Goal: Contribute content: Add original content to the website for others to see

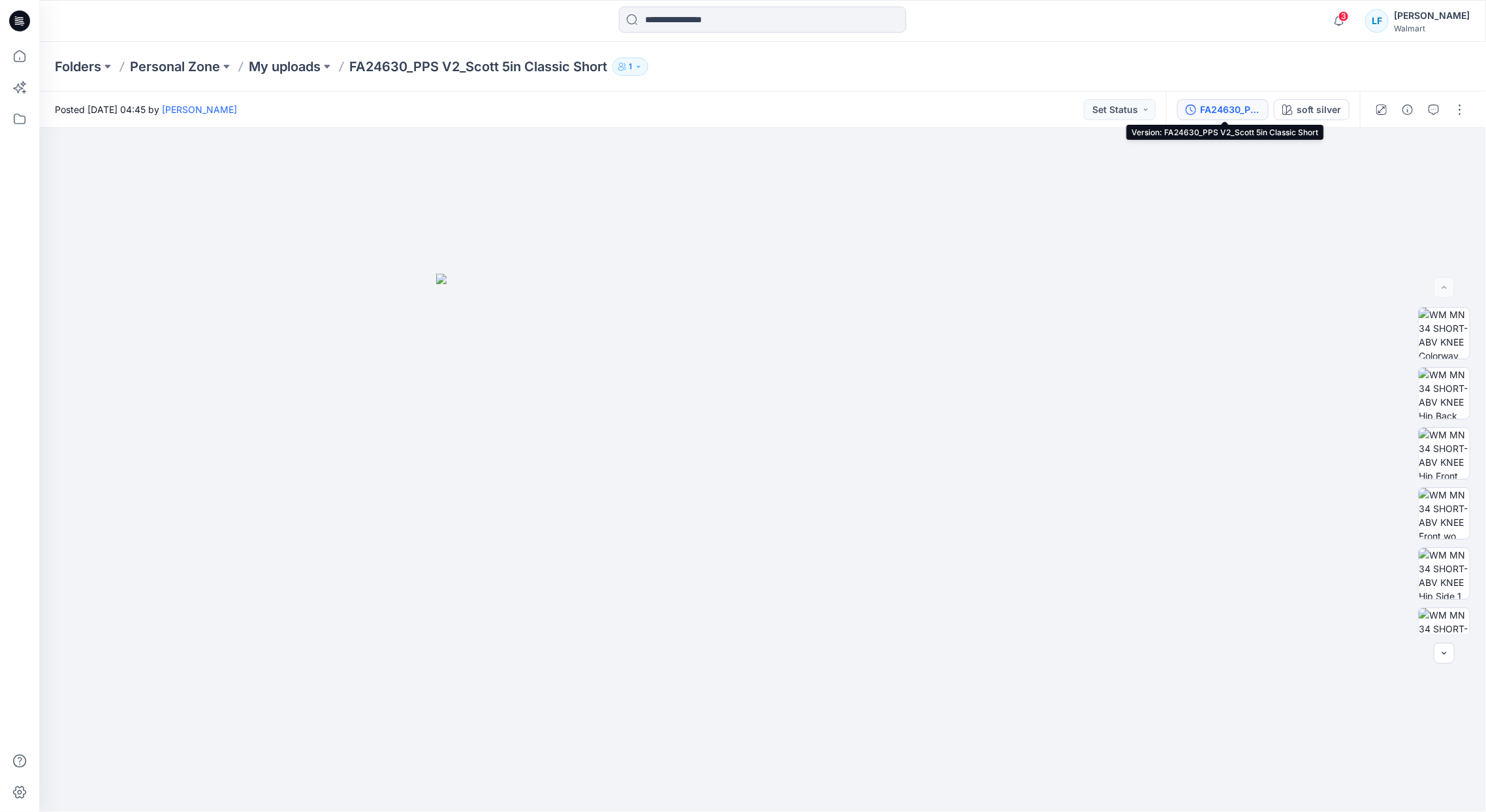
click at [1229, 115] on div "FA24630_PPS V2_Scott 5in Classic Short" at bounding box center [1229, 109] width 60 height 14
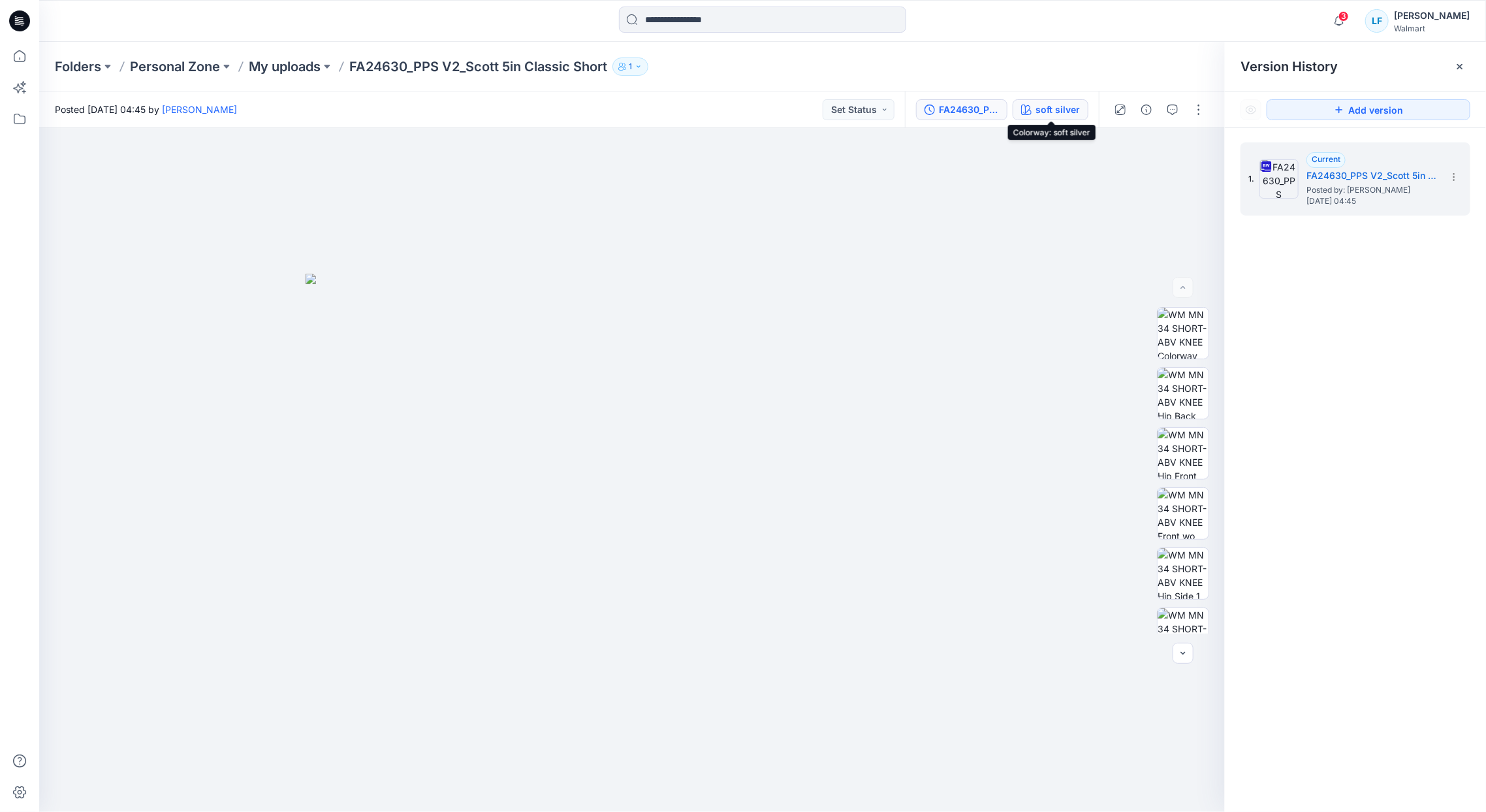
click at [1048, 112] on div "soft silver" at bounding box center [1058, 109] width 45 height 14
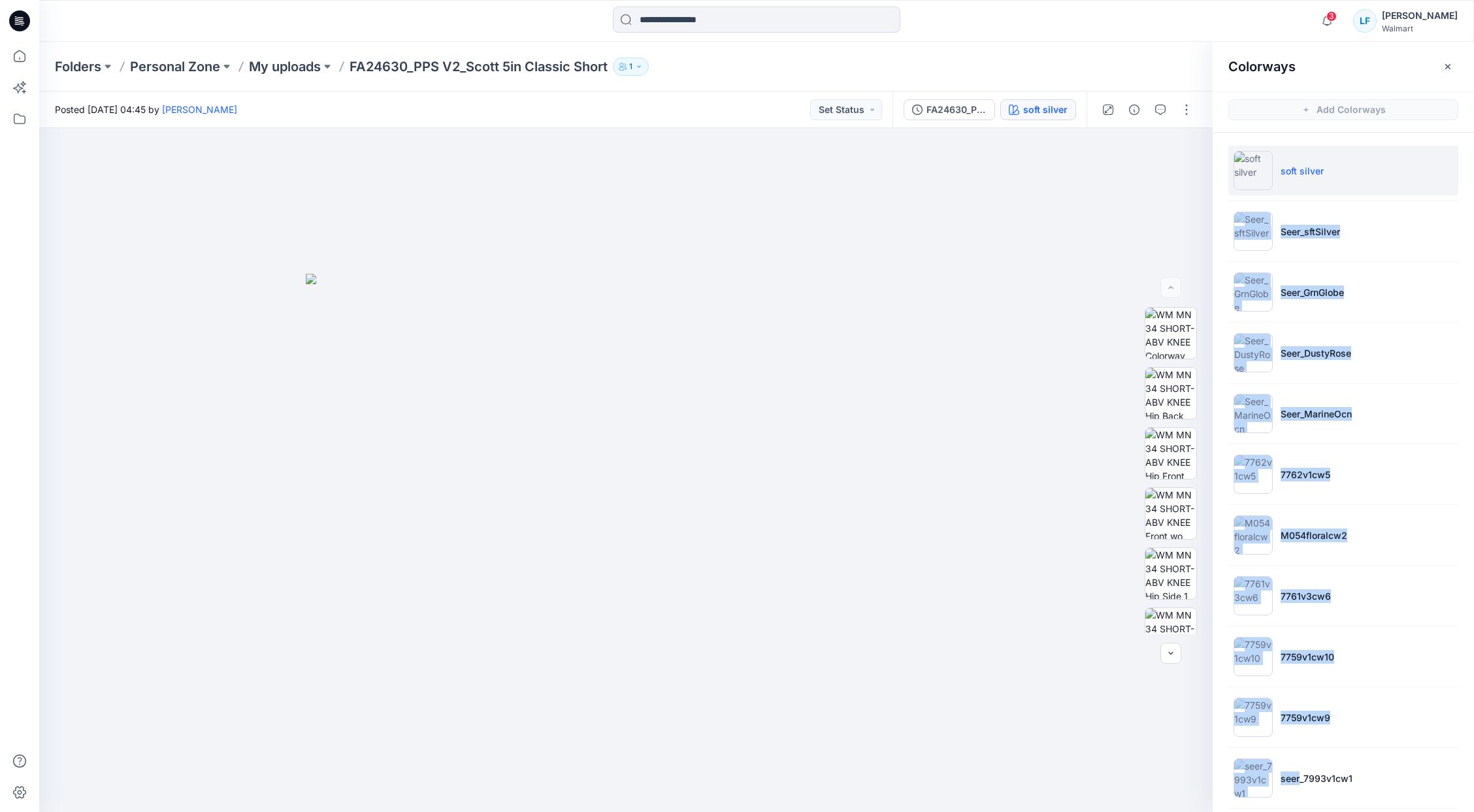
drag, startPoint x: 1297, startPoint y: 776, endPoint x: 1325, endPoint y: 179, distance: 597.7
click at [1325, 179] on ul "soft silver Seer_sftSilver Seer_GrnGlobe Seer_DustyRose Seer_MarineOcn 7762v1cw…" at bounding box center [1343, 656] width 261 height 1048
click at [946, 107] on div "FA24630_PPS V2_Scott 5in Classic Short" at bounding box center [955, 109] width 60 height 14
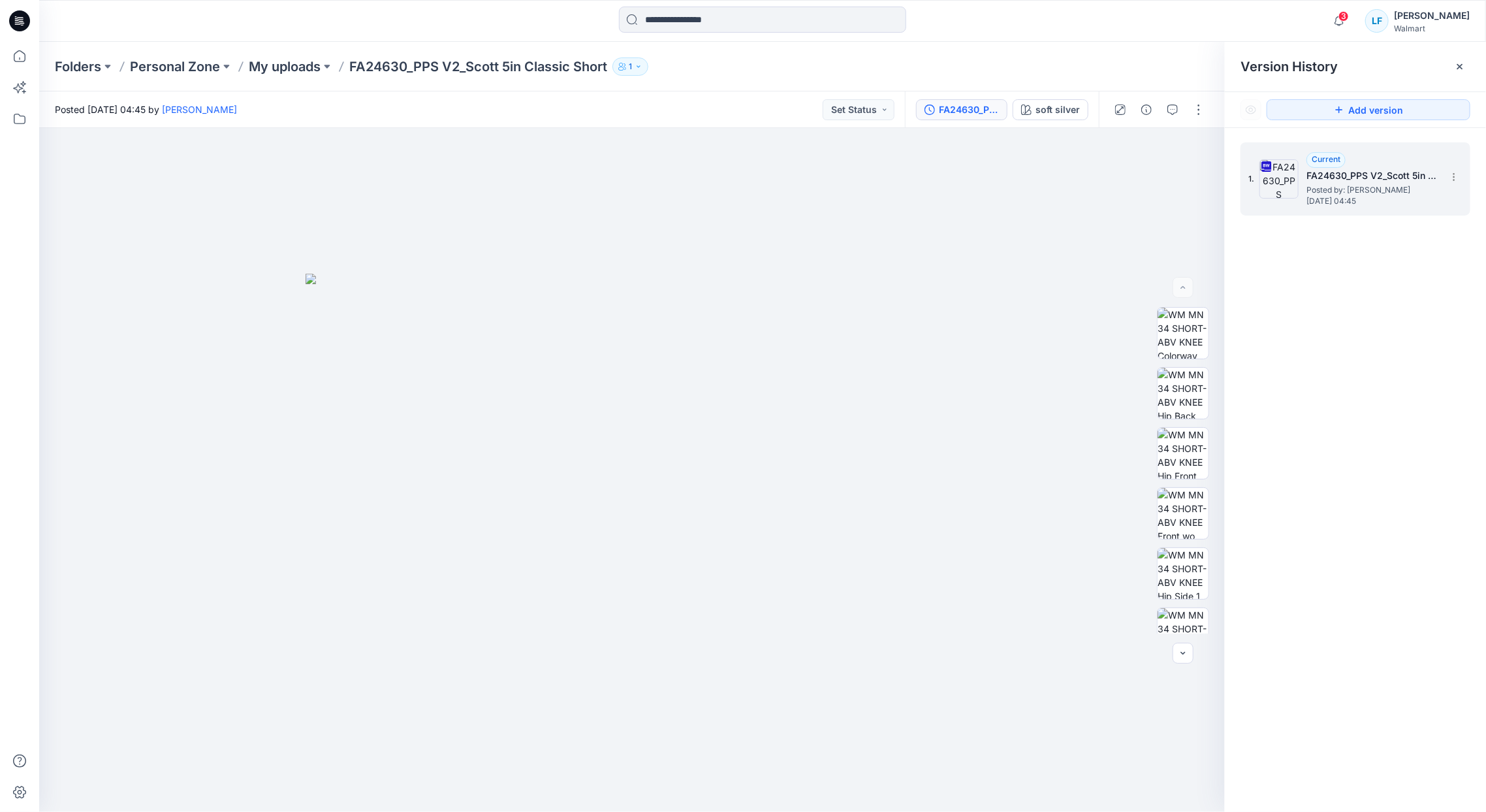
click at [1374, 186] on span "Posted by: Lauren Famularo" at bounding box center [1372, 190] width 130 height 13
click at [1452, 178] on icon at bounding box center [1454, 177] width 10 height 10
click at [1202, 115] on button "button" at bounding box center [1198, 109] width 21 height 21
click at [1123, 177] on p "Edit" at bounding box center [1116, 177] width 16 height 13
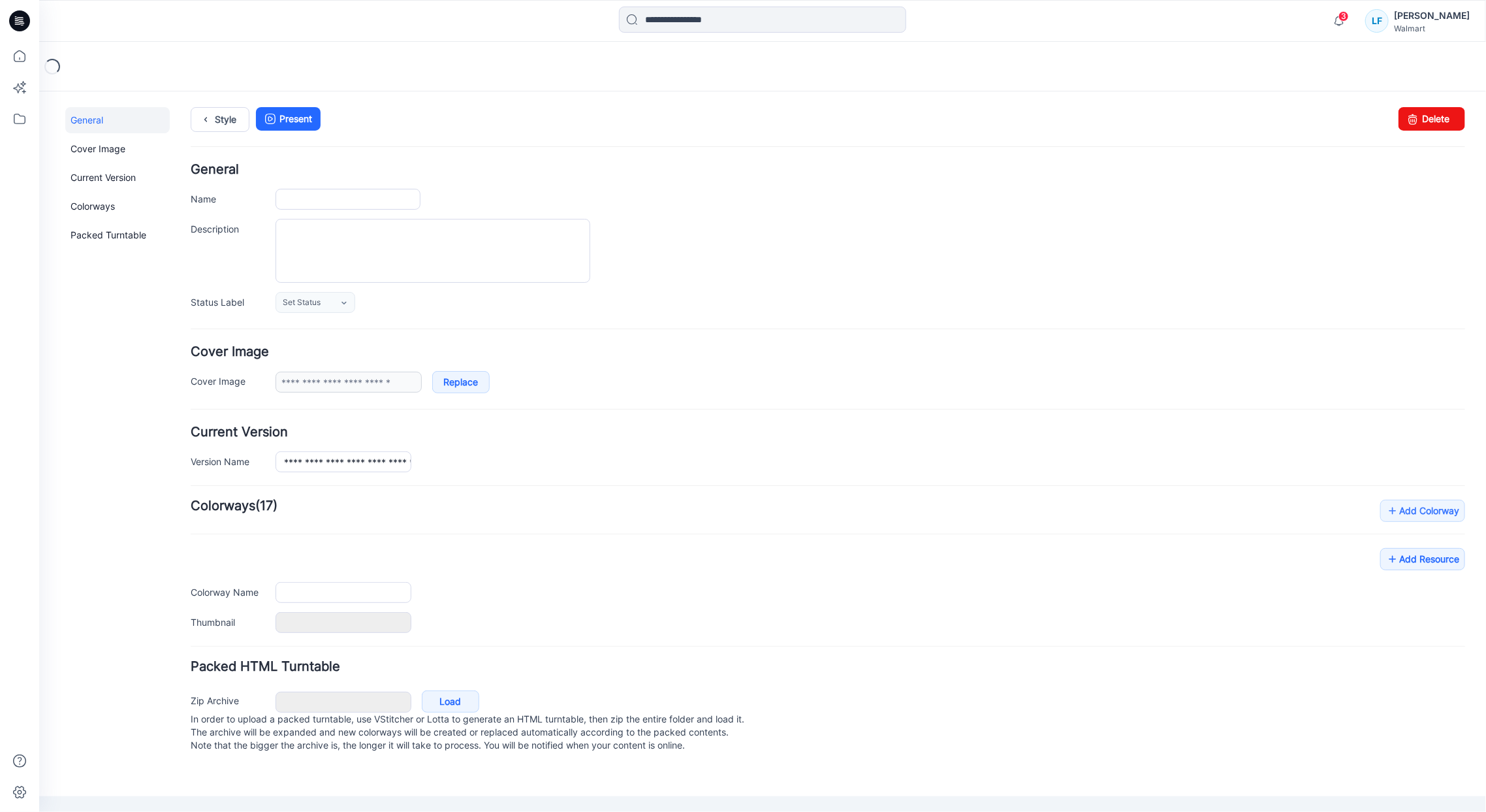
type input "**********"
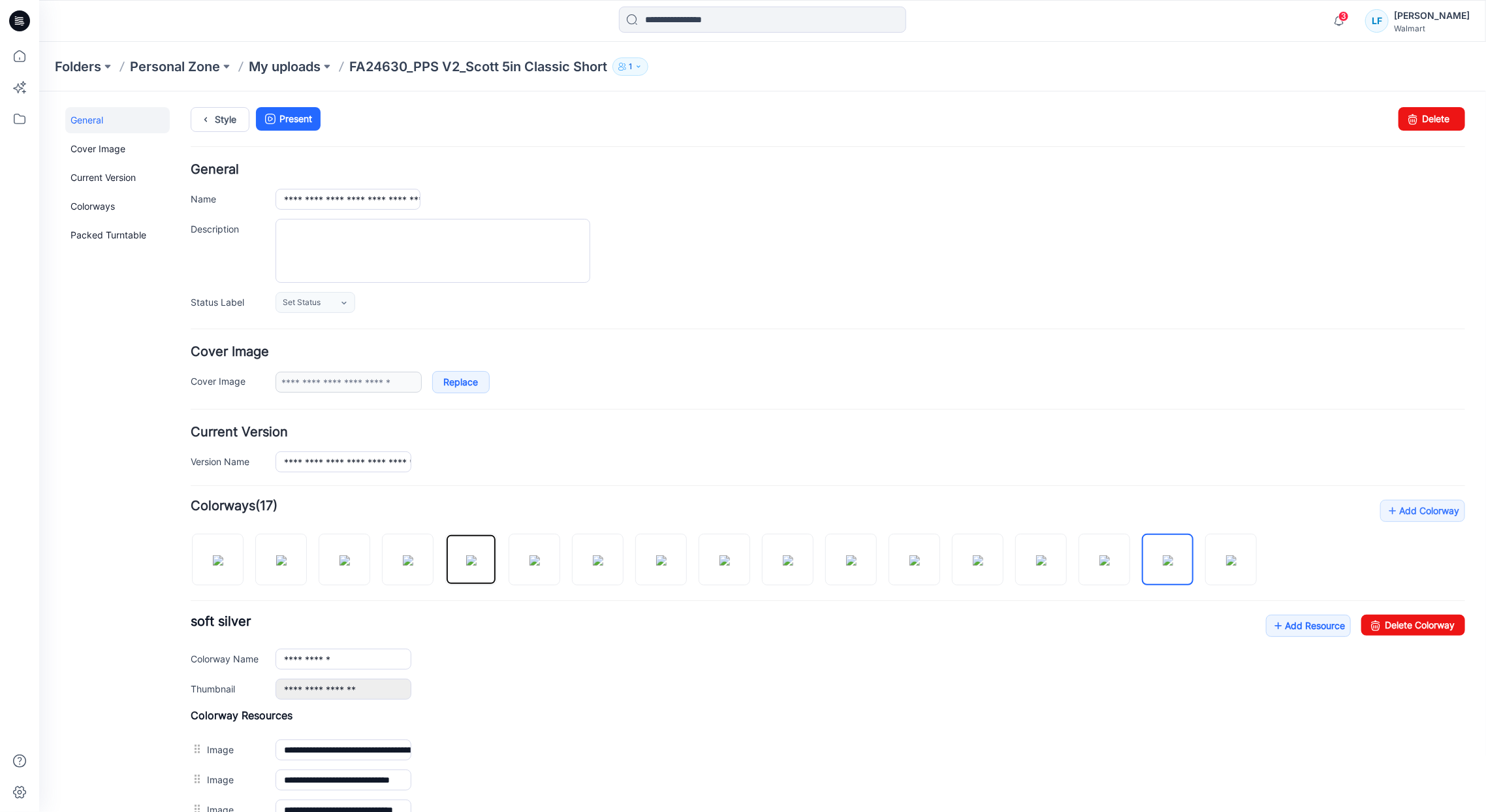
drag, startPoint x: 474, startPoint y: 555, endPoint x: 370, endPoint y: 530, distance: 107.0
click at [370, 530] on div at bounding box center [729, 552] width 1077 height 67
drag, startPoint x: 469, startPoint y: 555, endPoint x: 608, endPoint y: 519, distance: 143.6
click at [641, 517] on div "Add Colorway Colorways (17) soft silver Add Resource Reset" at bounding box center [827, 721] width 1275 height 445
click at [412, 565] on img at bounding box center [407, 560] width 10 height 10
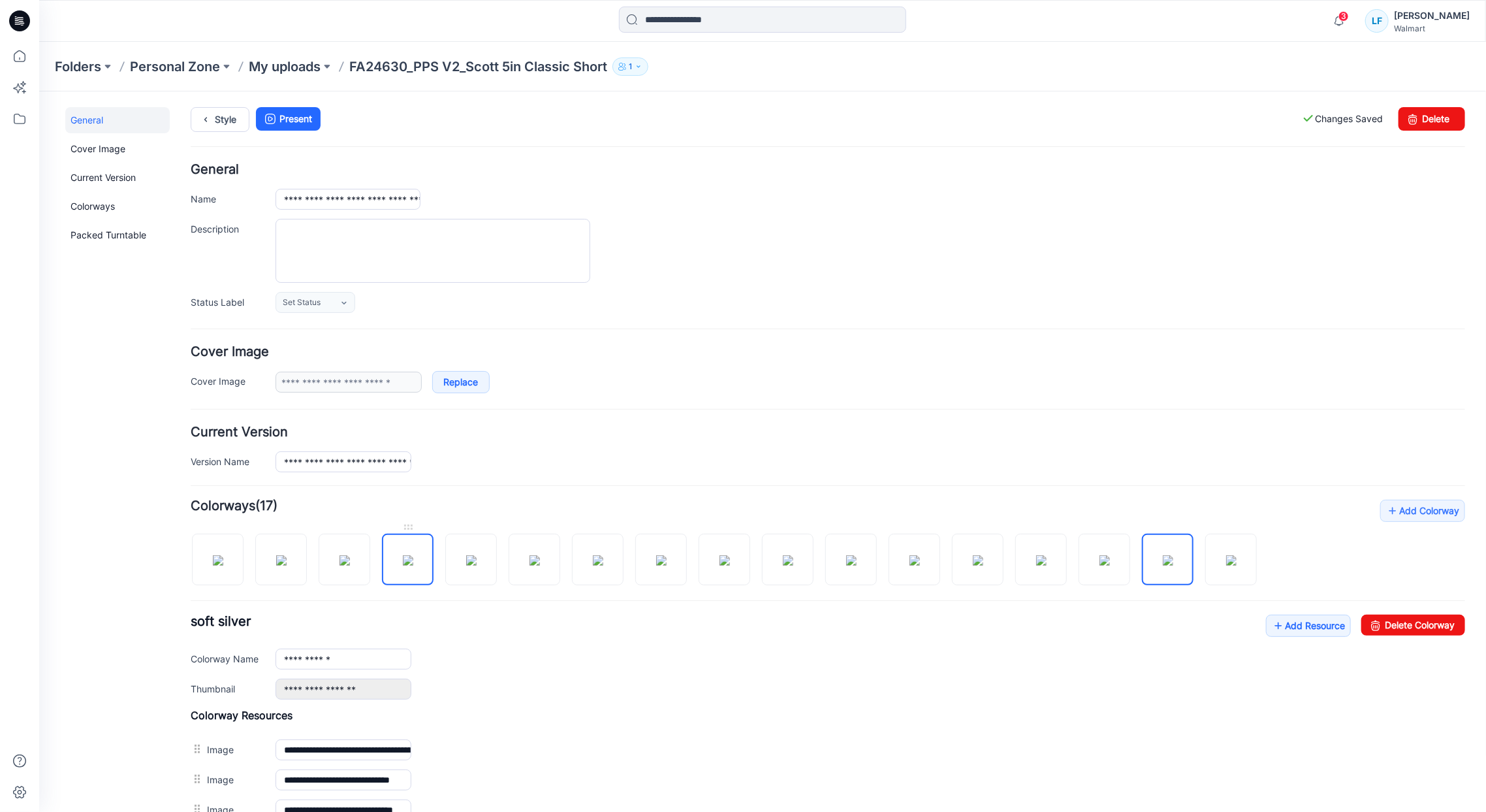
type input "*********"
click at [914, 404] on form "**********" at bounding box center [827, 615] width 1275 height 905
click at [240, 125] on link "Style" at bounding box center [220, 118] width 59 height 24
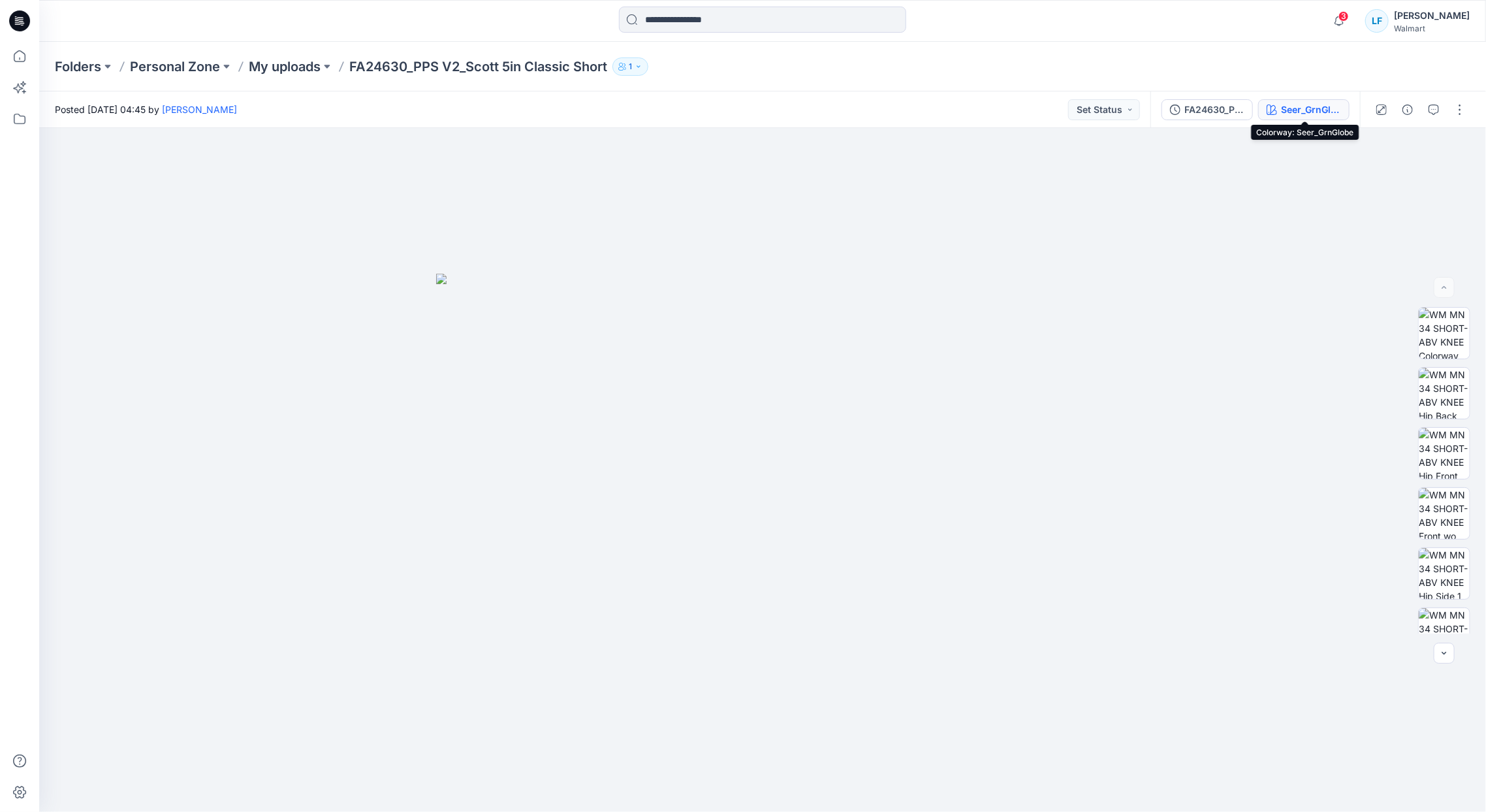
click at [1296, 114] on div "Seer_GrnGlobe" at bounding box center [1311, 109] width 60 height 14
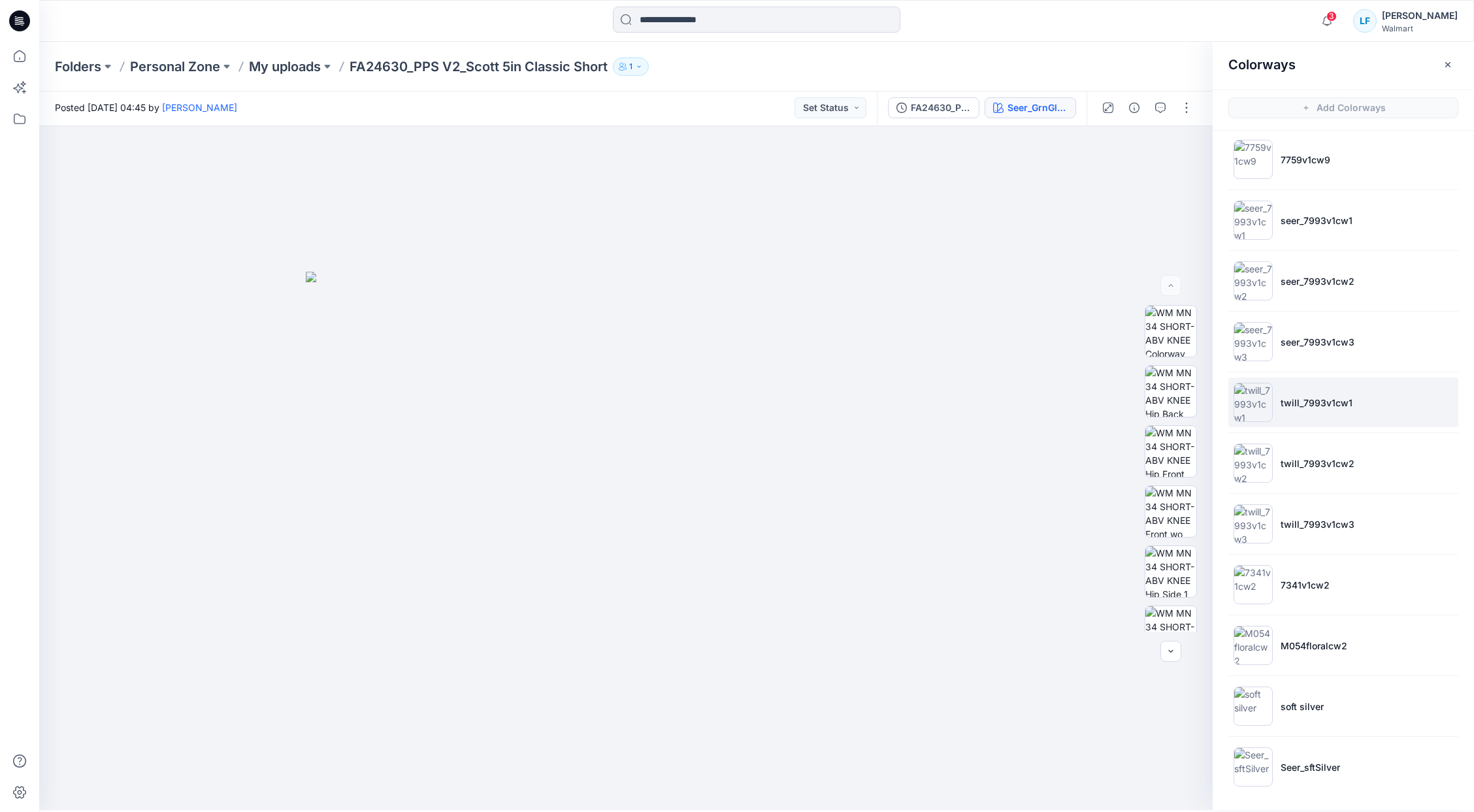
scroll to position [4, 0]
click at [1274, 636] on li "M054floralcw2" at bounding box center [1343, 643] width 230 height 50
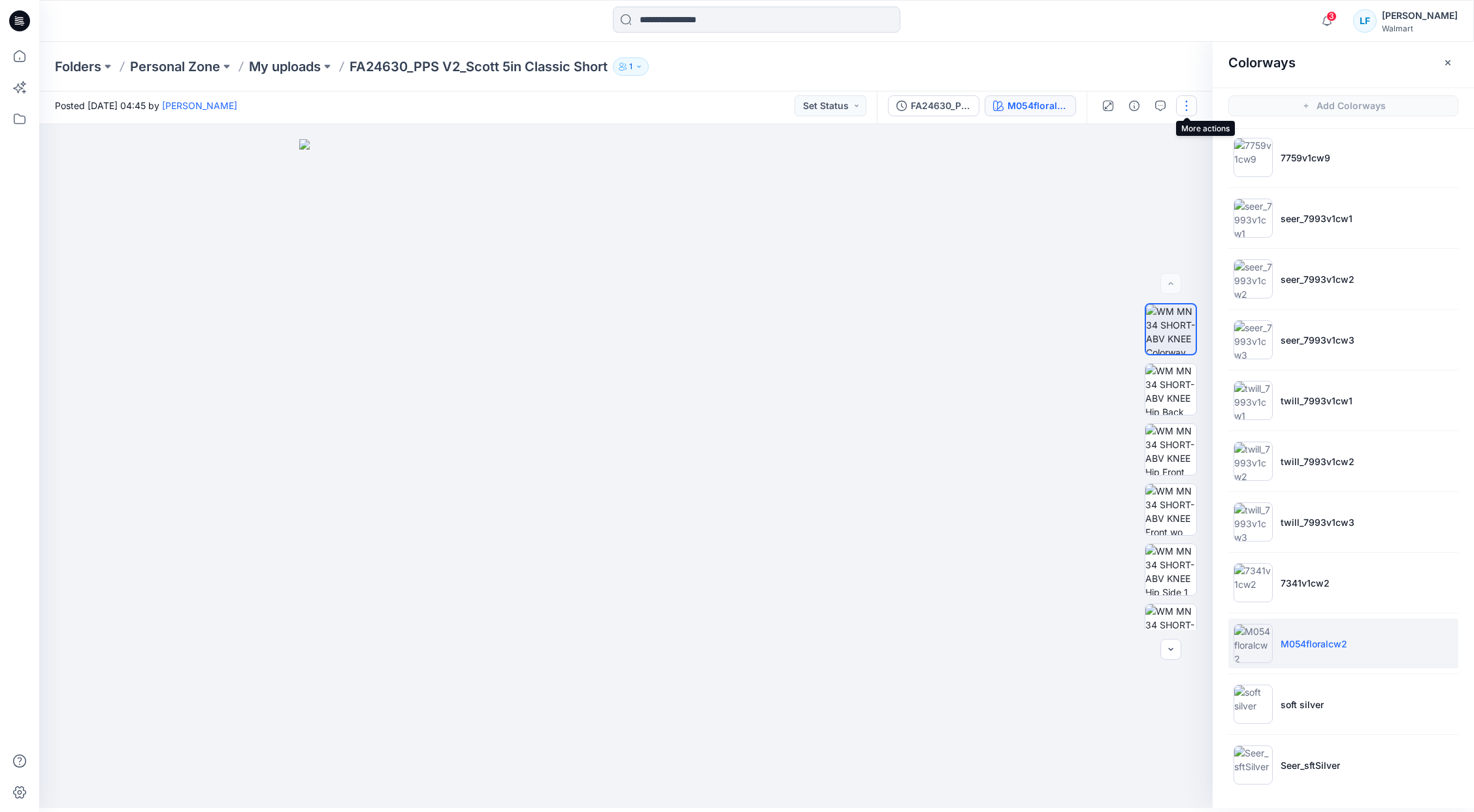
click at [1184, 103] on button "button" at bounding box center [1186, 105] width 21 height 21
click at [1109, 173] on p "Edit" at bounding box center [1103, 172] width 16 height 13
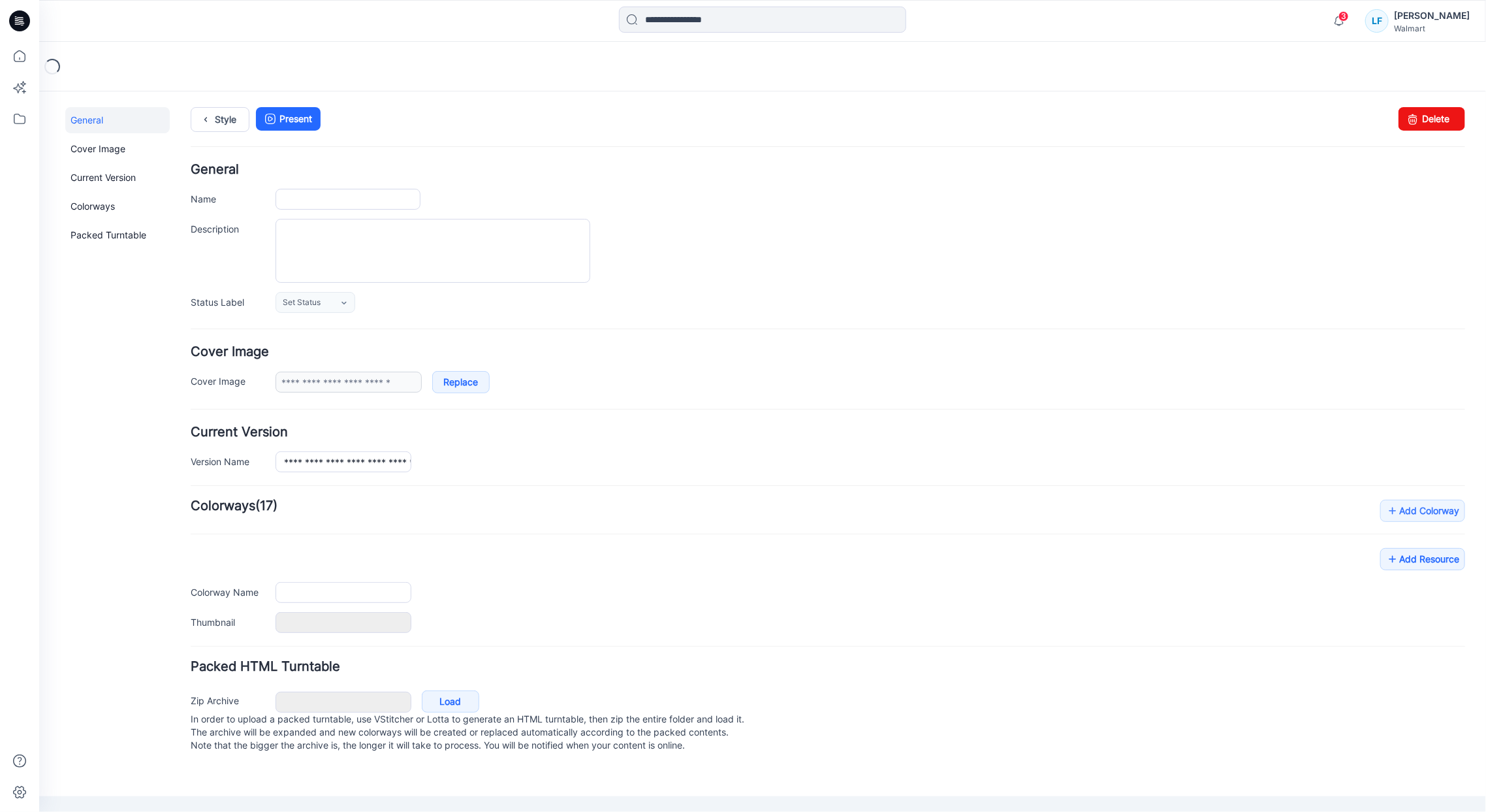
type input "**********"
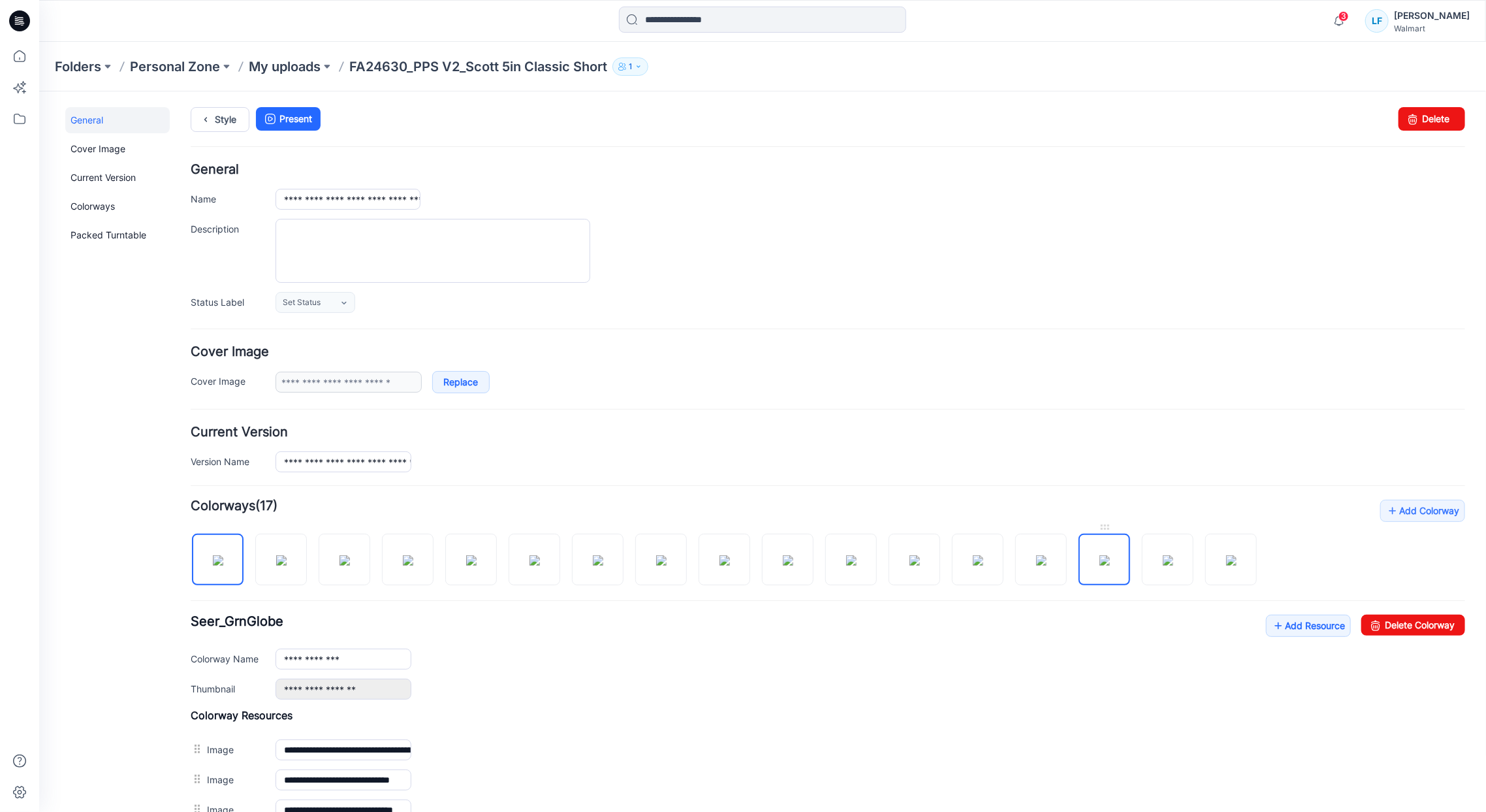
click at [1104, 533] on link at bounding box center [1103, 558] width 51 height 51
drag, startPoint x: 1104, startPoint y: 529, endPoint x: 1096, endPoint y: 553, distance: 25.3
click at [1099, 555] on img at bounding box center [1104, 560] width 10 height 10
click at [1101, 533] on link at bounding box center [1103, 558] width 51 height 51
click at [1103, 533] on link at bounding box center [1103, 558] width 51 height 51
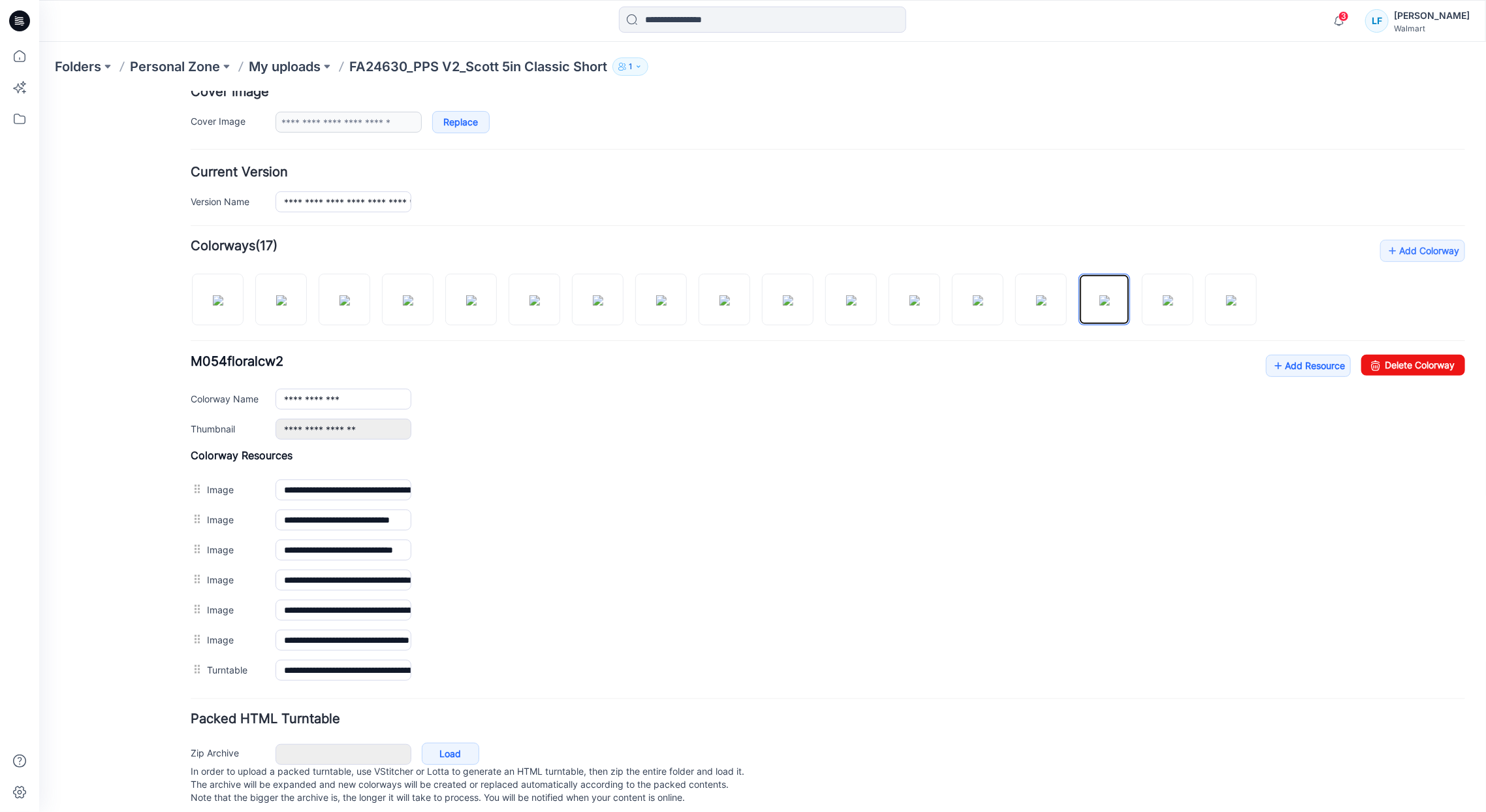
scroll to position [261, 0]
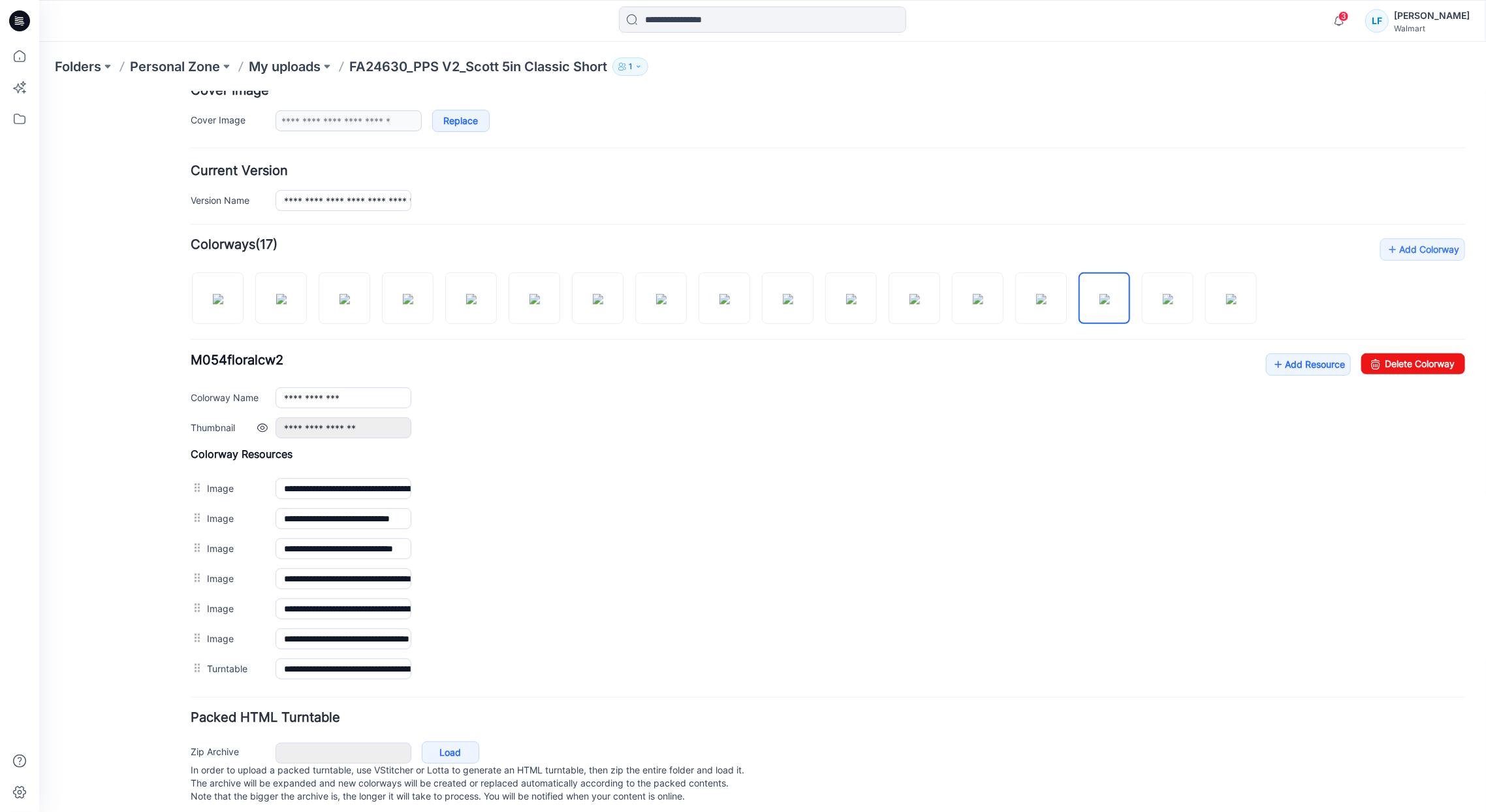
click at [257, 430] on link at bounding box center [262, 427] width 10 height 10
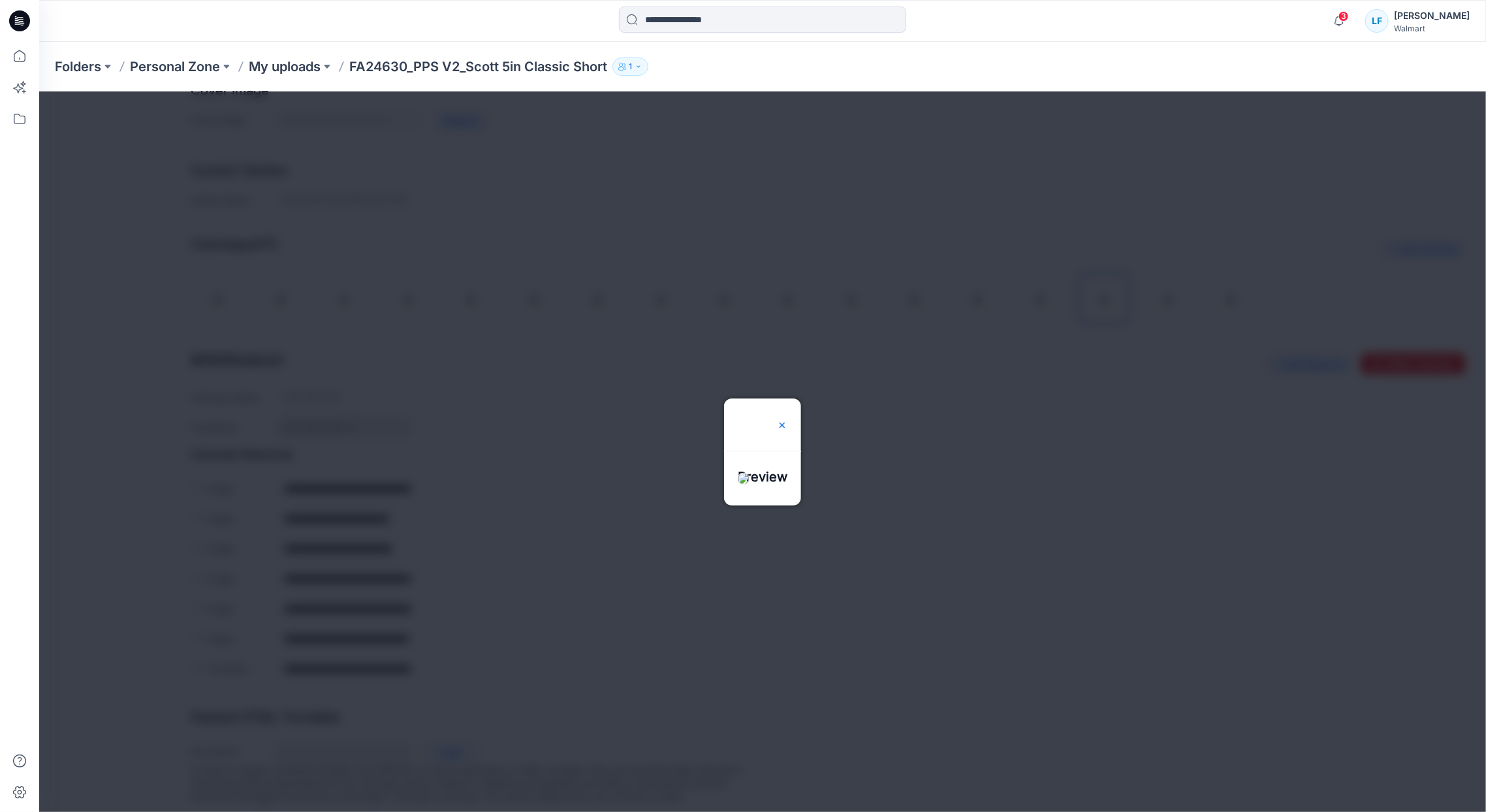
click at [787, 419] on img at bounding box center [782, 424] width 10 height 10
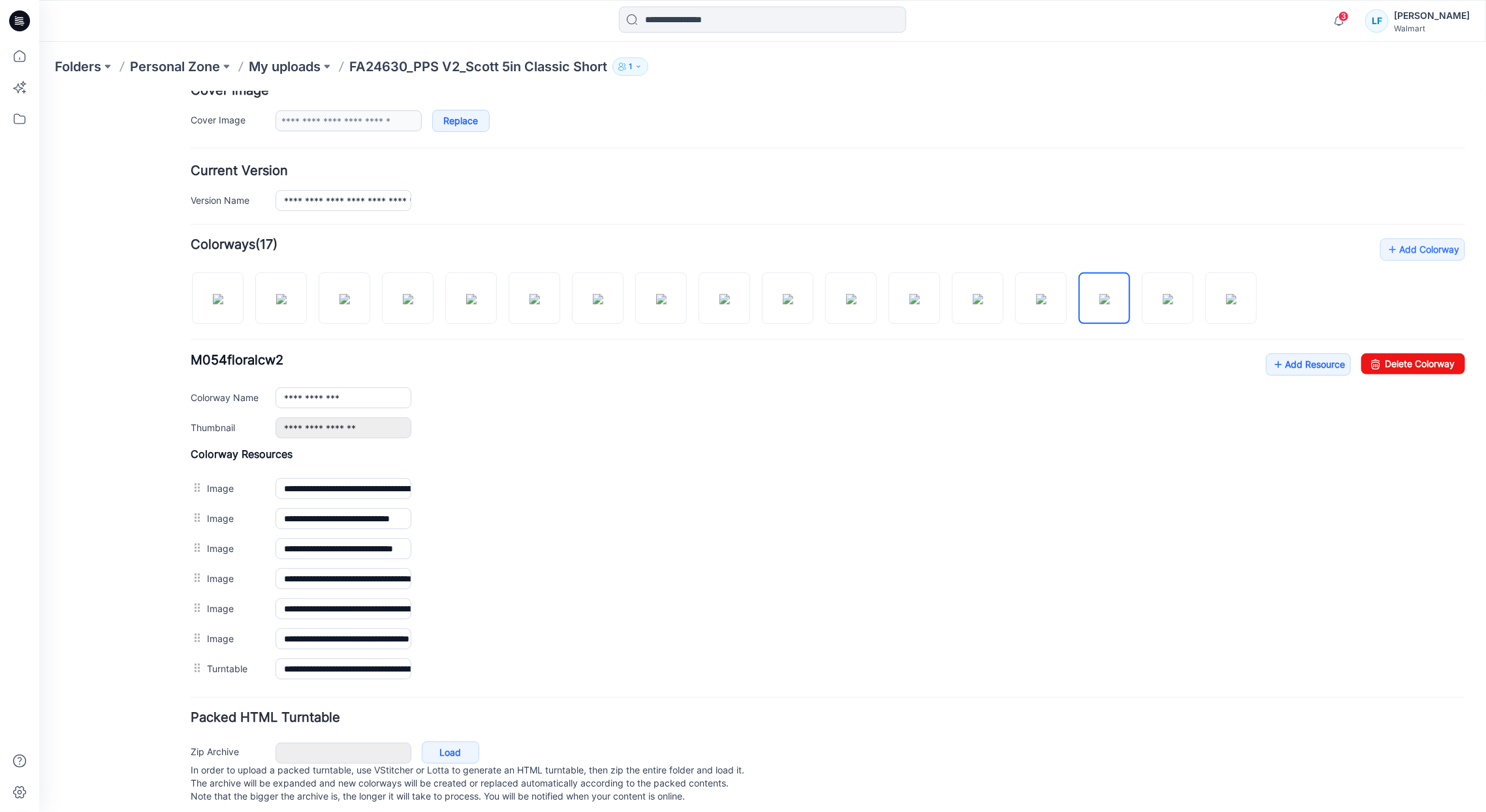
drag, startPoint x: 427, startPoint y: 486, endPoint x: 427, endPoint y: 698, distance: 212.0
click at [427, 698] on form "**********" at bounding box center [827, 354] width 1275 height 905
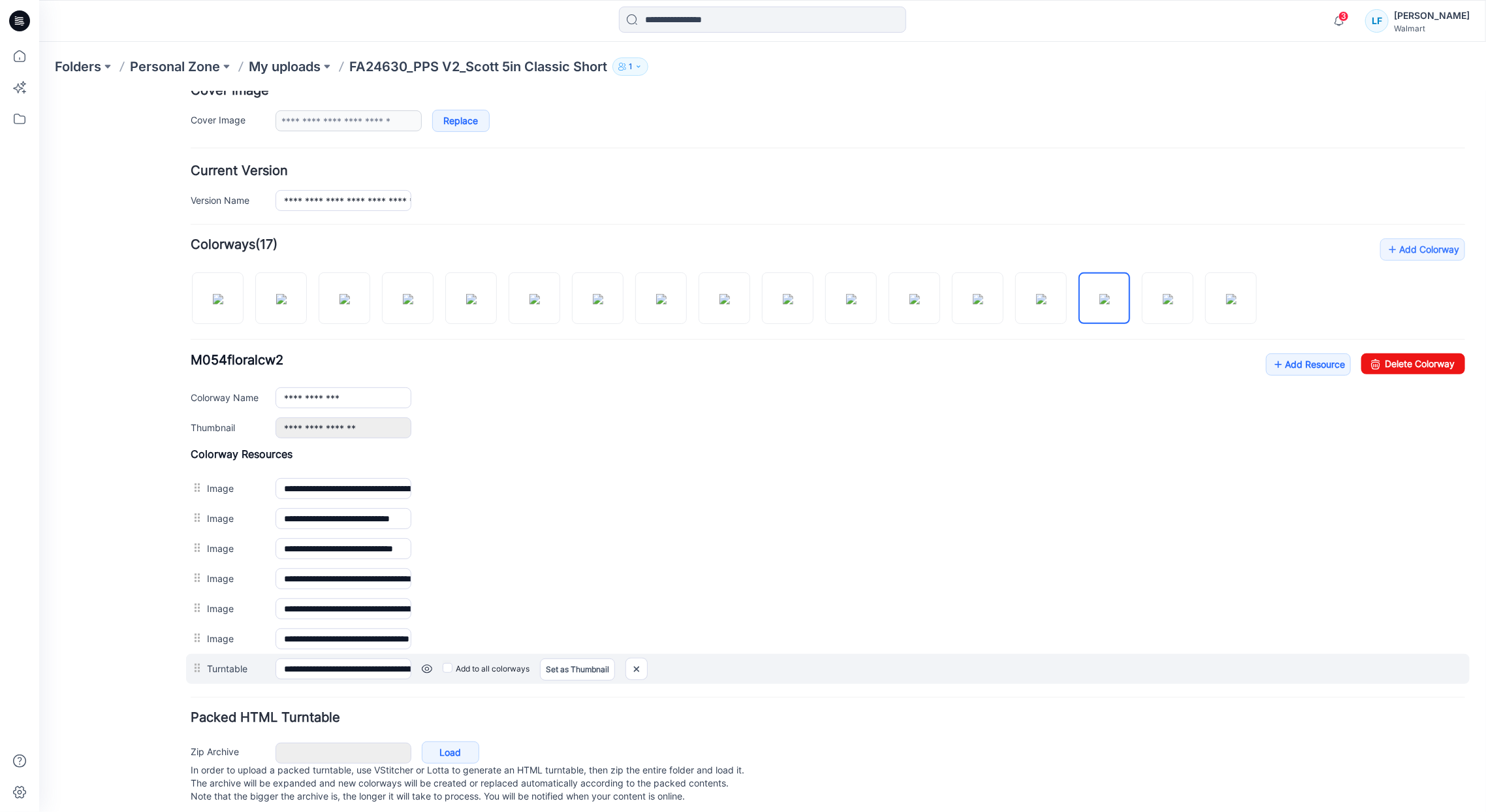
click at [422, 669] on link at bounding box center [427, 668] width 10 height 10
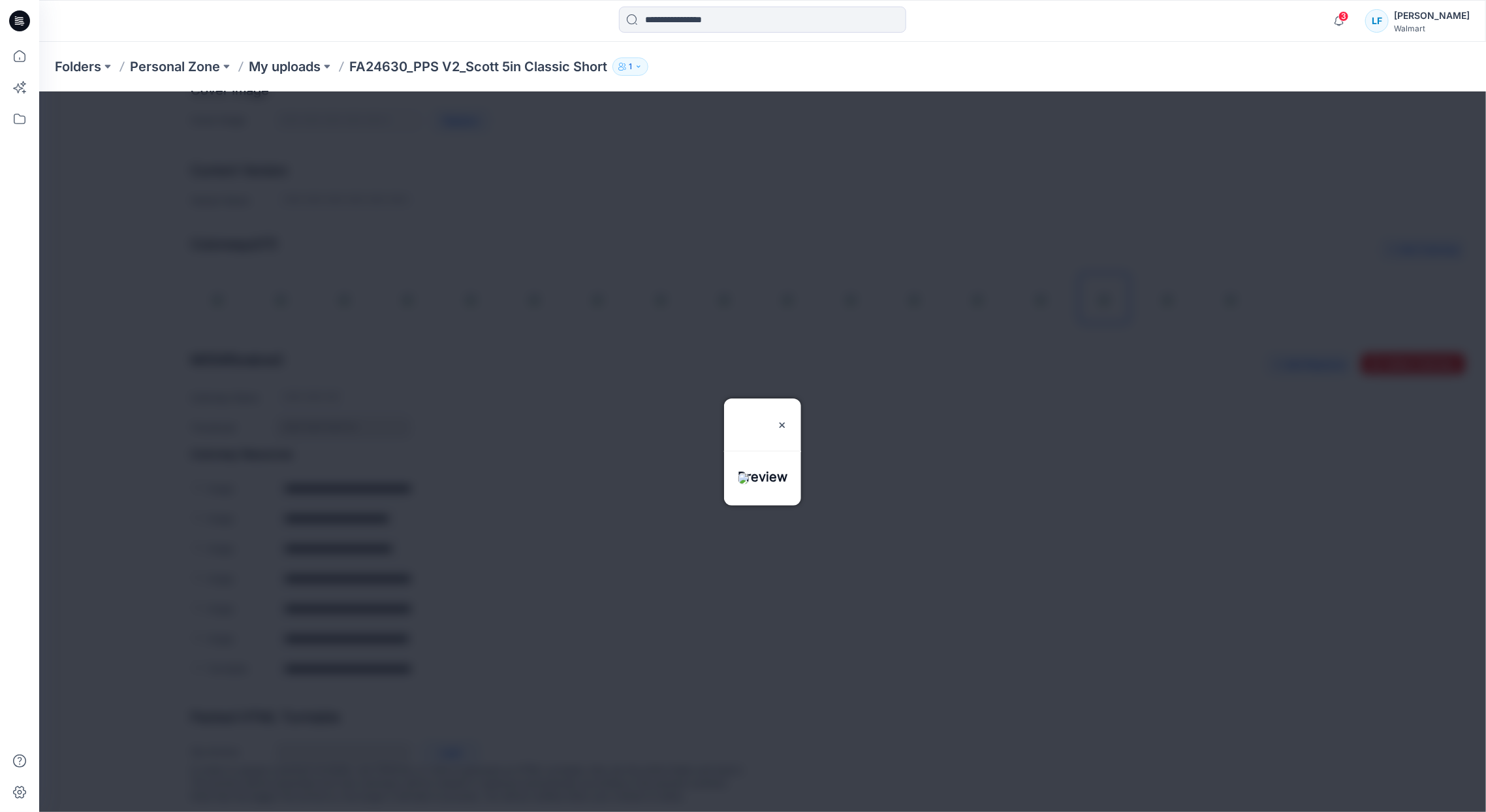
click at [787, 398] on h3 "Preview" at bounding box center [762, 424] width 50 height 52
click at [787, 419] on img at bounding box center [782, 424] width 10 height 10
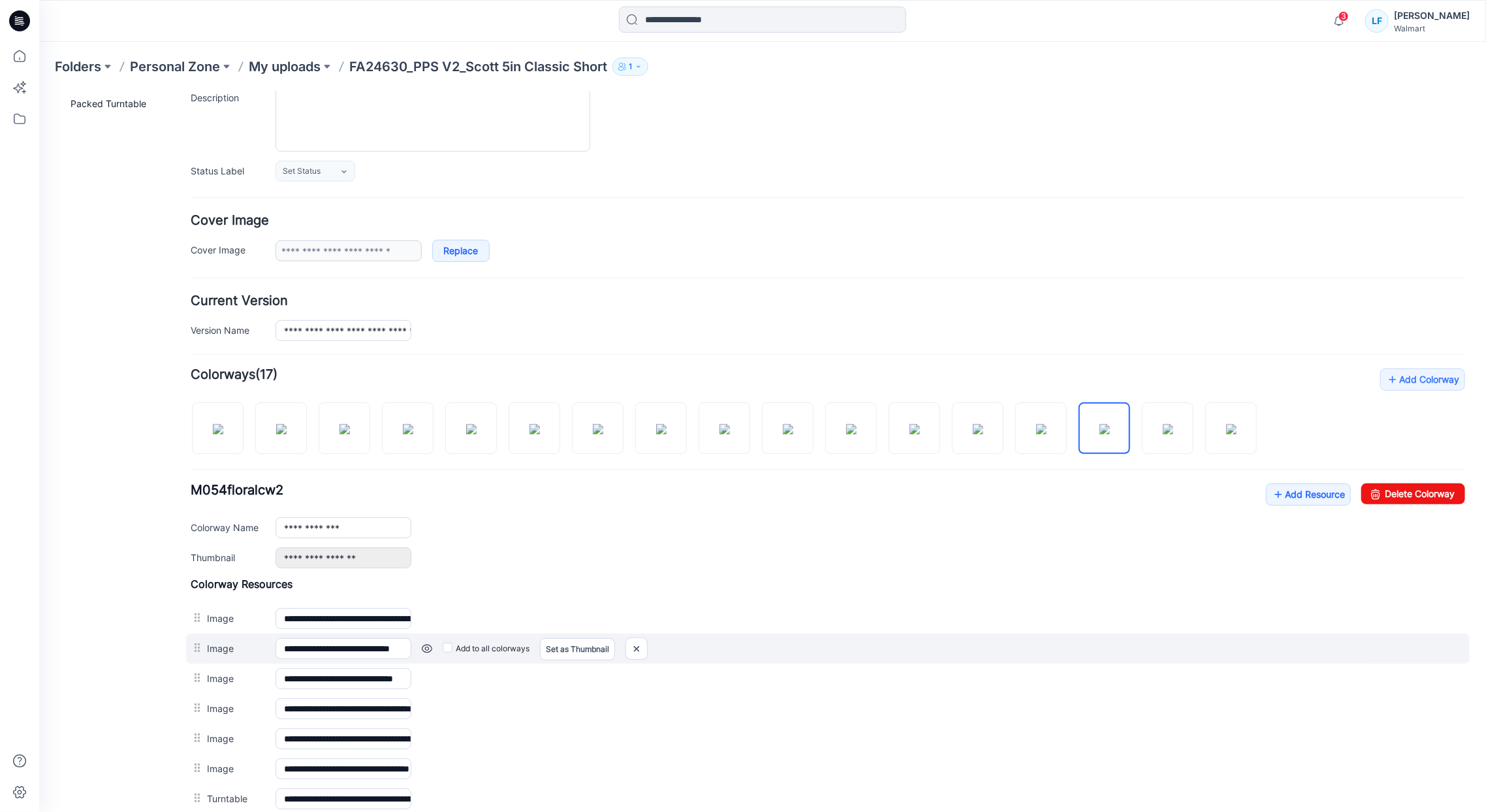
scroll to position [0, 0]
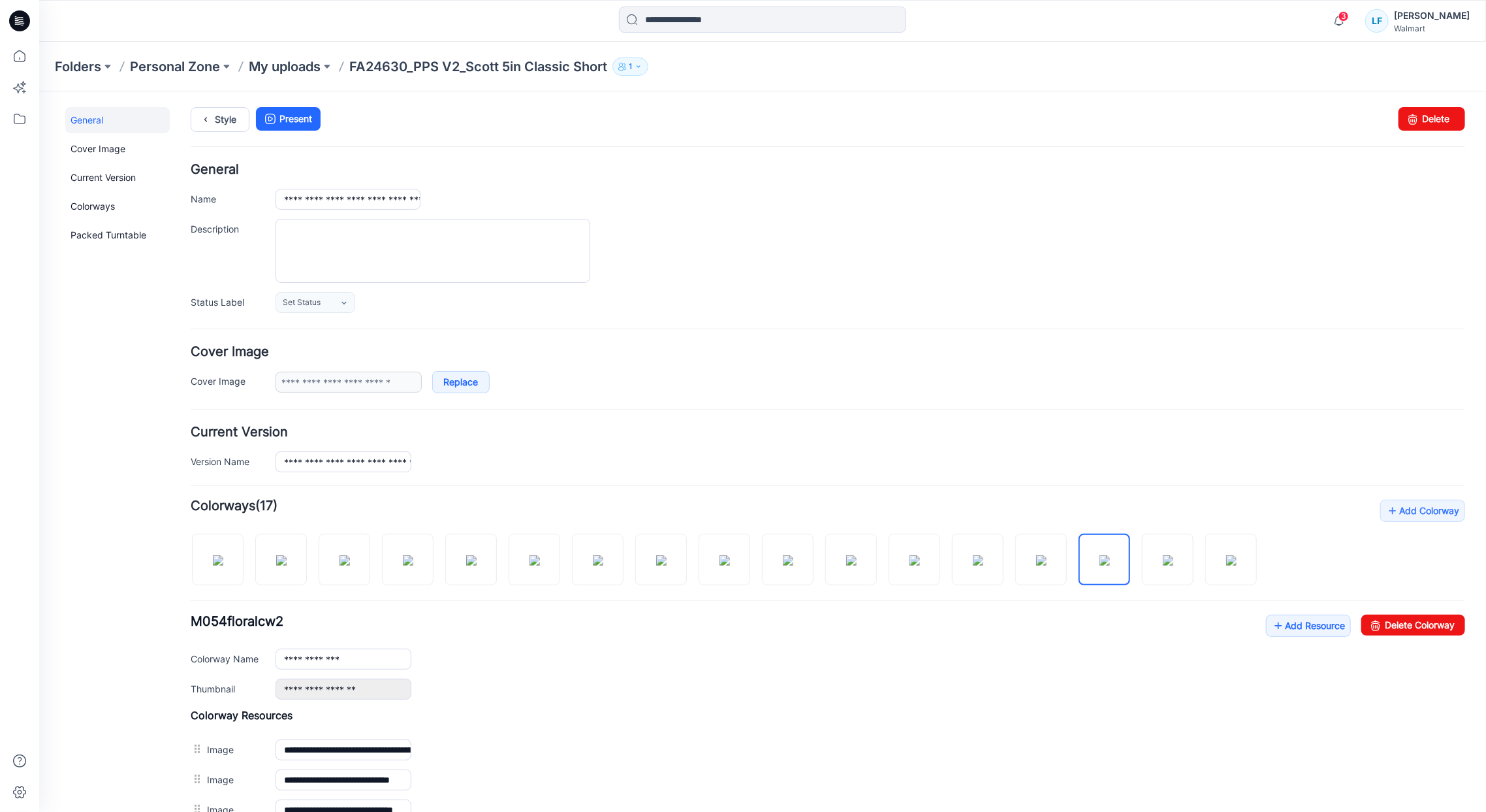
click at [410, 72] on p "FA24630_PPS V2_Scott 5in Classic Short" at bounding box center [478, 66] width 258 height 19
click at [223, 562] on img at bounding box center [217, 560] width 10 height 10
type input "**********"
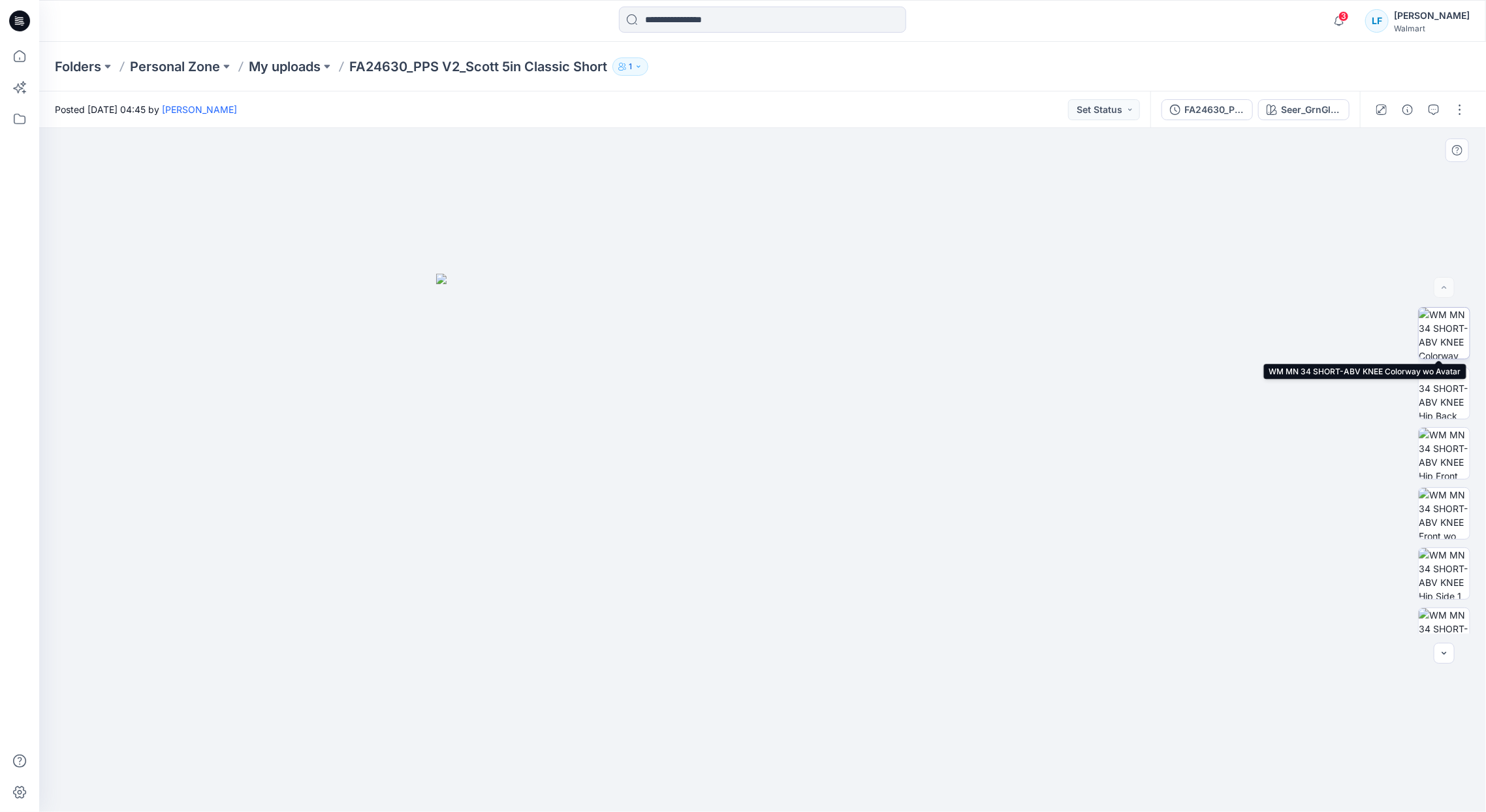
click at [1450, 332] on img at bounding box center [1444, 333] width 51 height 51
click at [931, 522] on img at bounding box center [762, 477] width 653 height 668
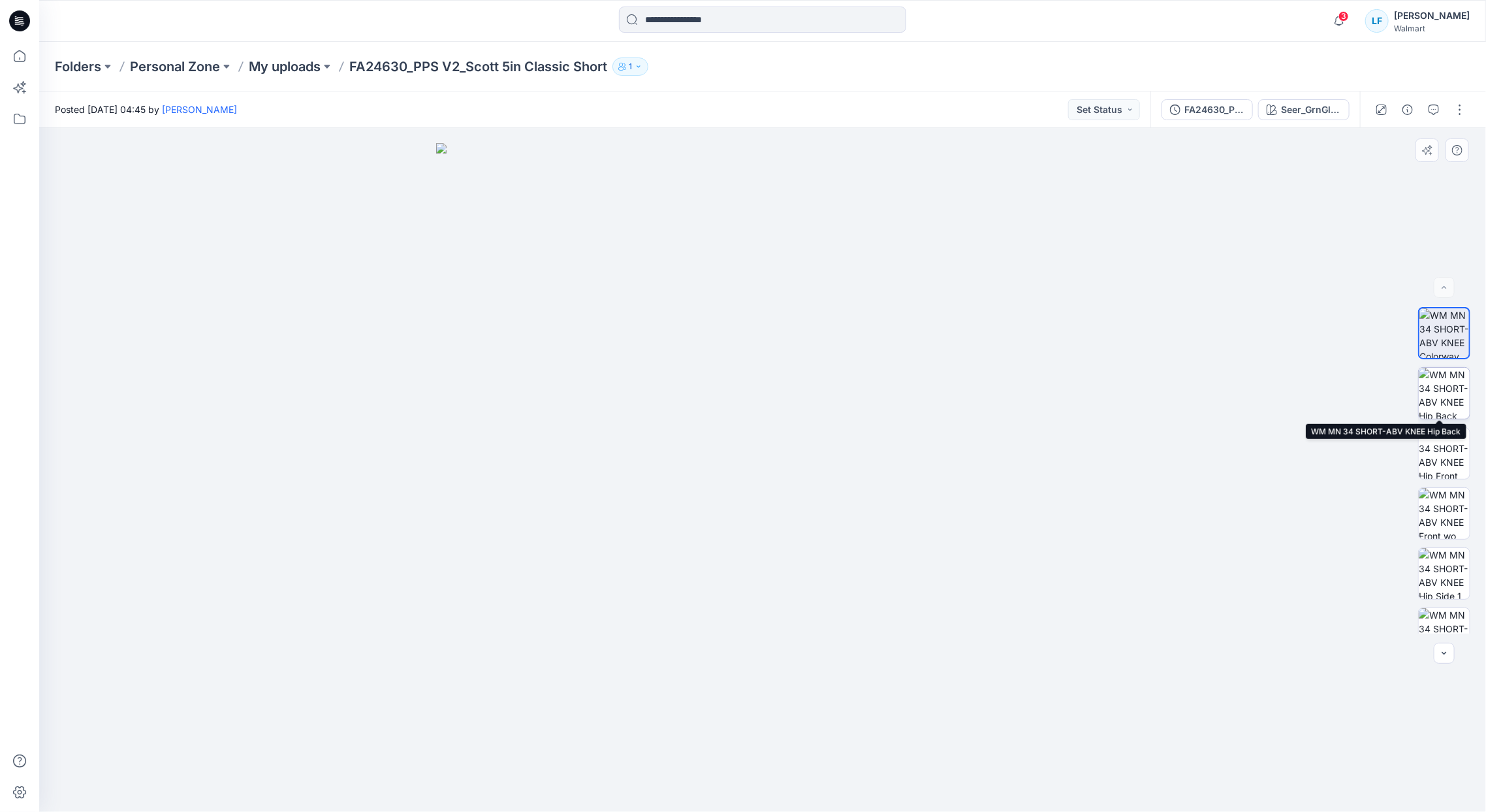
click at [1446, 391] on img at bounding box center [1444, 393] width 51 height 51
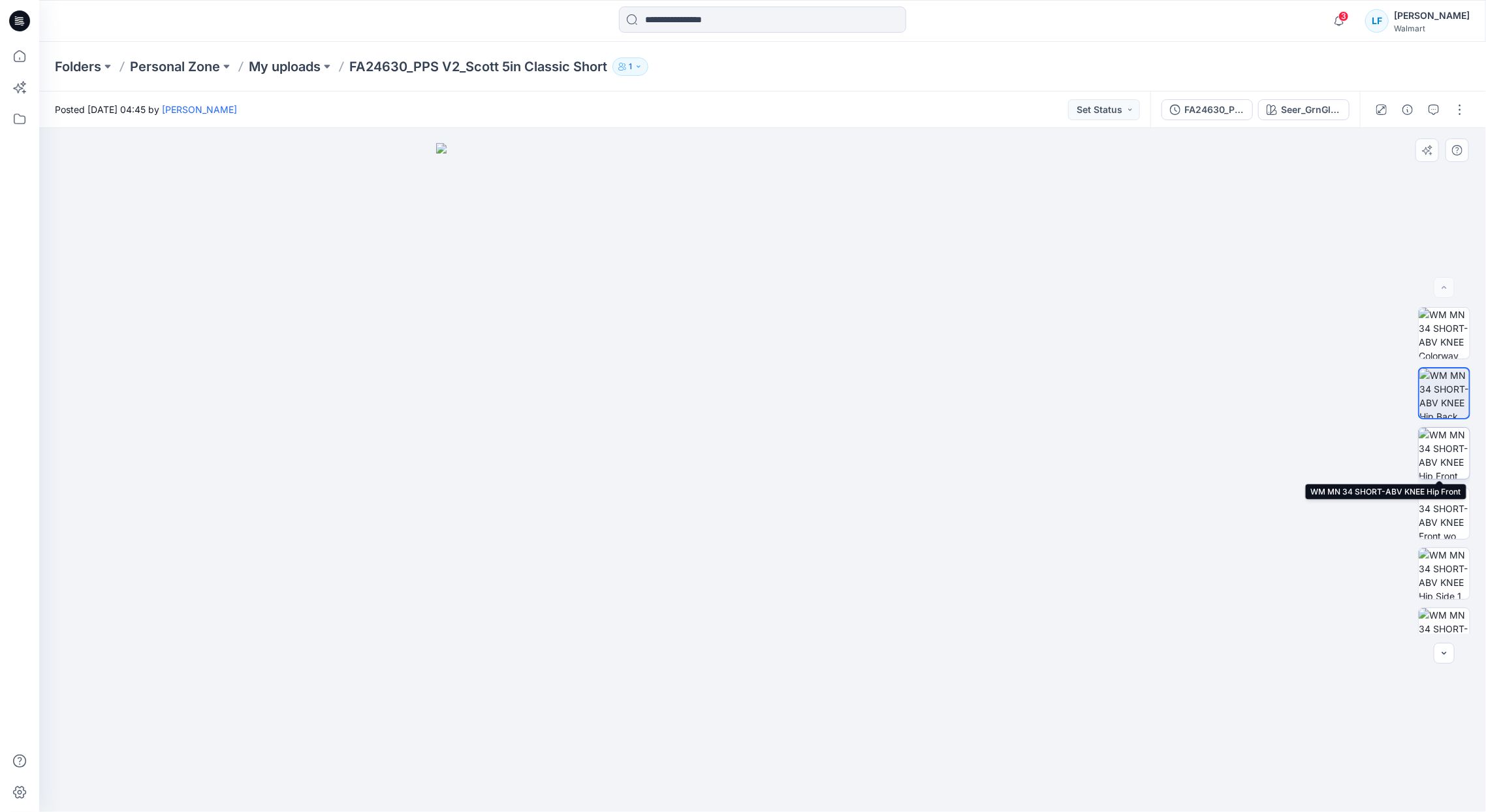
click at [1448, 471] on img at bounding box center [1444, 453] width 51 height 51
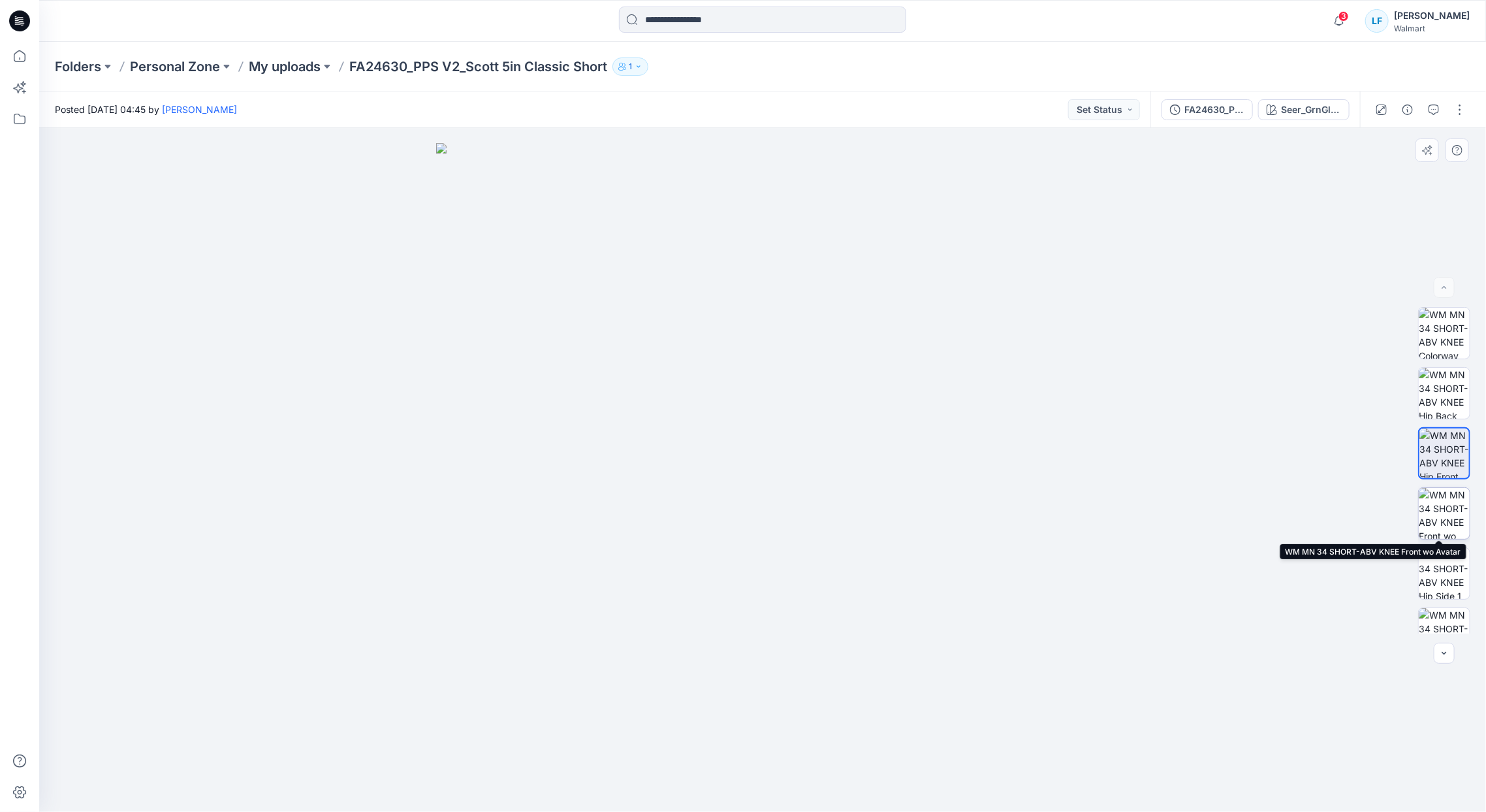
click at [1449, 520] on img at bounding box center [1444, 513] width 51 height 51
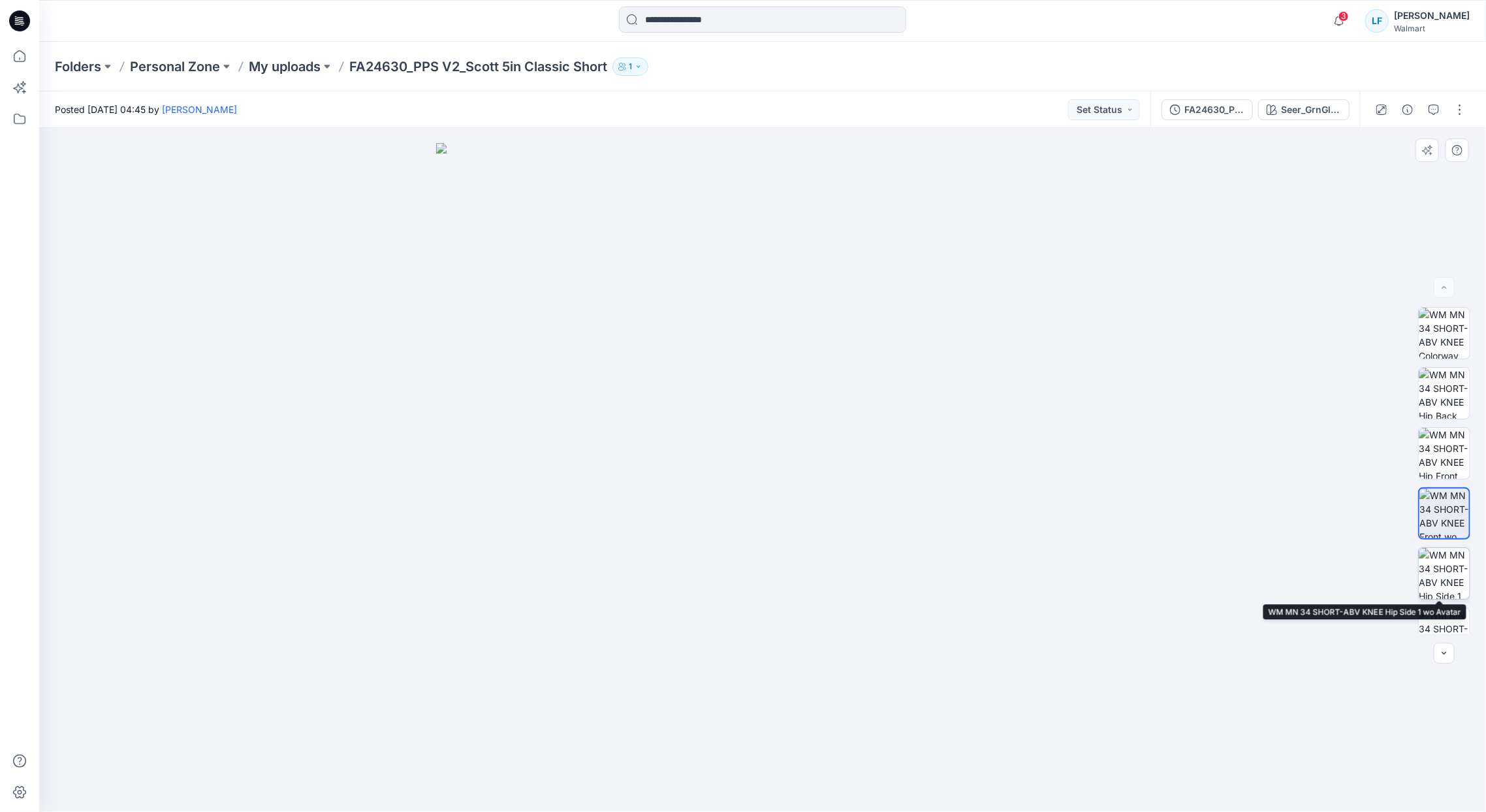
click at [1437, 576] on img at bounding box center [1444, 573] width 51 height 51
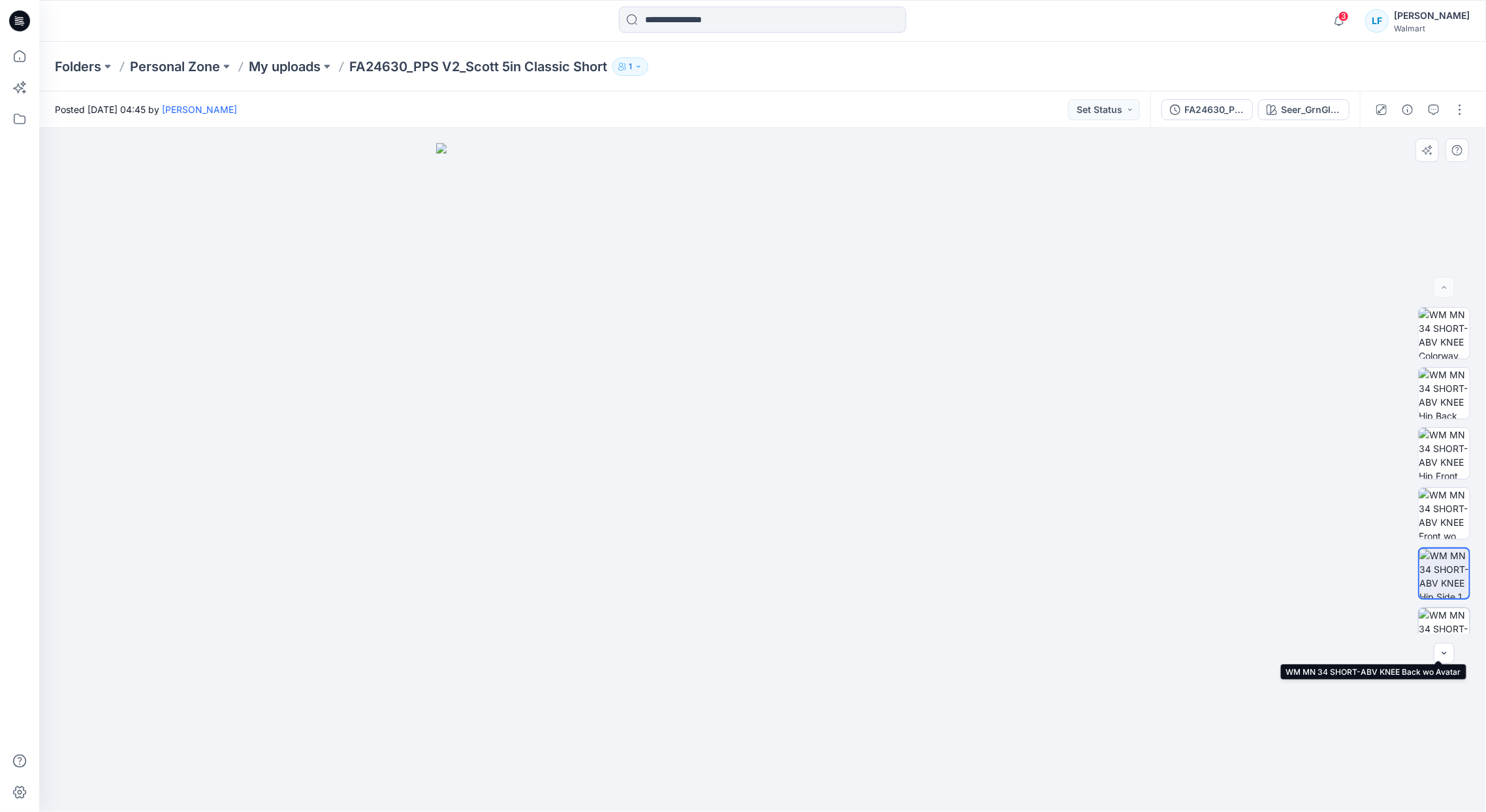
click at [1444, 623] on img at bounding box center [1444, 634] width 51 height 51
click at [1442, 576] on img at bounding box center [1444, 573] width 51 height 51
click at [1434, 617] on img at bounding box center [1444, 634] width 51 height 51
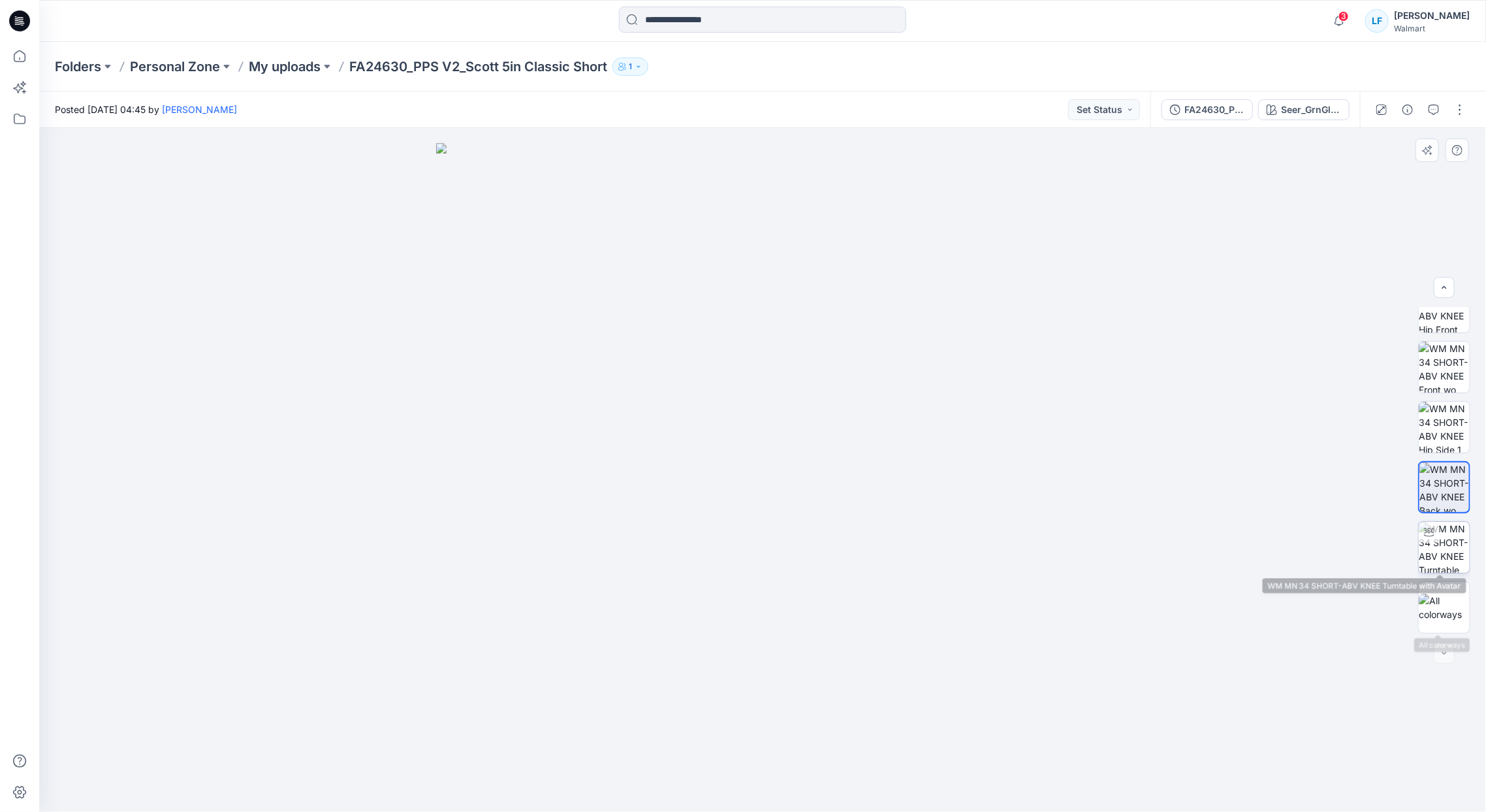
click at [1441, 555] on img at bounding box center [1444, 547] width 51 height 51
drag, startPoint x: 805, startPoint y: 593, endPoint x: 1219, endPoint y: 363, distance: 473.6
click at [1218, 362] on div at bounding box center [763, 470] width 1447 height 684
click at [1442, 657] on div at bounding box center [1444, 653] width 21 height 21
click at [1457, 620] on img at bounding box center [1444, 607] width 51 height 28
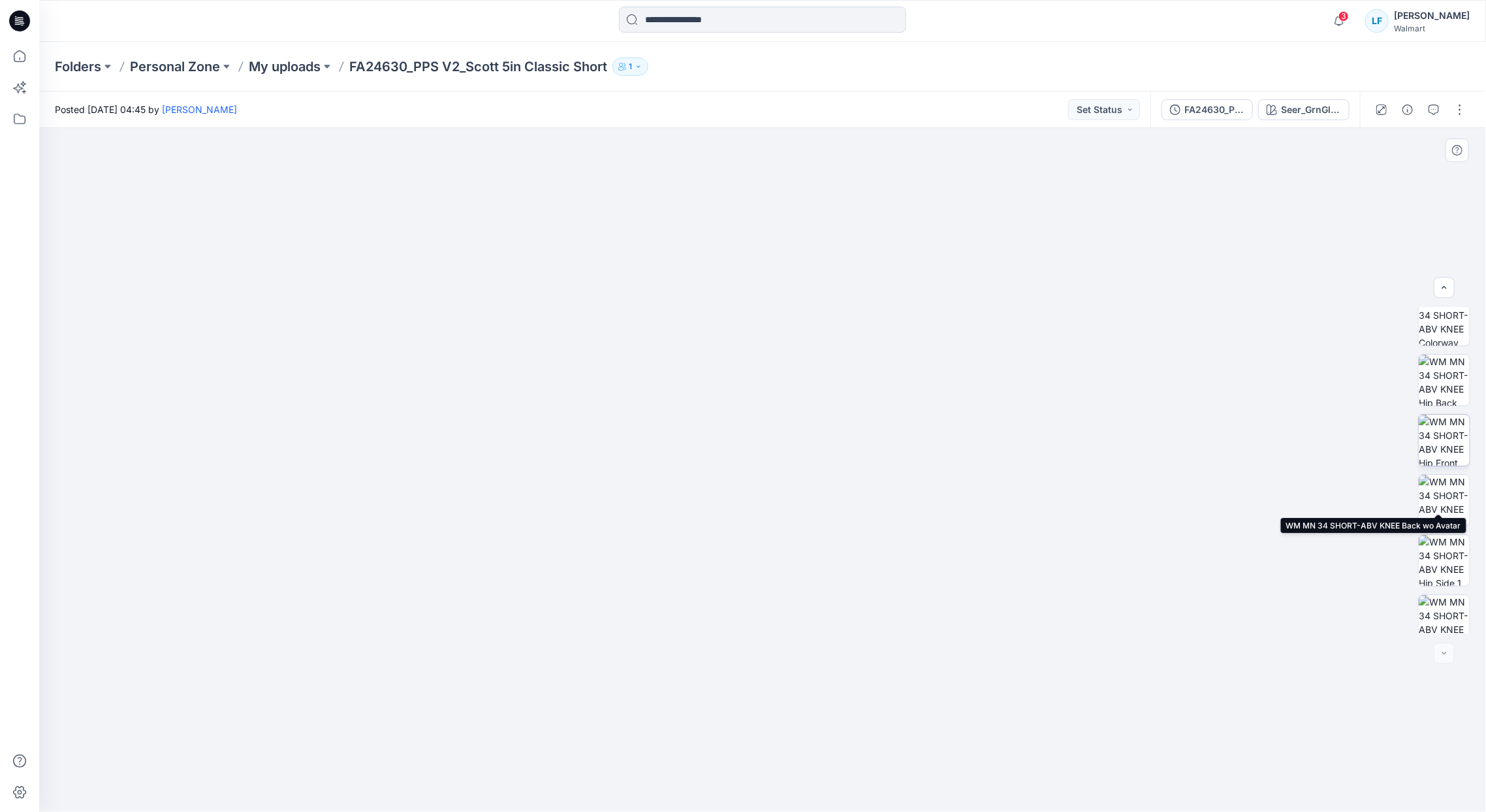
scroll to position [0, 0]
click at [1443, 287] on div at bounding box center [1444, 287] width 21 height 21
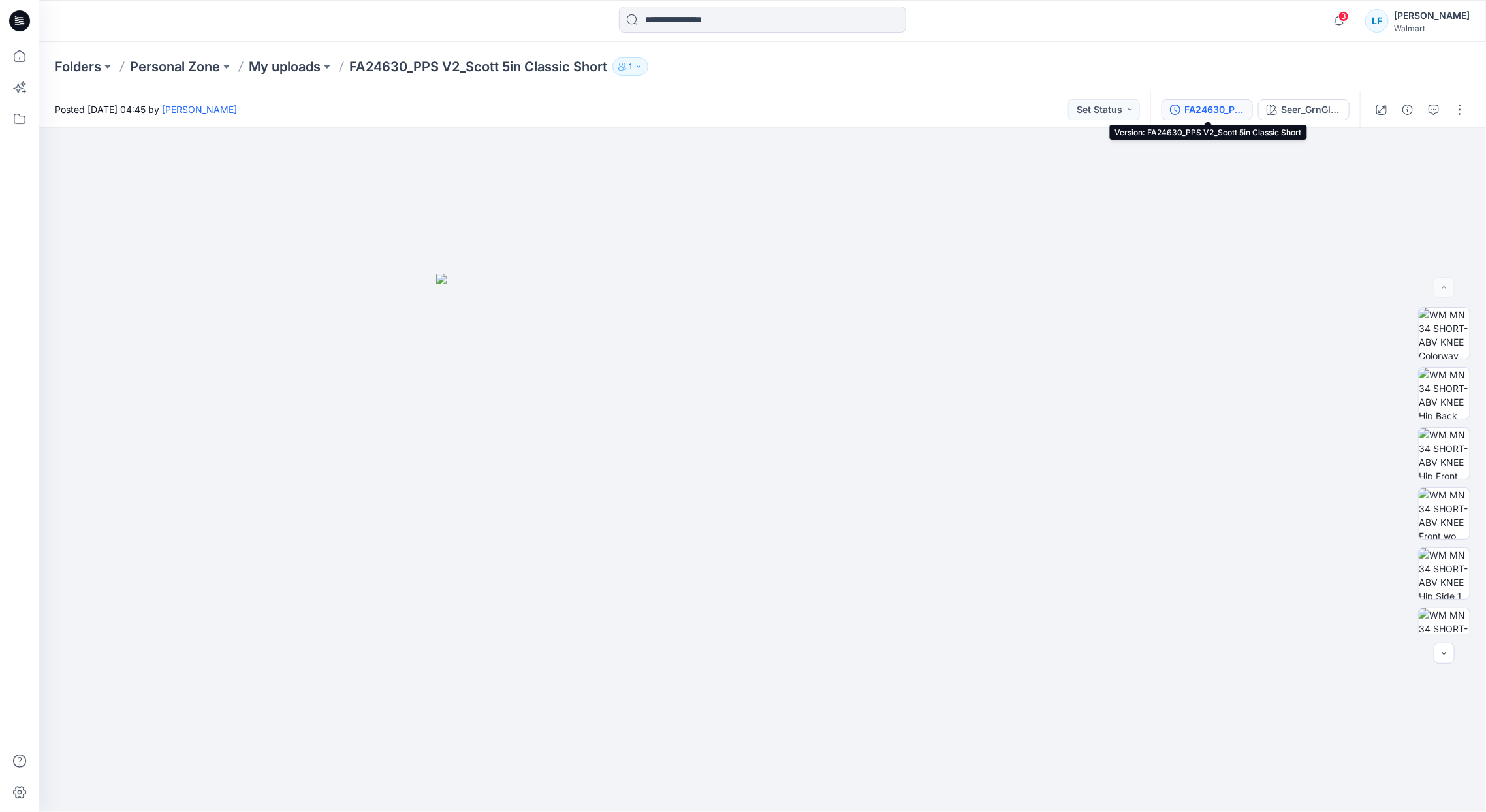
click at [1223, 114] on div "FA24630_PPS V2_Scott 5in Classic Short" at bounding box center [1214, 109] width 60 height 14
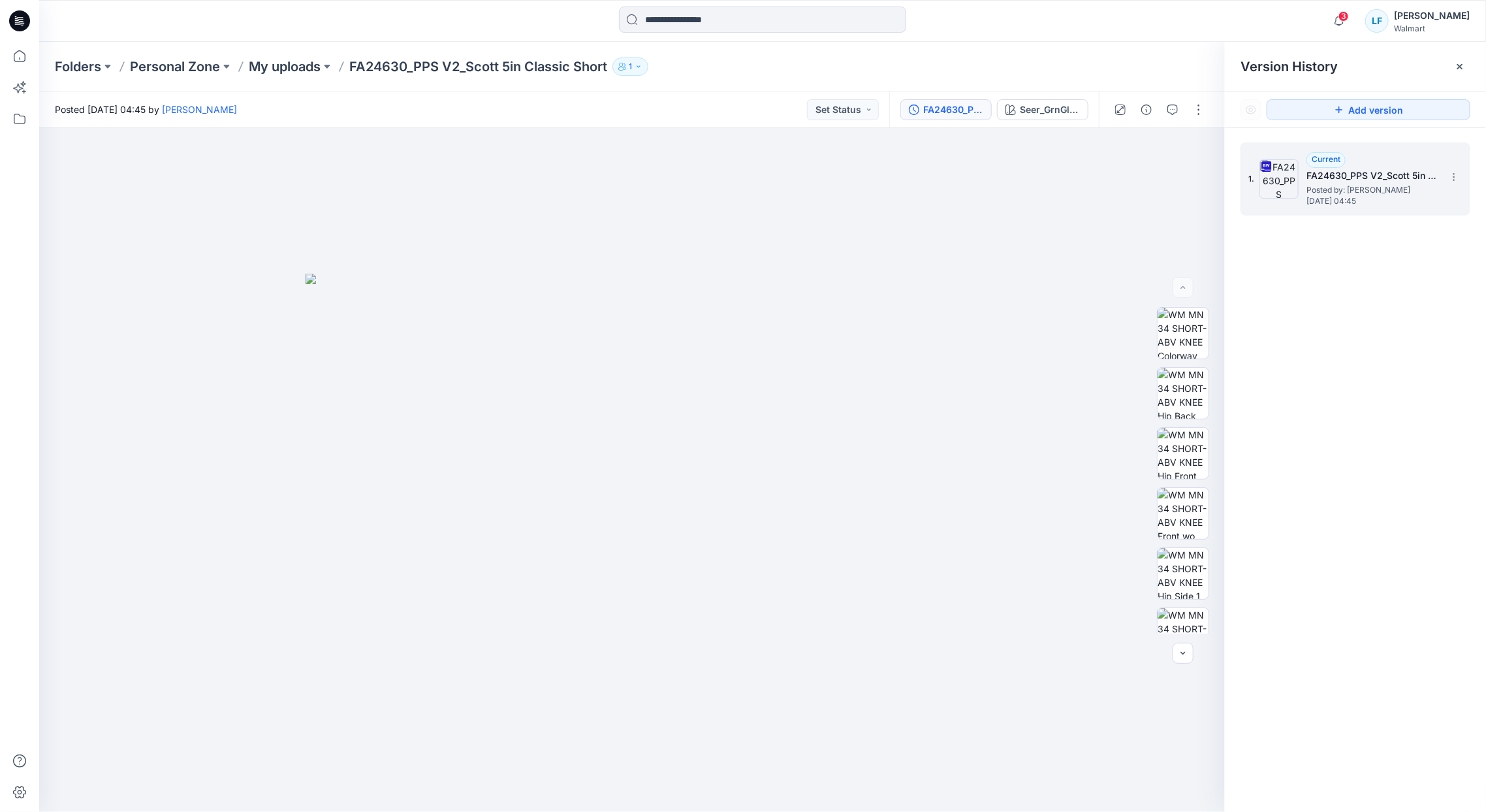
click at [1430, 191] on span "Posted by: [PERSON_NAME]" at bounding box center [1372, 190] width 130 height 13
click at [1036, 111] on div "Seer_GrnGlobe" at bounding box center [1049, 109] width 60 height 14
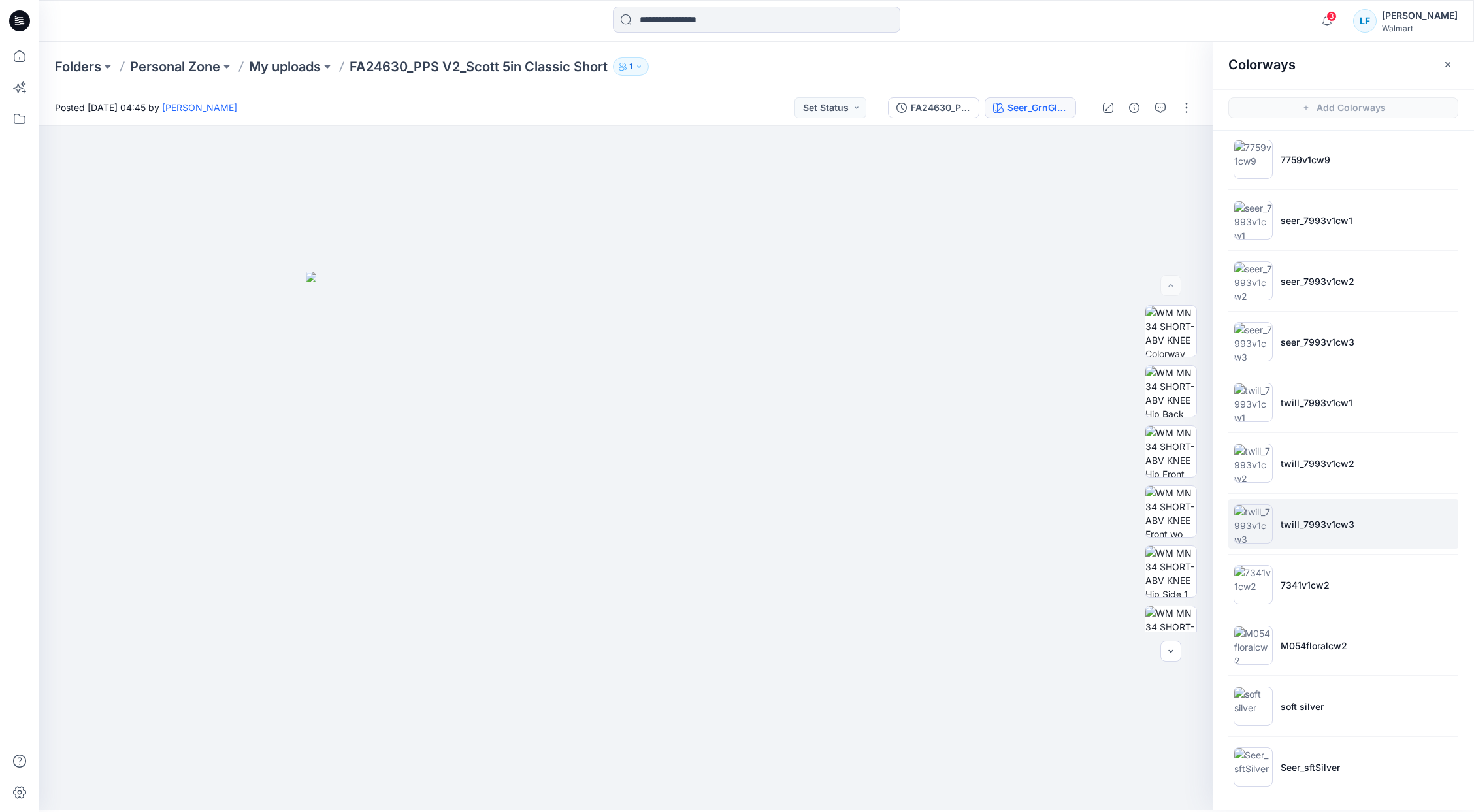
scroll to position [4, 0]
click at [1322, 770] on li "Seer_sftSilver" at bounding box center [1343, 764] width 230 height 50
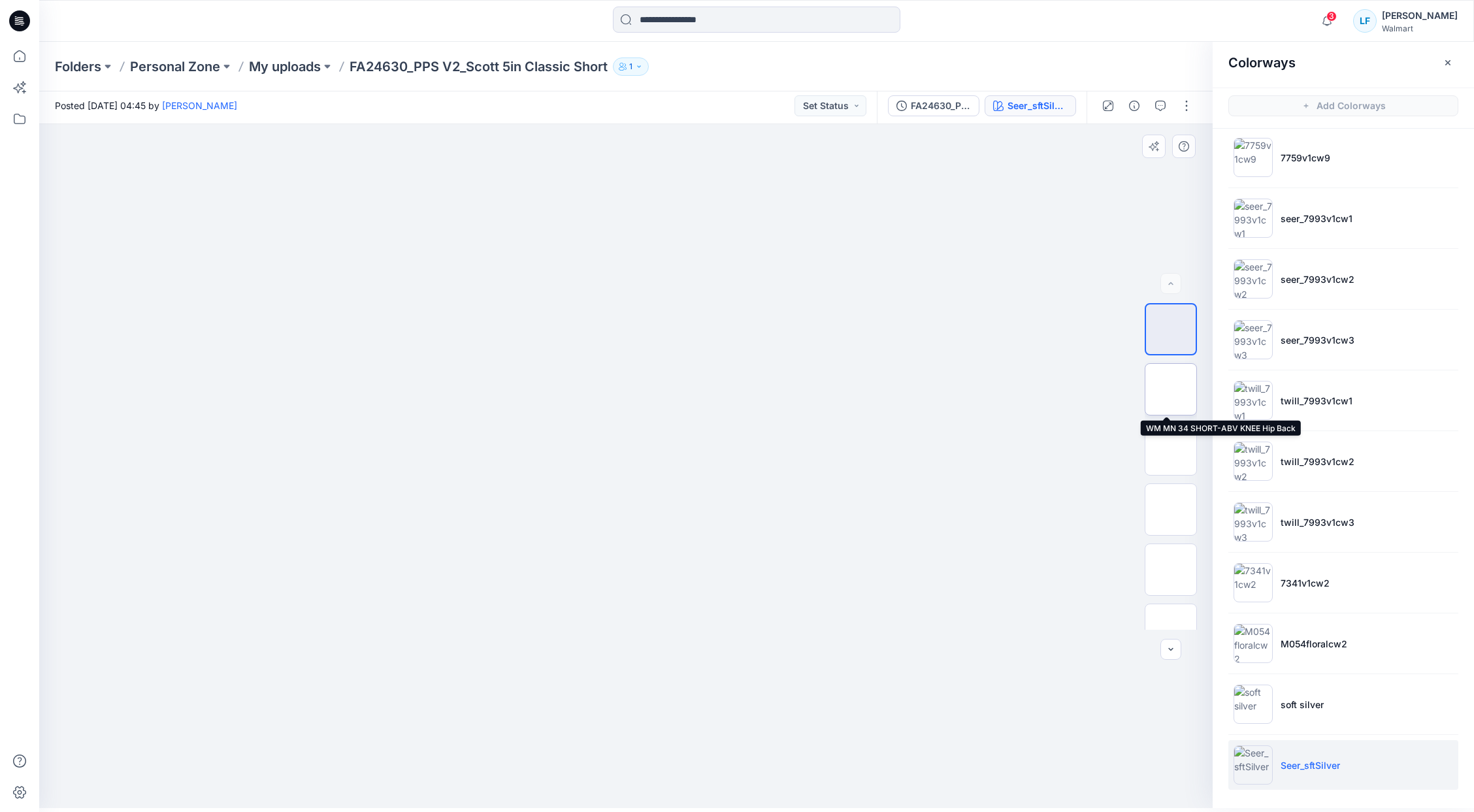
click at [1171, 390] on img at bounding box center [1171, 390] width 0 height 0
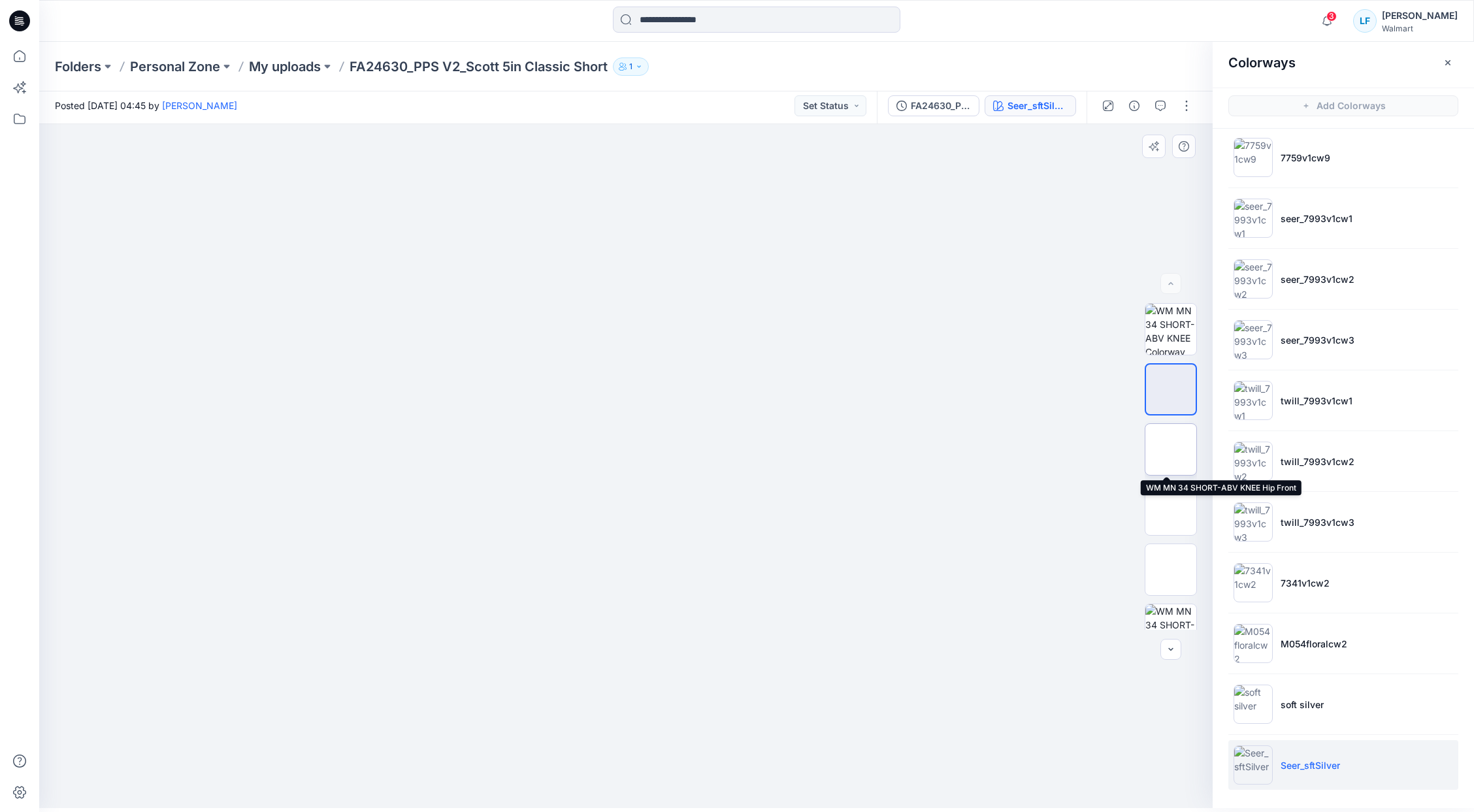
click at [1171, 449] on img at bounding box center [1171, 449] width 0 height 0
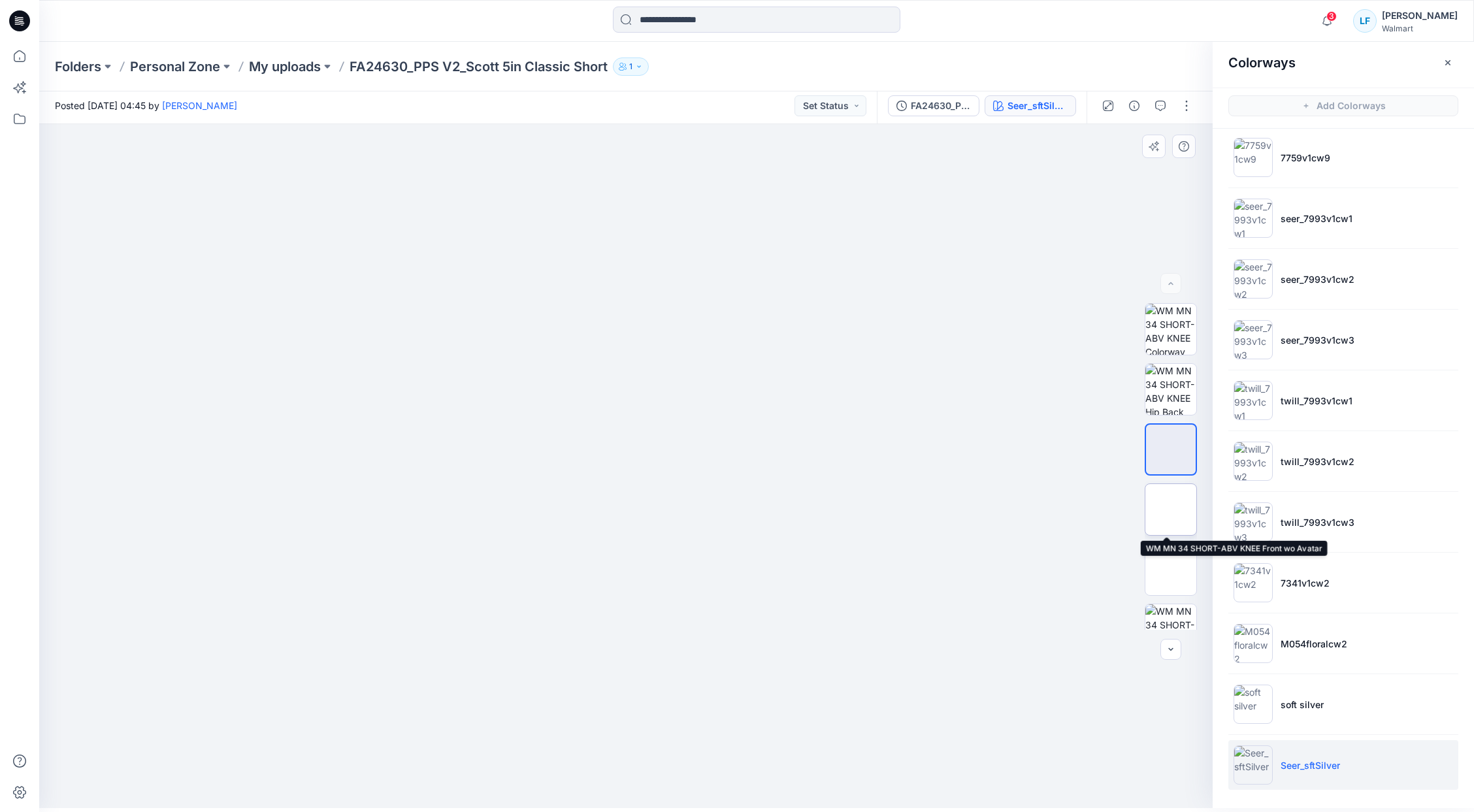
click at [1171, 509] on img at bounding box center [1171, 509] width 0 height 0
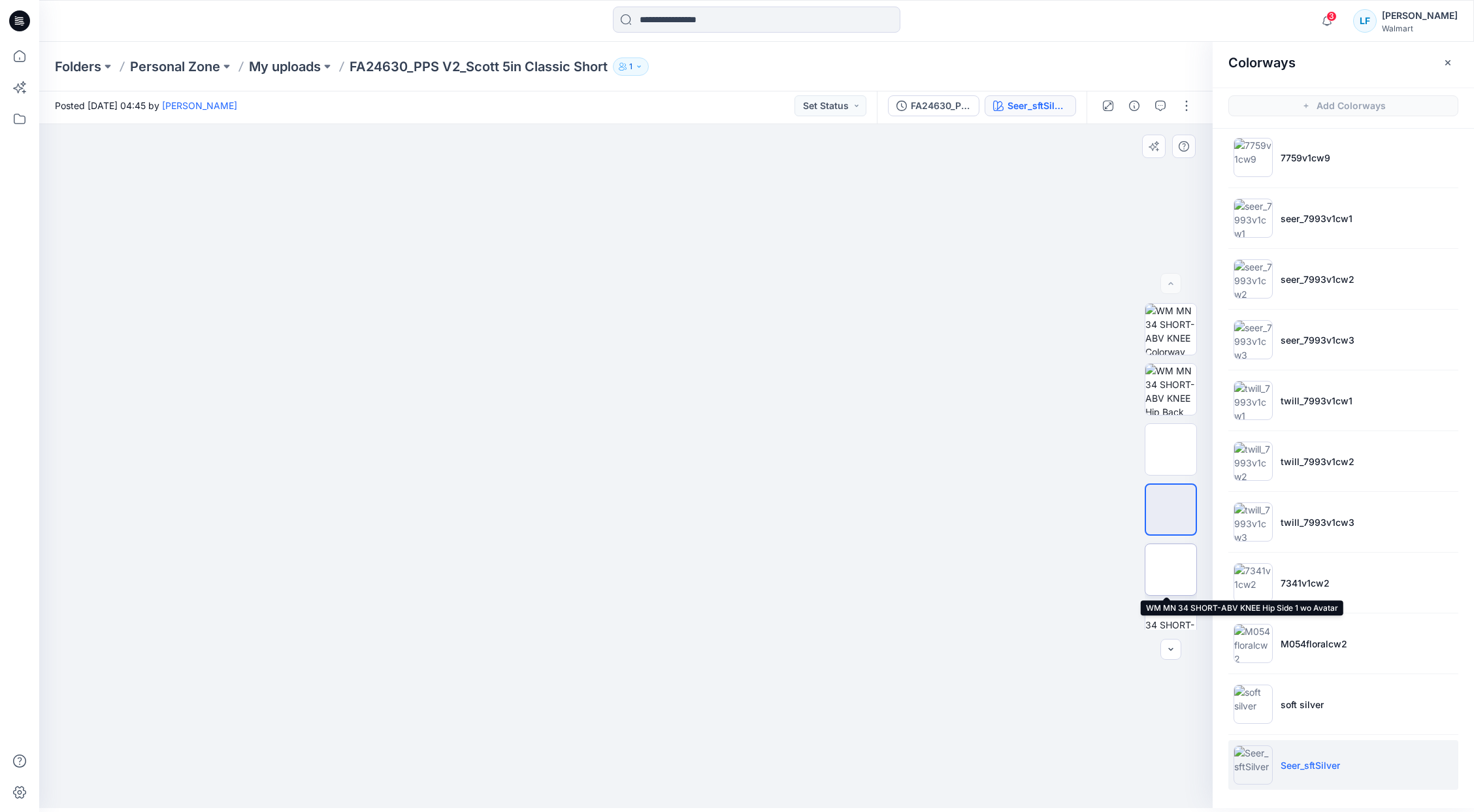
click at [1171, 570] on img at bounding box center [1171, 570] width 0 height 0
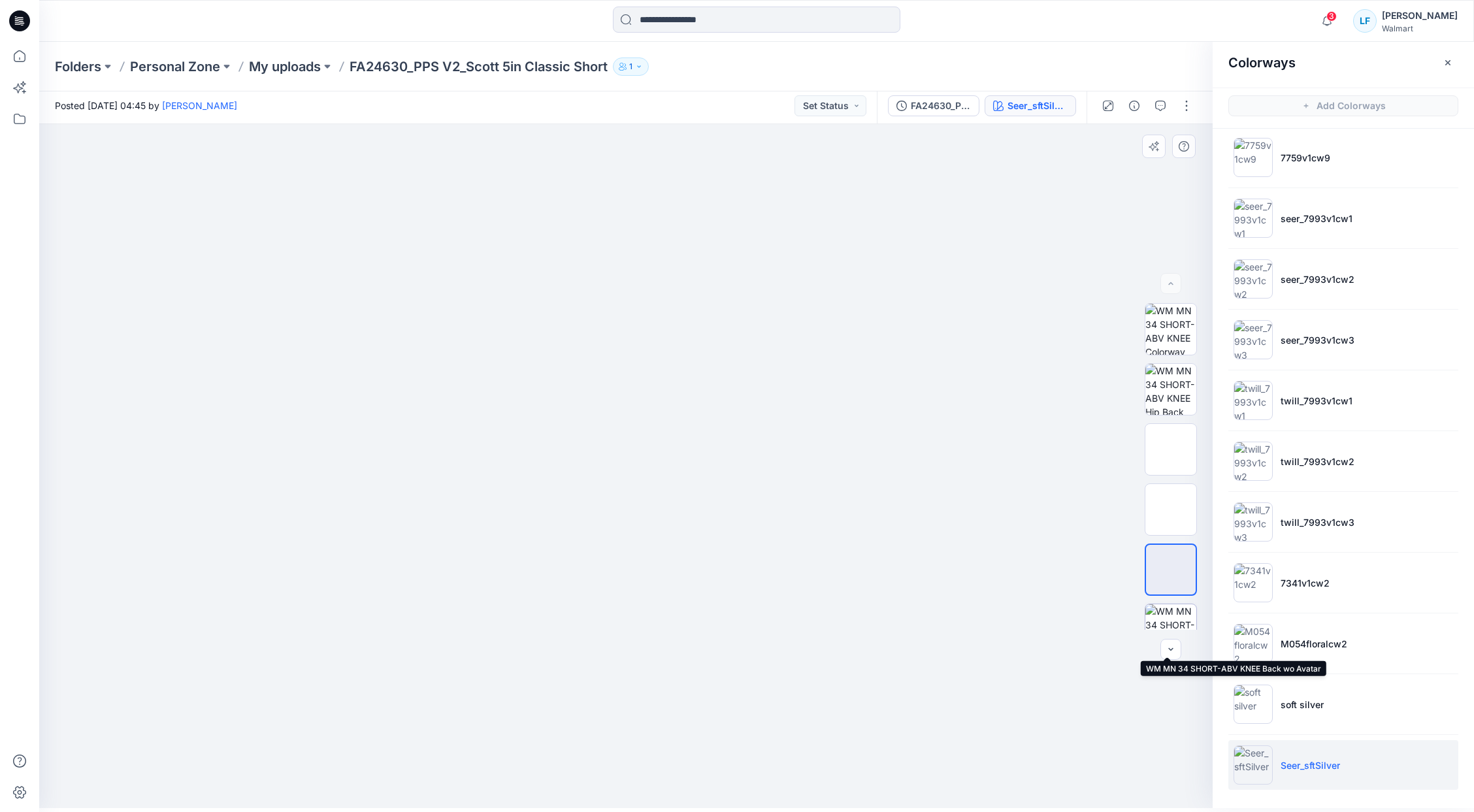
click at [1163, 625] on img at bounding box center [1170, 629] width 51 height 51
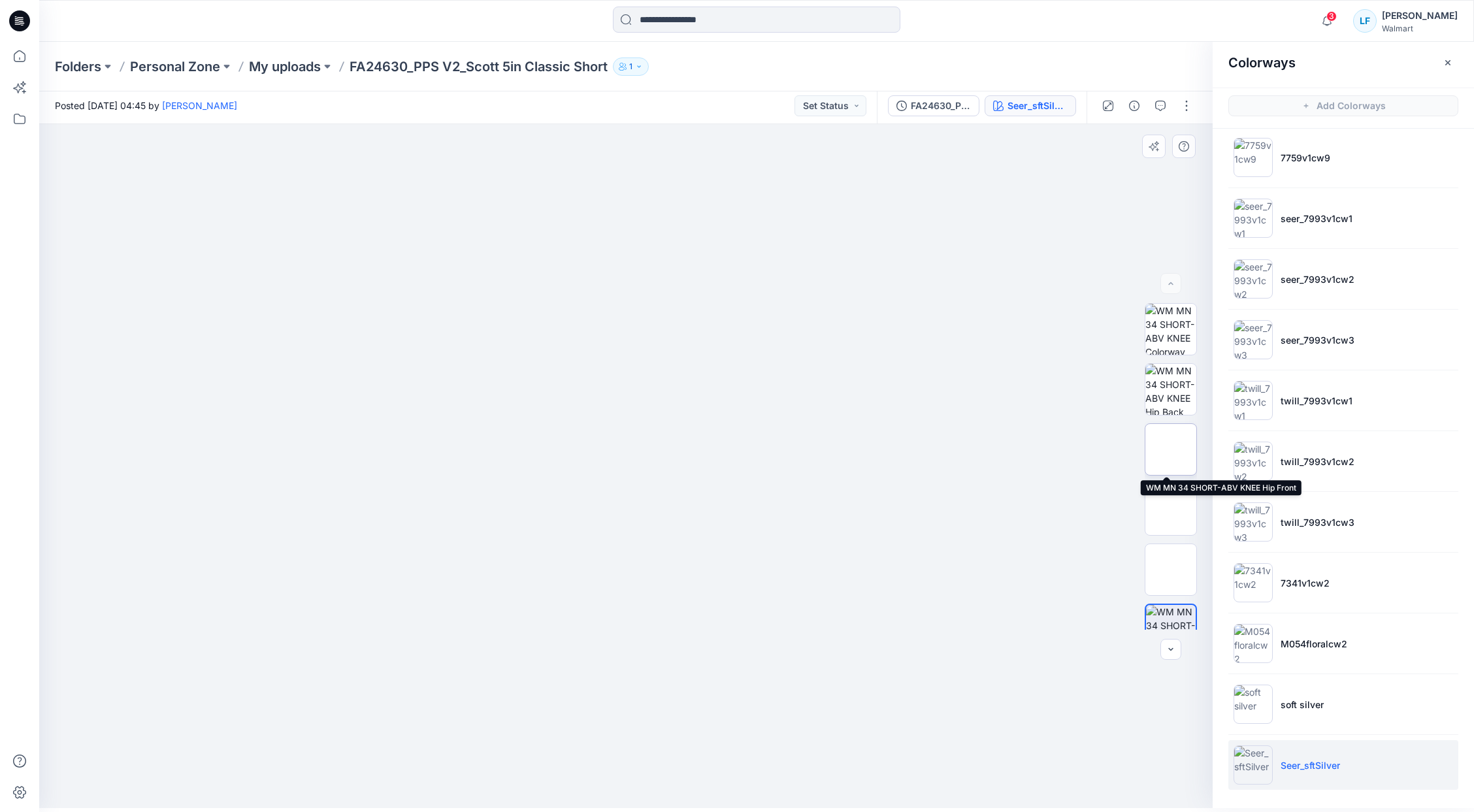
click at [1171, 449] on img at bounding box center [1171, 449] width 0 height 0
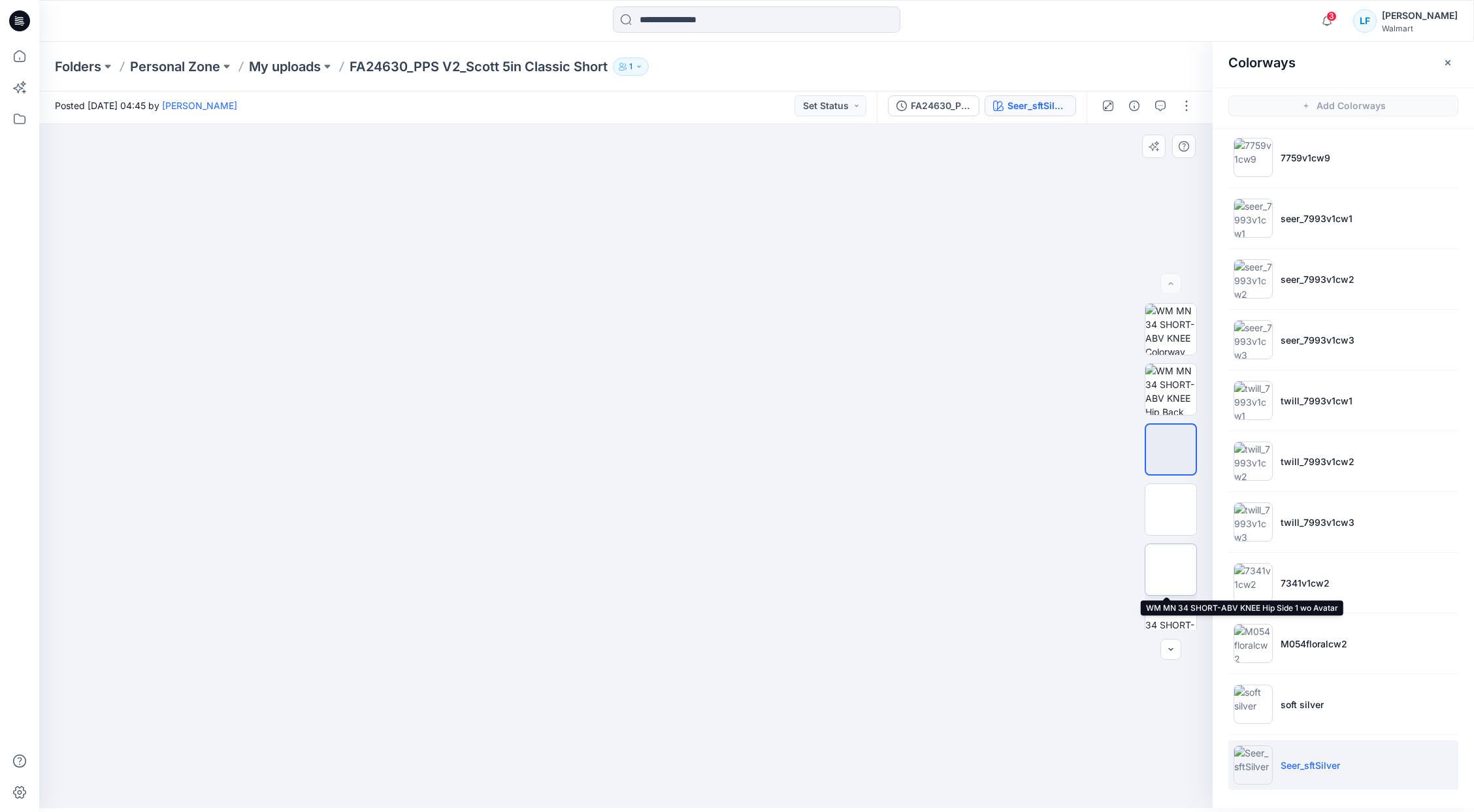
click at [1171, 571] on img at bounding box center [1170, 569] width 51 height 51
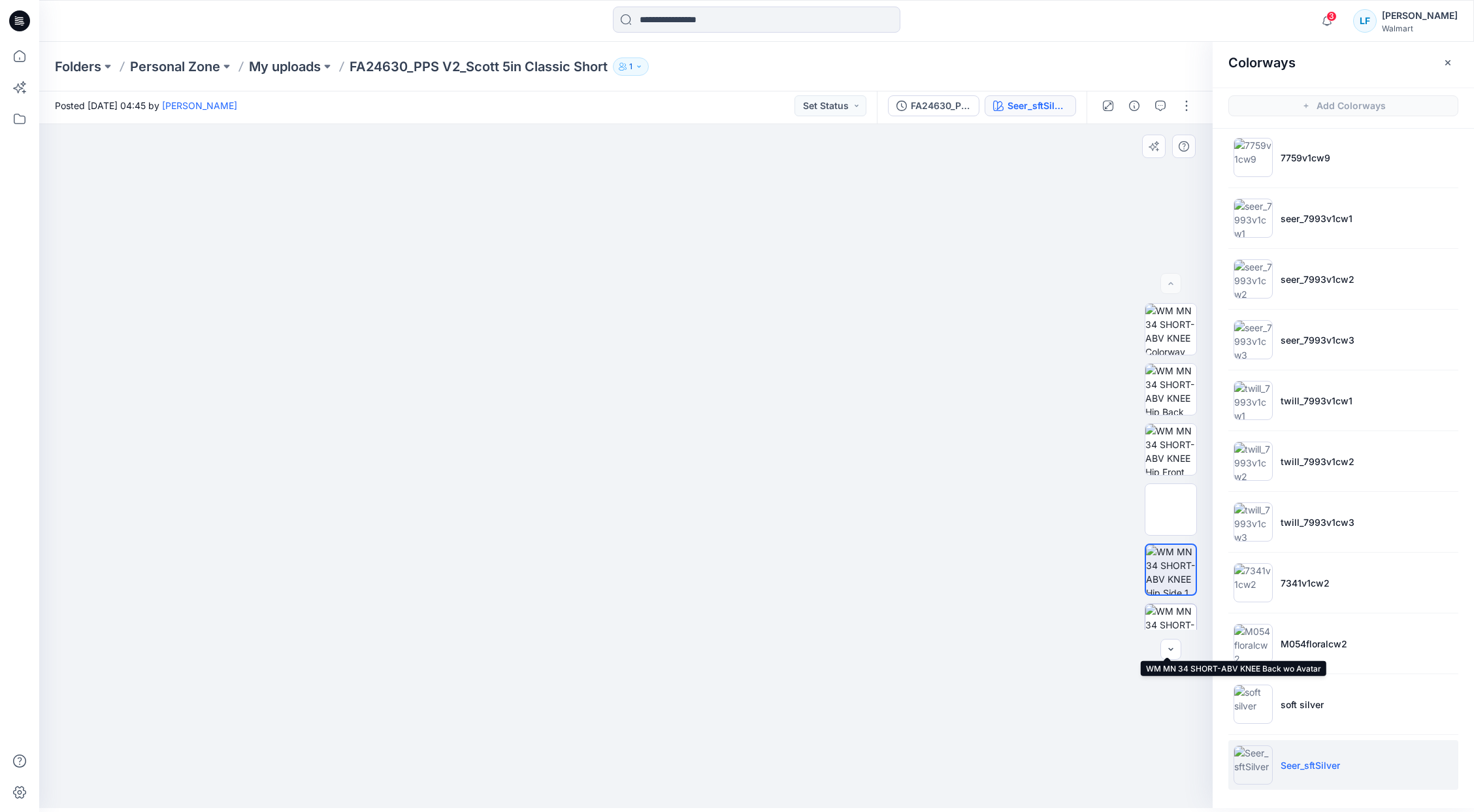
click at [1191, 623] on img at bounding box center [1170, 629] width 51 height 51
click at [1189, 106] on button "button" at bounding box center [1186, 105] width 21 height 21
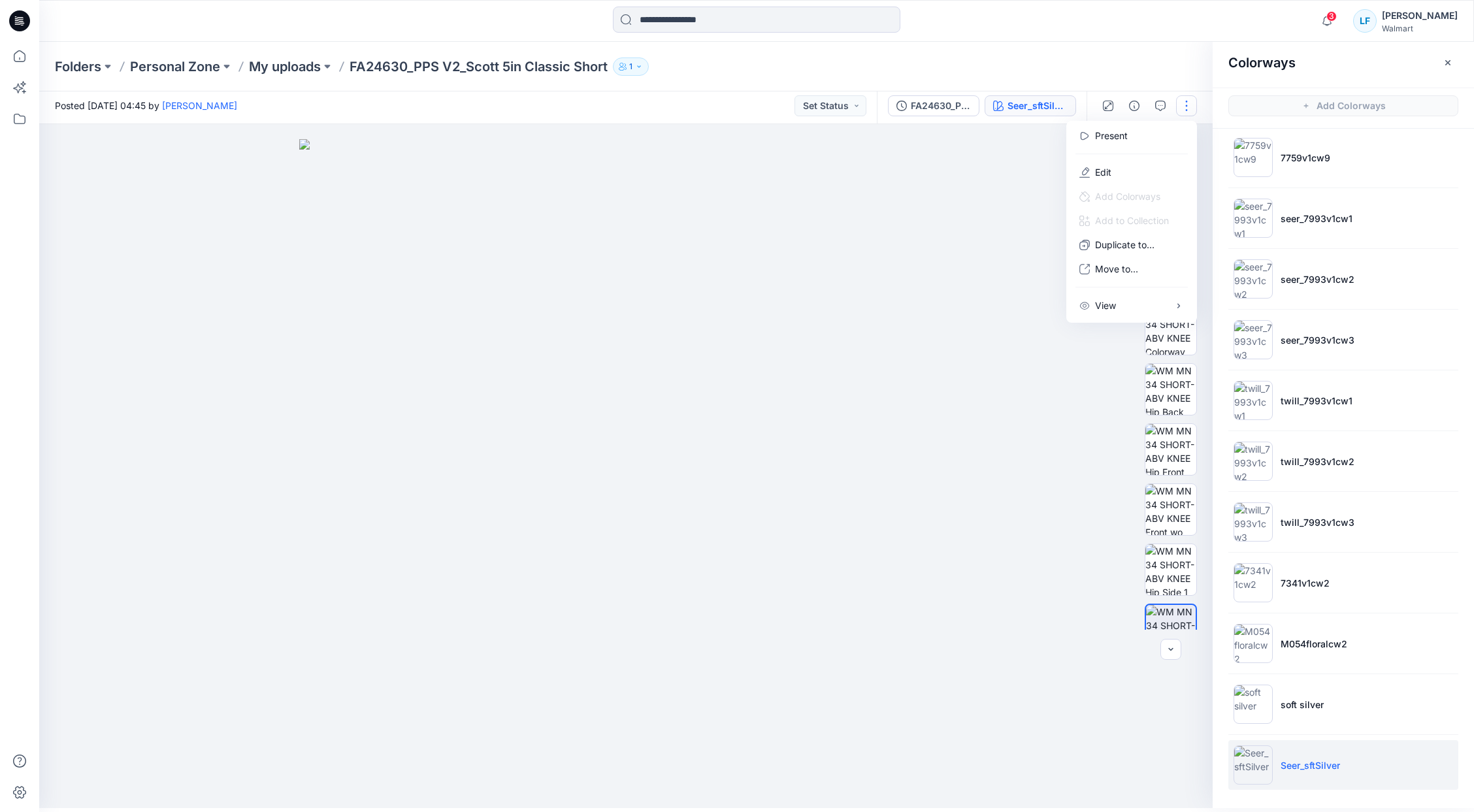
click at [845, 263] on img at bounding box center [625, 473] width 653 height 668
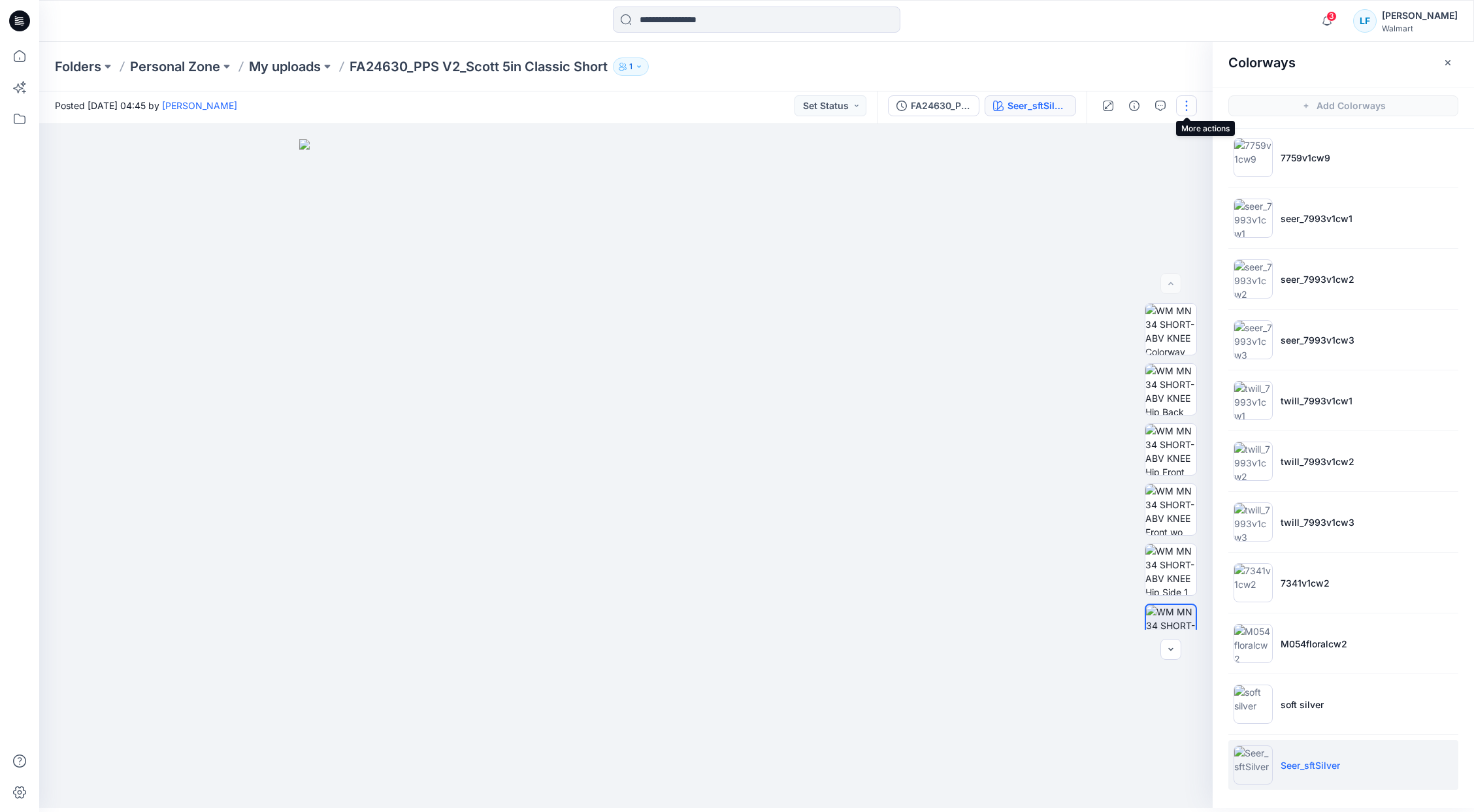
click at [1192, 109] on button "button" at bounding box center [1186, 105] width 21 height 21
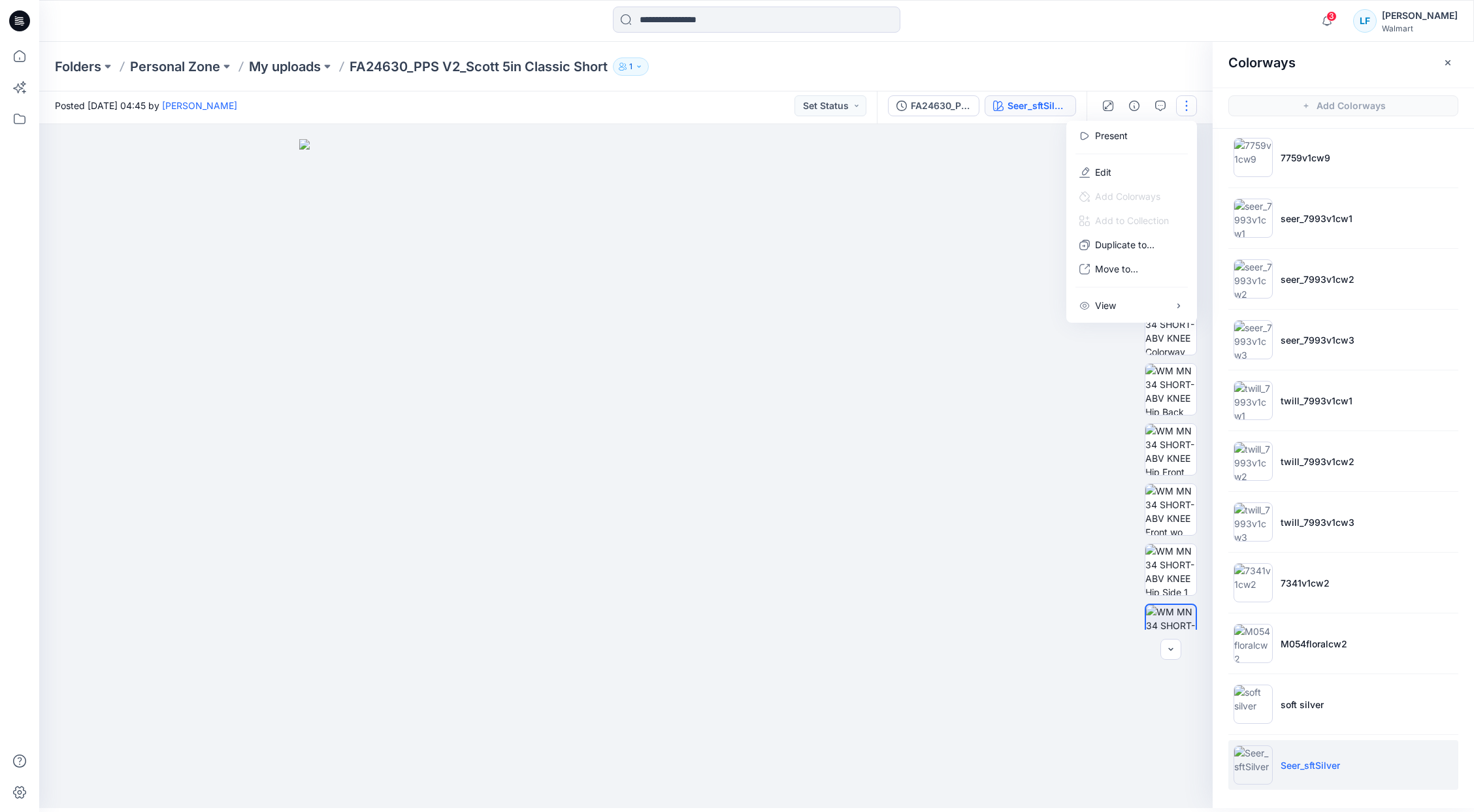
click at [817, 228] on img at bounding box center [625, 473] width 653 height 668
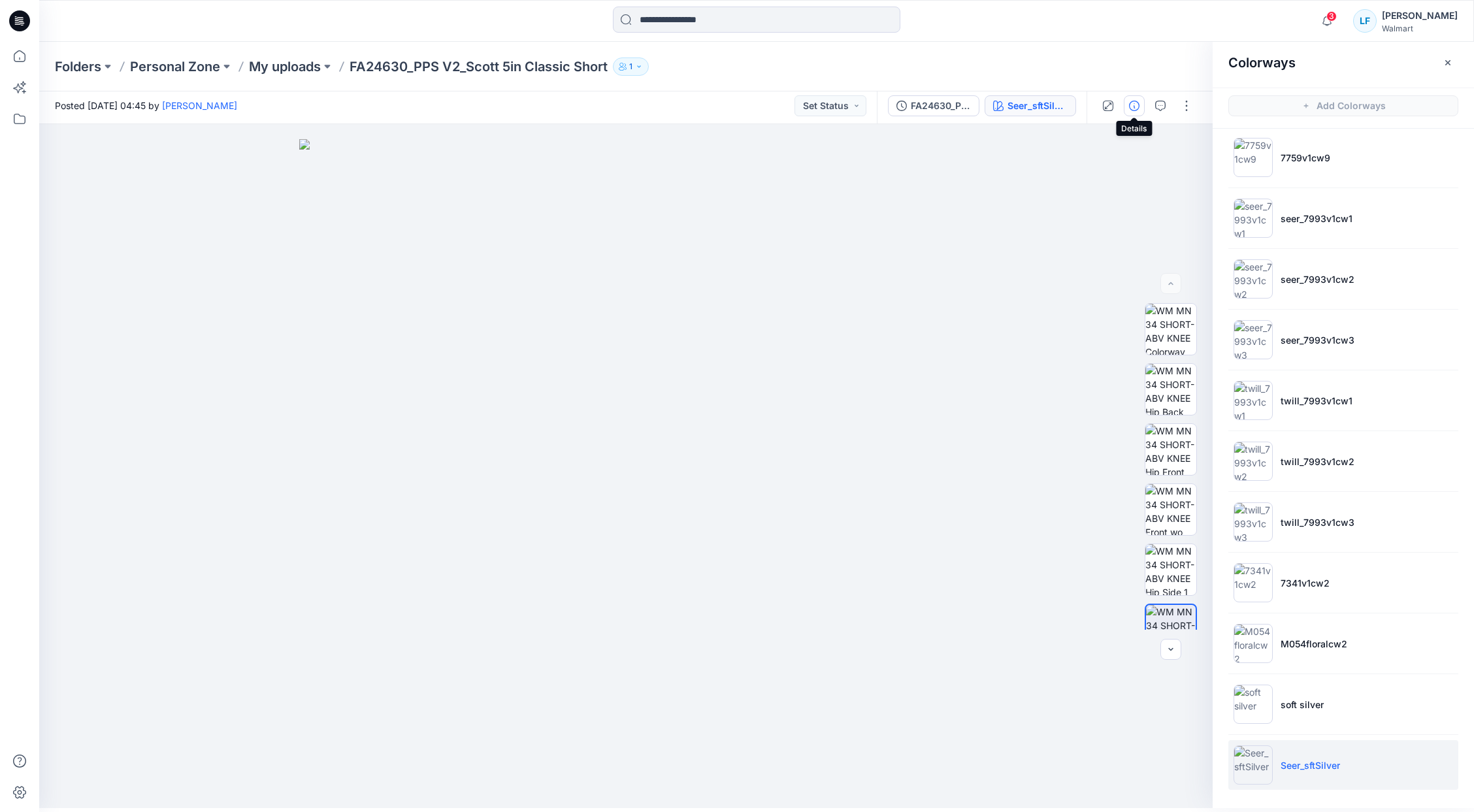
click at [1136, 109] on icon "button" at bounding box center [1134, 106] width 10 height 10
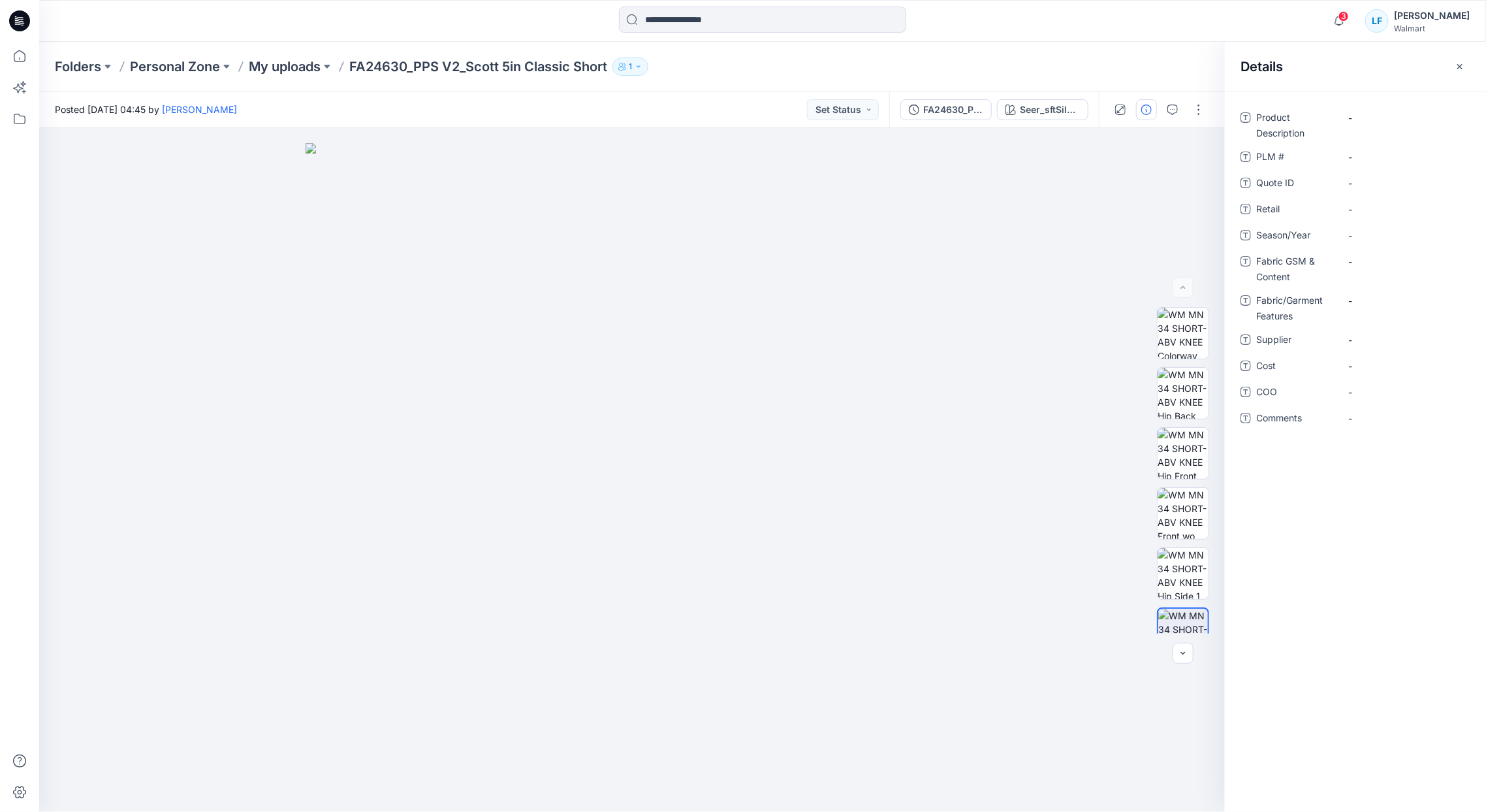
click at [1136, 112] on div at bounding box center [1160, 109] width 121 height 36
click at [1170, 110] on icon "button" at bounding box center [1173, 109] width 10 height 10
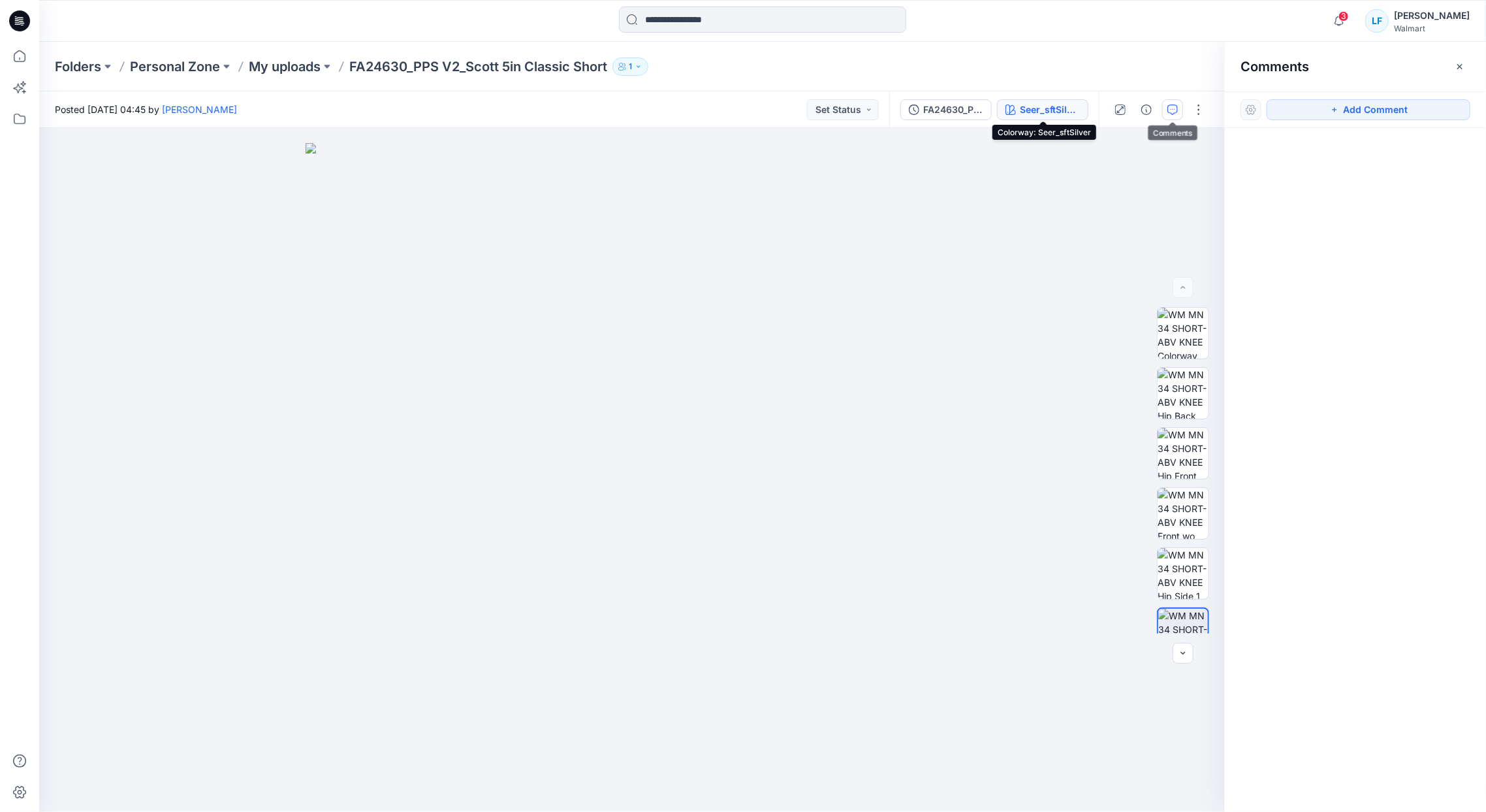
click at [1074, 110] on div "Seer_sftSilver" at bounding box center [1049, 109] width 60 height 14
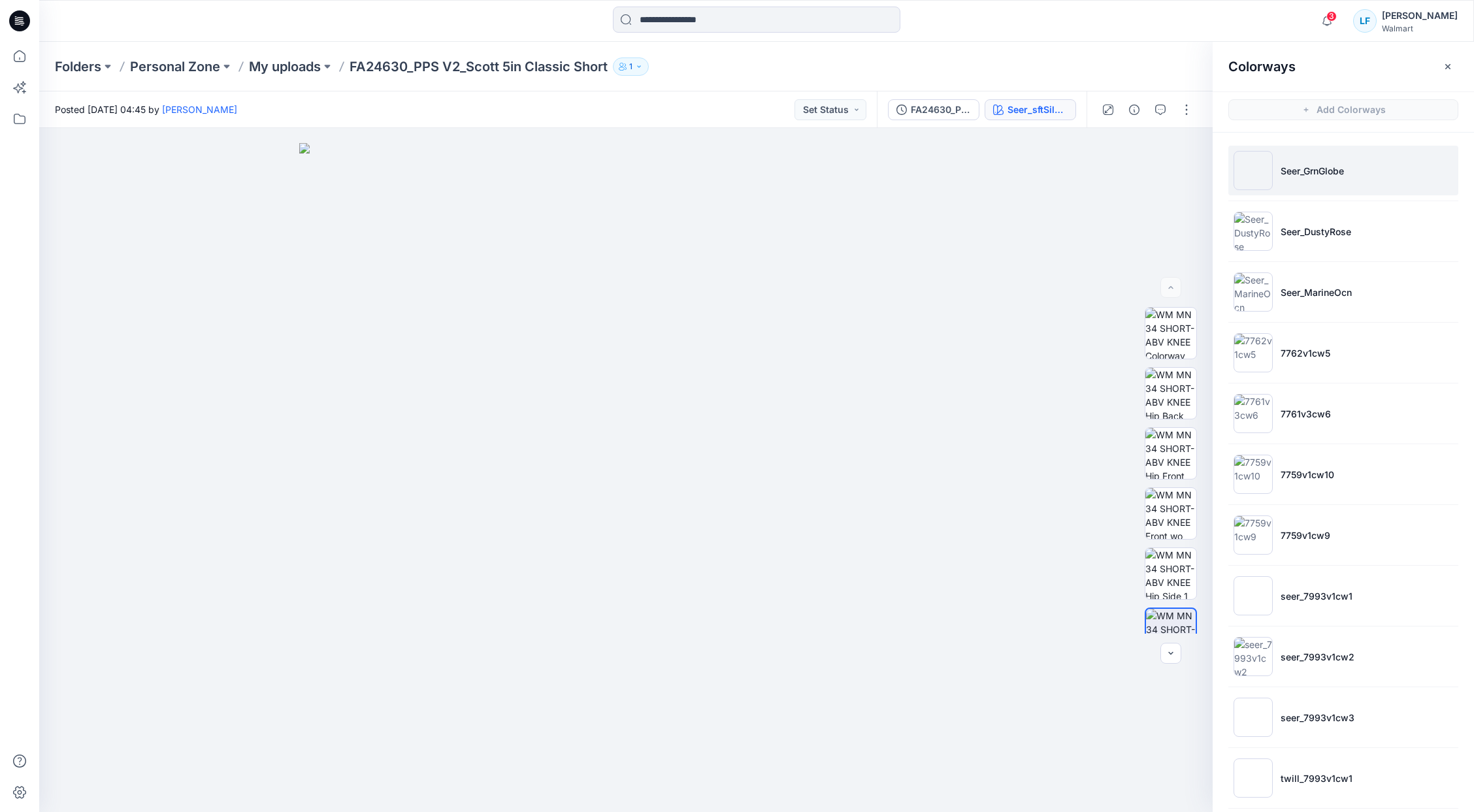
click at [1308, 159] on li "Seer_GrnGlobe" at bounding box center [1343, 170] width 230 height 50
click at [648, 68] on button "1" at bounding box center [631, 66] width 36 height 19
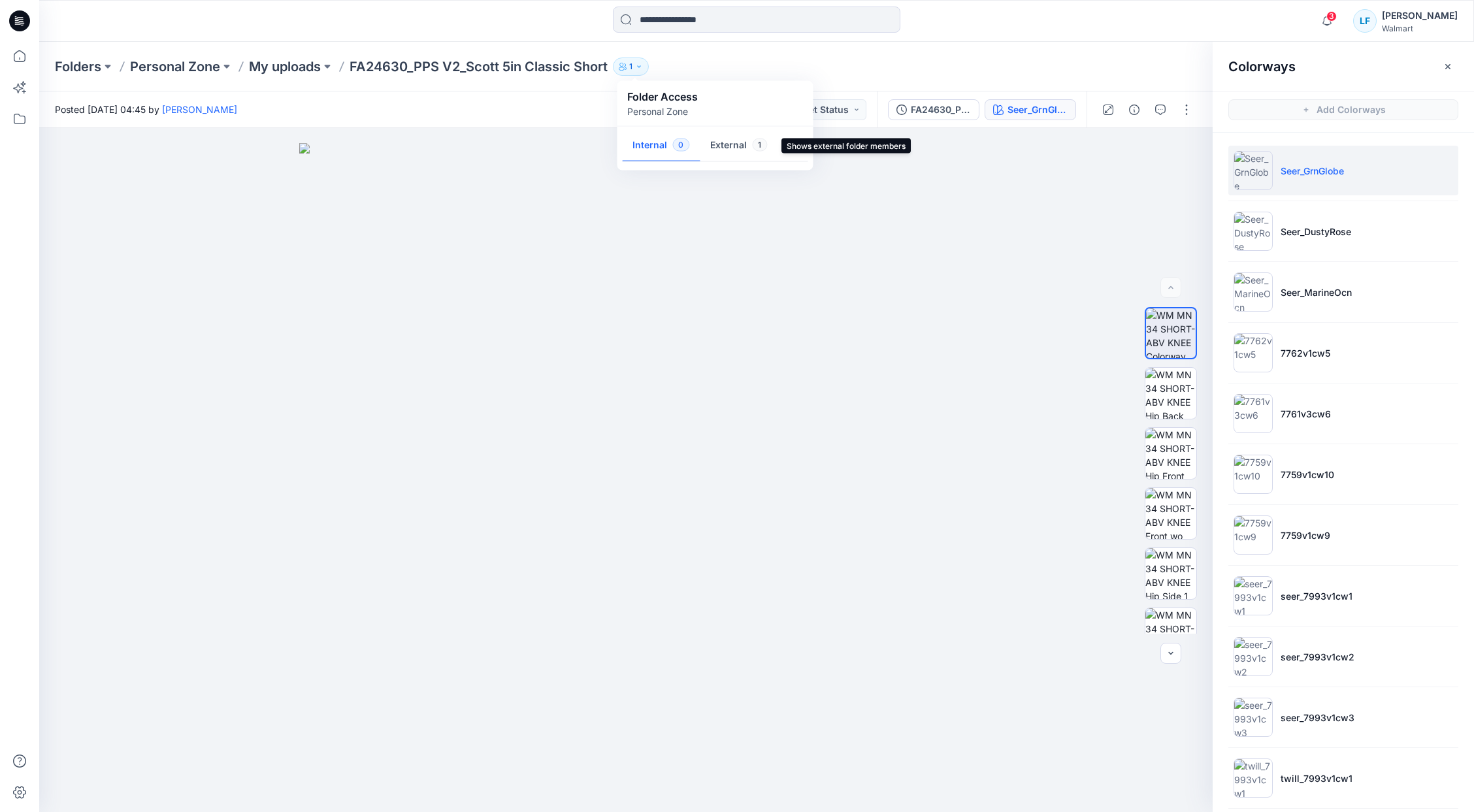
click at [748, 146] on button "External 1" at bounding box center [738, 146] width 77 height 34
click at [873, 74] on div "Folders Personal Zone My uploads FA24630_PPS V2_Scott 5in Classic Short 1 Folde…" at bounding box center [705, 66] width 1301 height 19
click at [859, 113] on button "Set Status" at bounding box center [830, 109] width 72 height 21
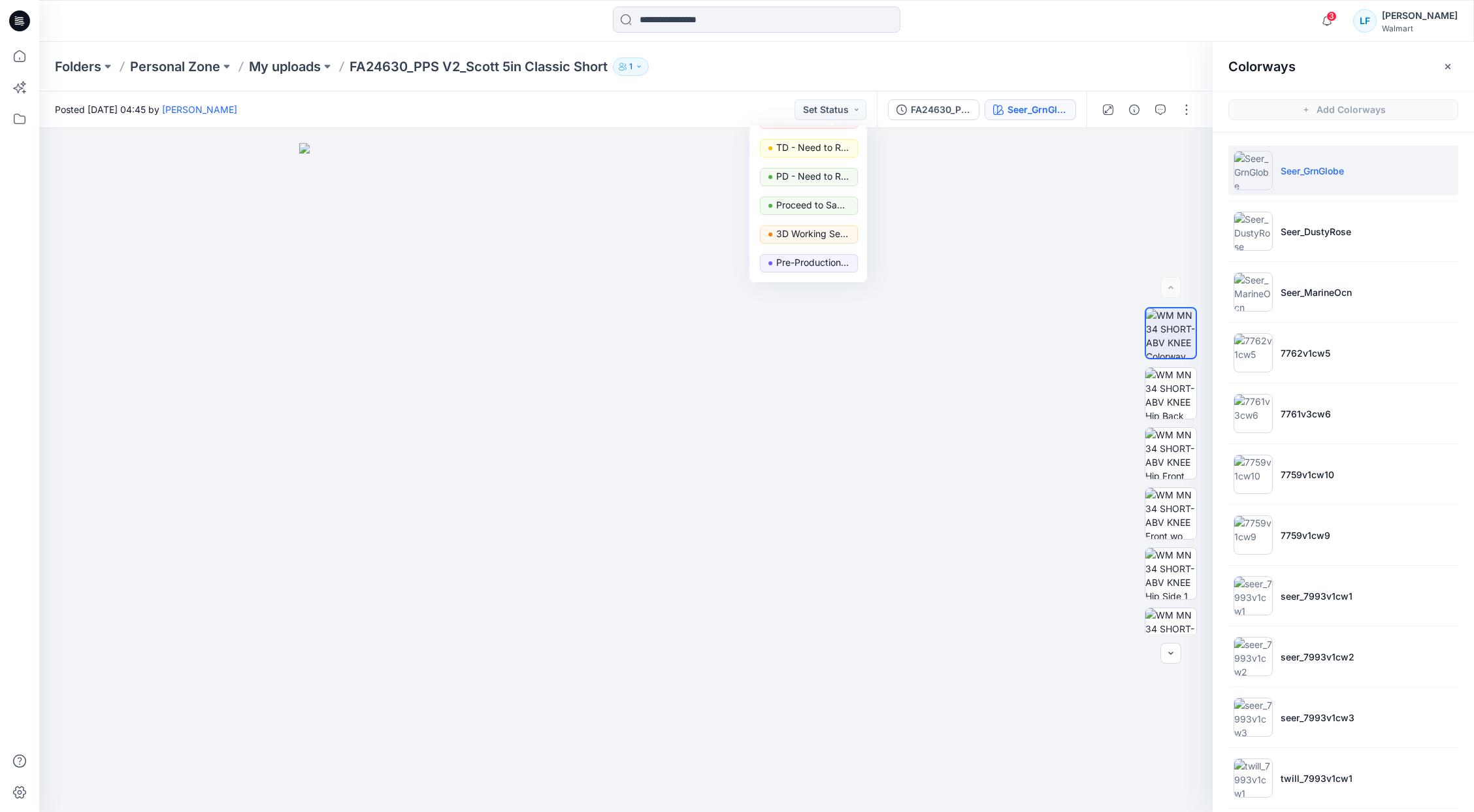
scroll to position [165, 0]
click at [918, 53] on div "Folders Personal Zone My uploads FA24630_PPS V2_Scott 5in Classic Short 1 Folde…" at bounding box center [757, 66] width 1434 height 50
click at [273, 71] on p "My uploads" at bounding box center [285, 66] width 72 height 19
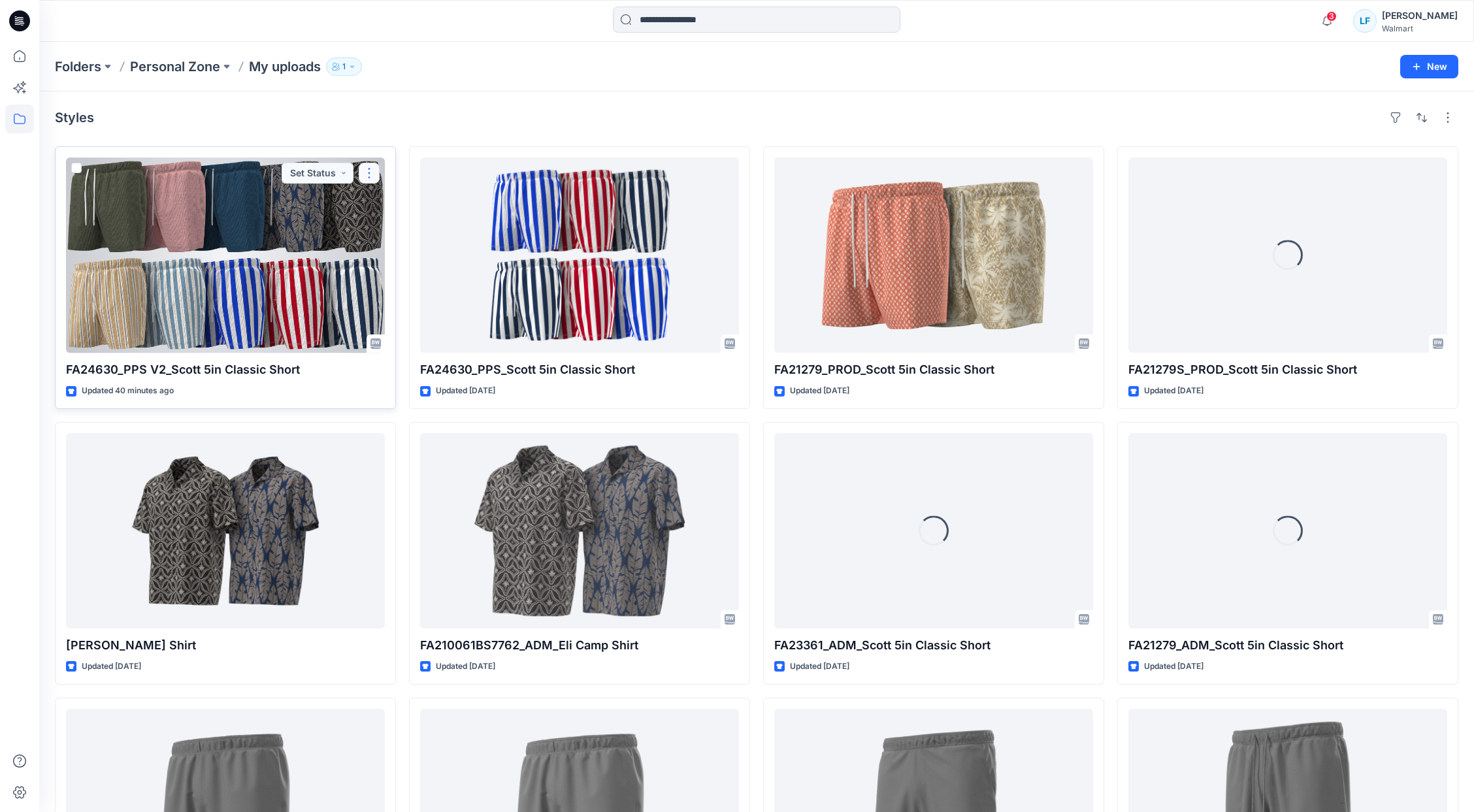
click at [375, 170] on button "button" at bounding box center [369, 172] width 21 height 21
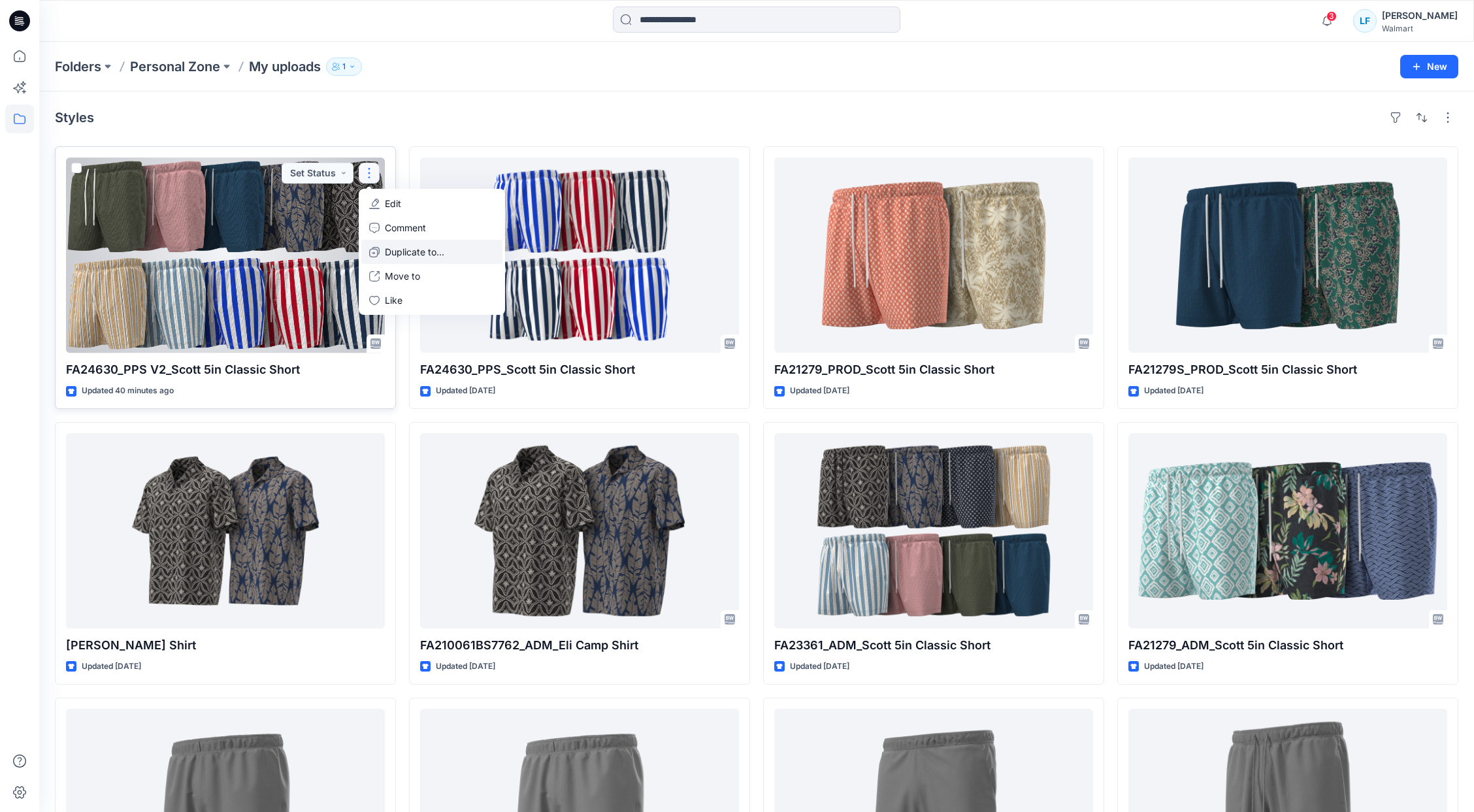
click at [402, 252] on p "Duplicate to..." at bounding box center [414, 252] width 60 height 13
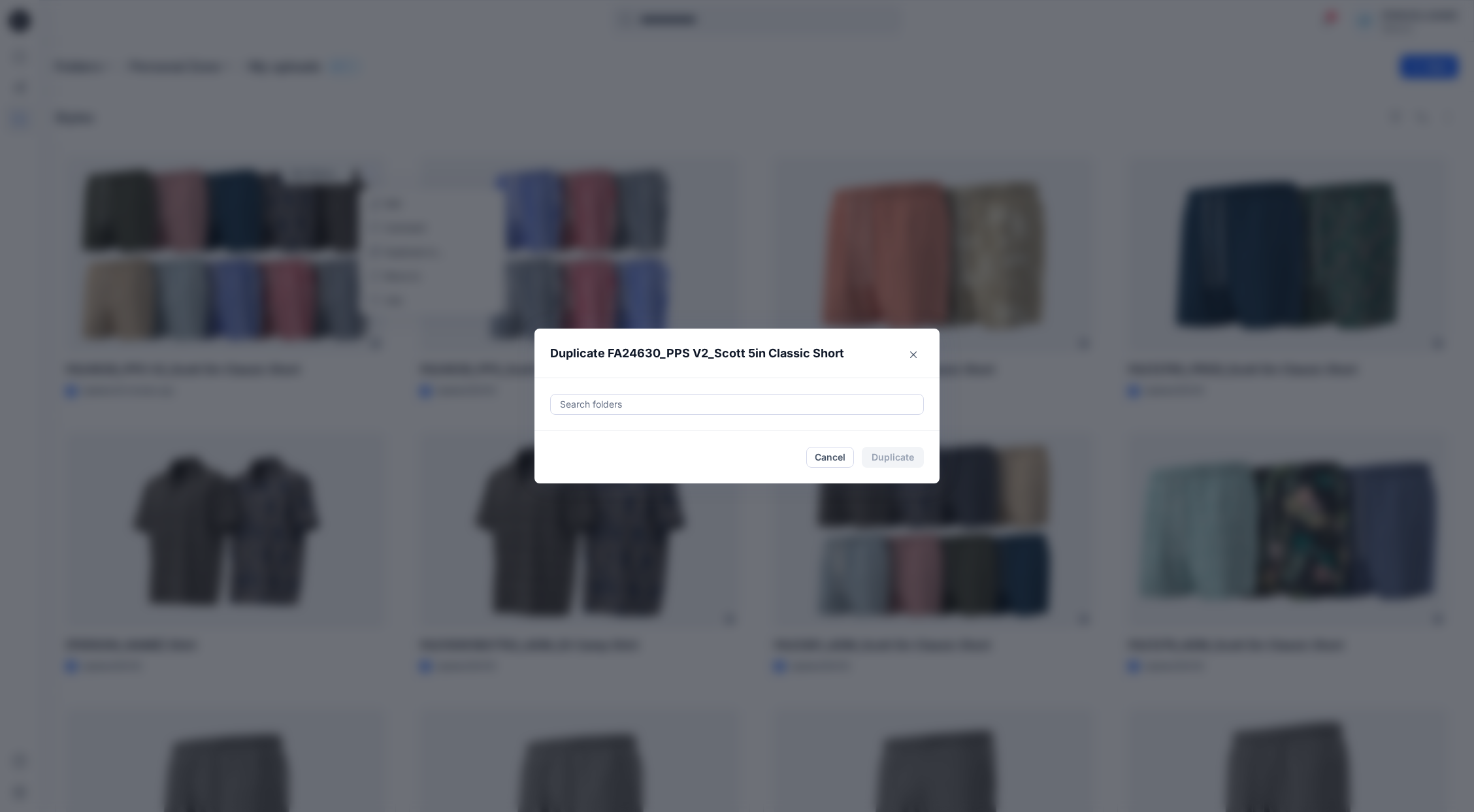
click at [625, 405] on div at bounding box center [737, 404] width 357 height 16
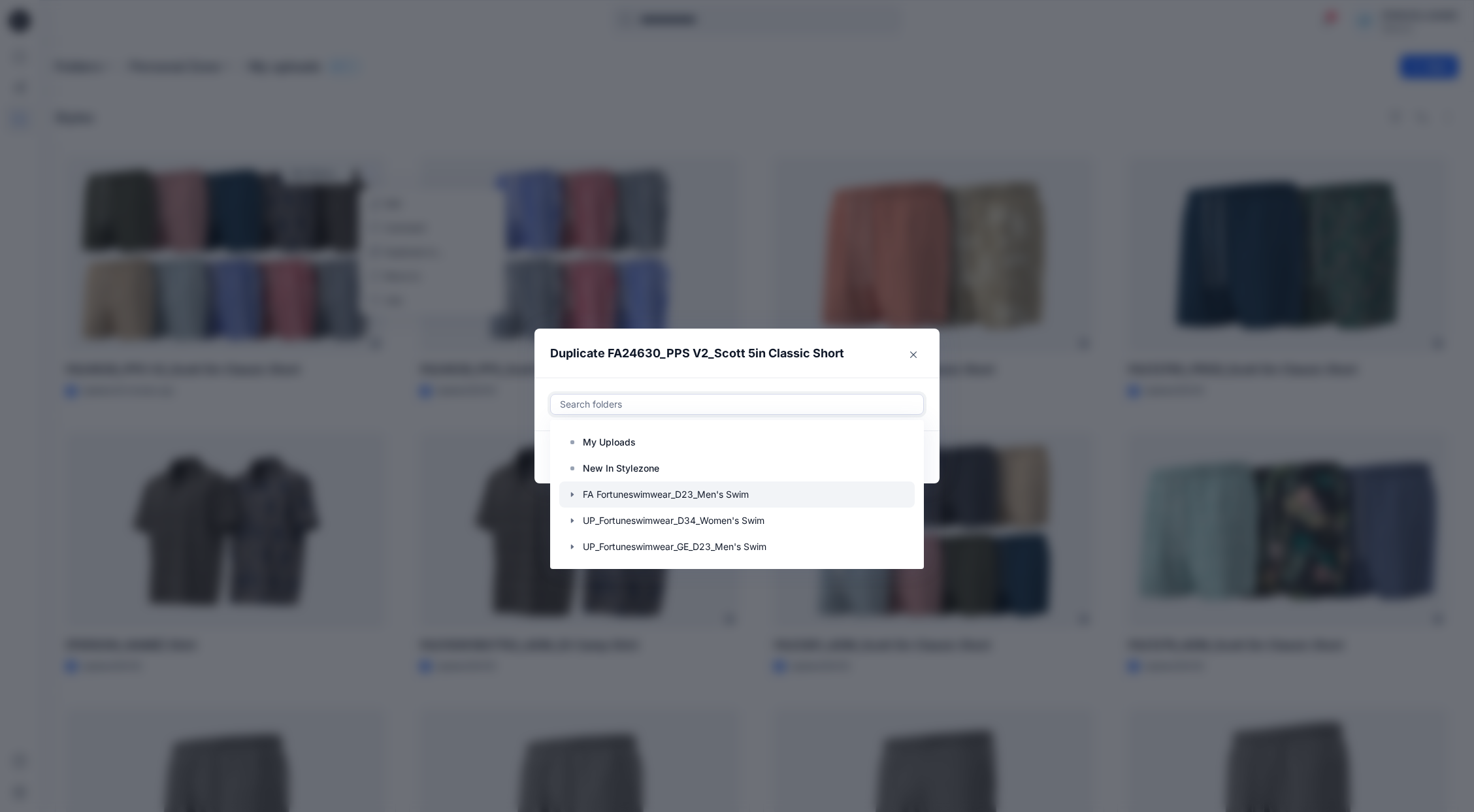
click at [577, 497] on icon "button" at bounding box center [572, 494] width 10 height 10
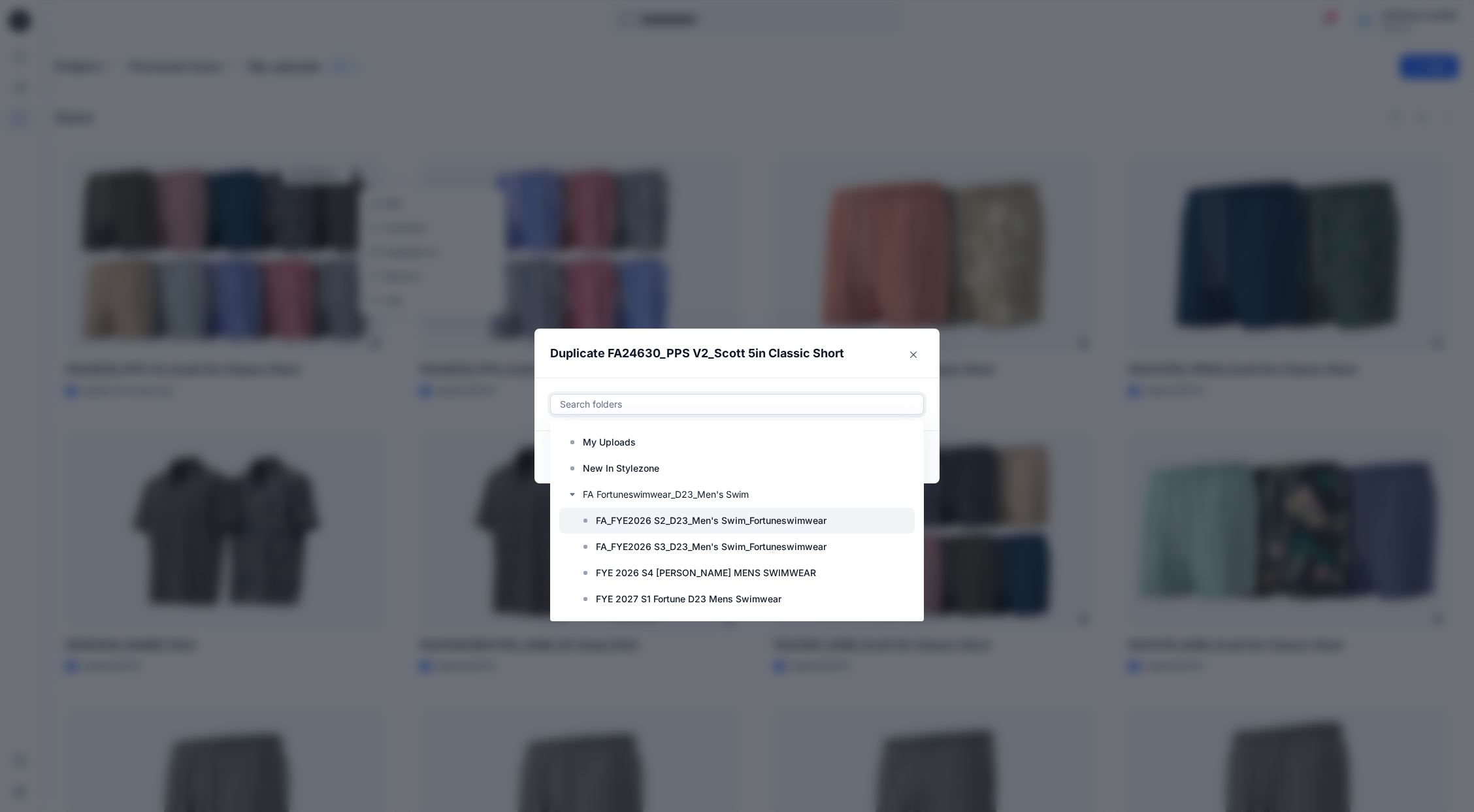
scroll to position [52, 0]
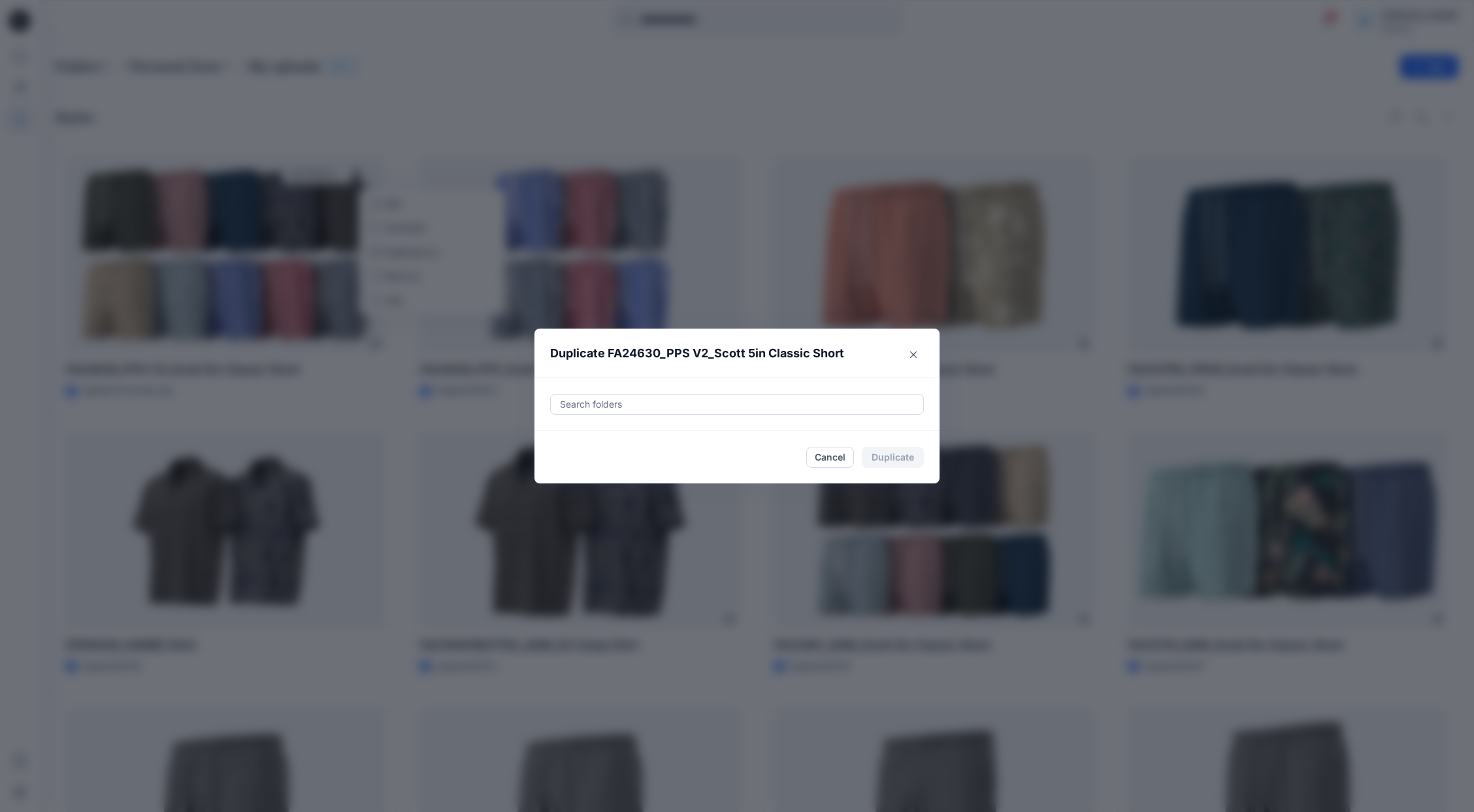
click at [705, 404] on div at bounding box center [737, 404] width 357 height 16
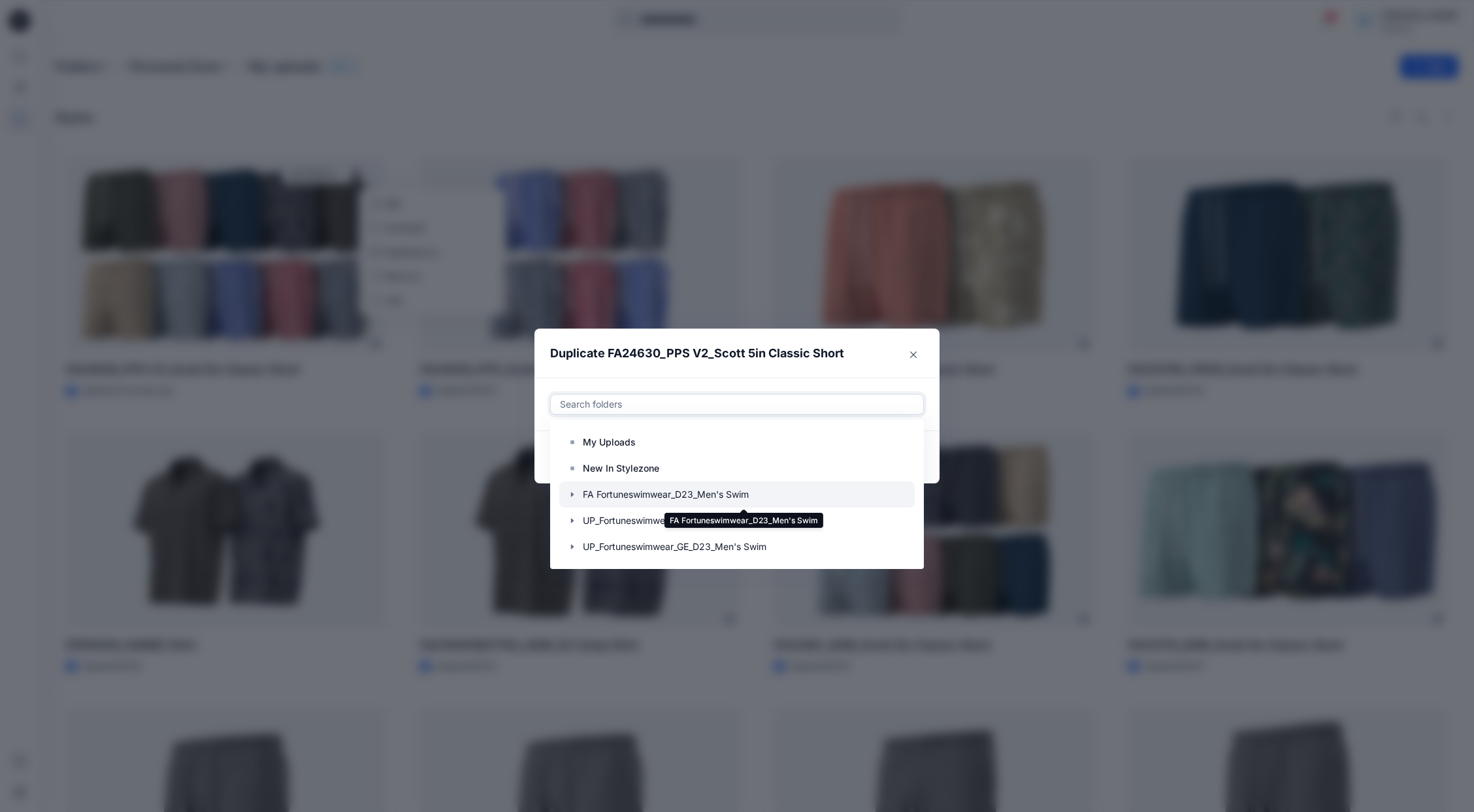
click at [676, 496] on div at bounding box center [737, 494] width 355 height 26
click at [574, 494] on icon "button" at bounding box center [572, 494] width 10 height 10
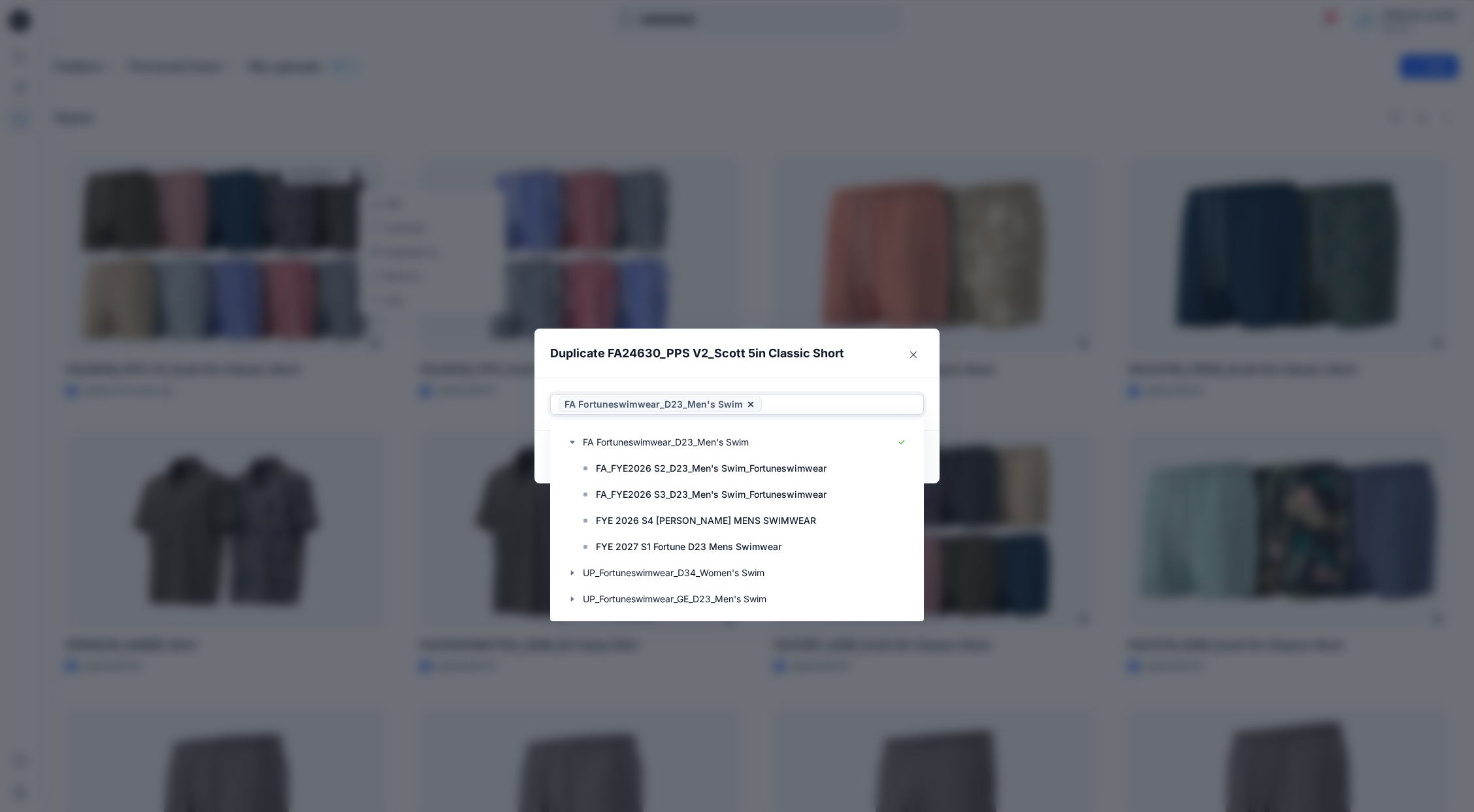
click at [955, 110] on div "Duplicate FA24630_PPS V2_Scott 5in Classic Short Use Up and Down to choose opti…" at bounding box center [737, 406] width 1474 height 812
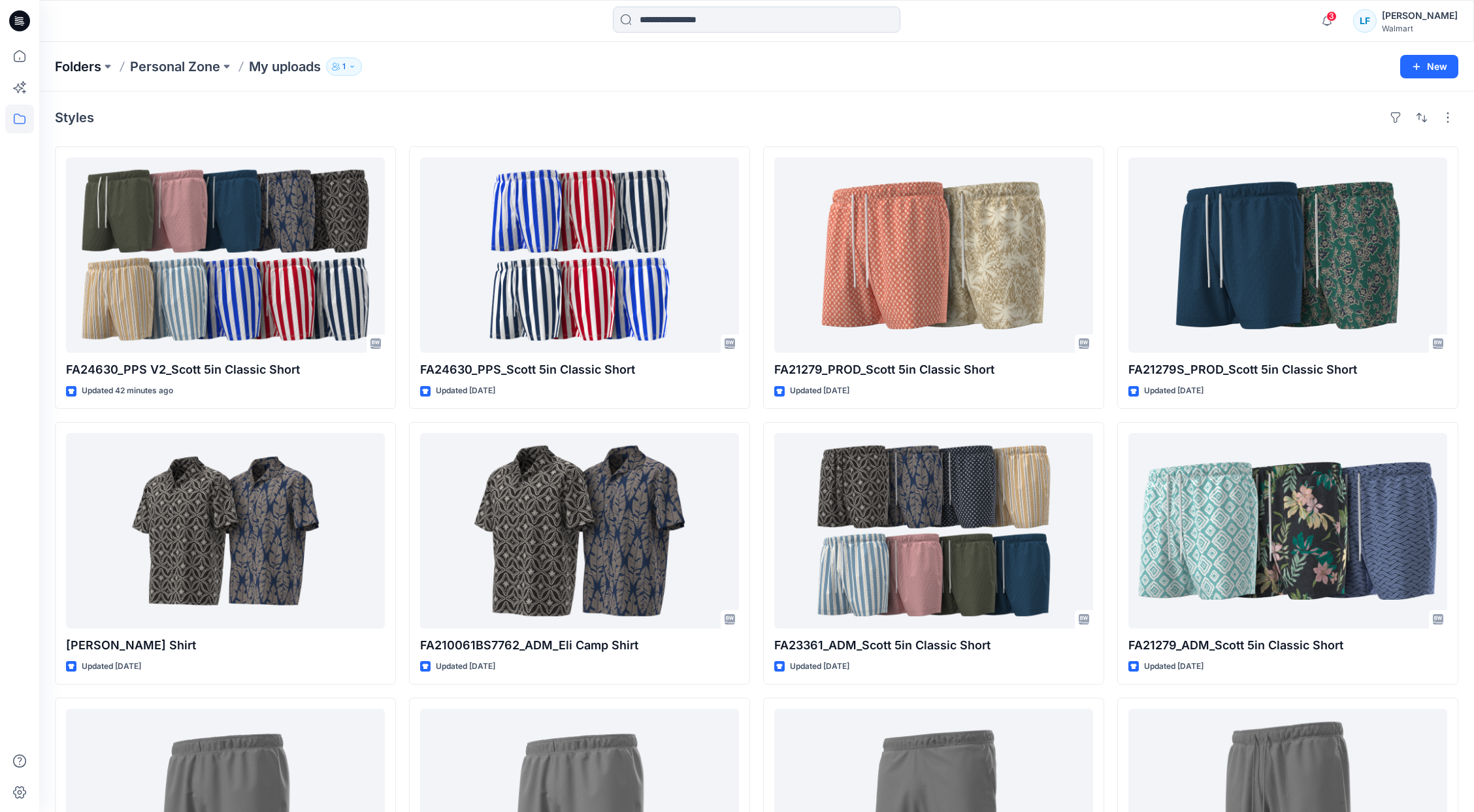
click at [87, 66] on p "Folders" at bounding box center [77, 66] width 46 height 19
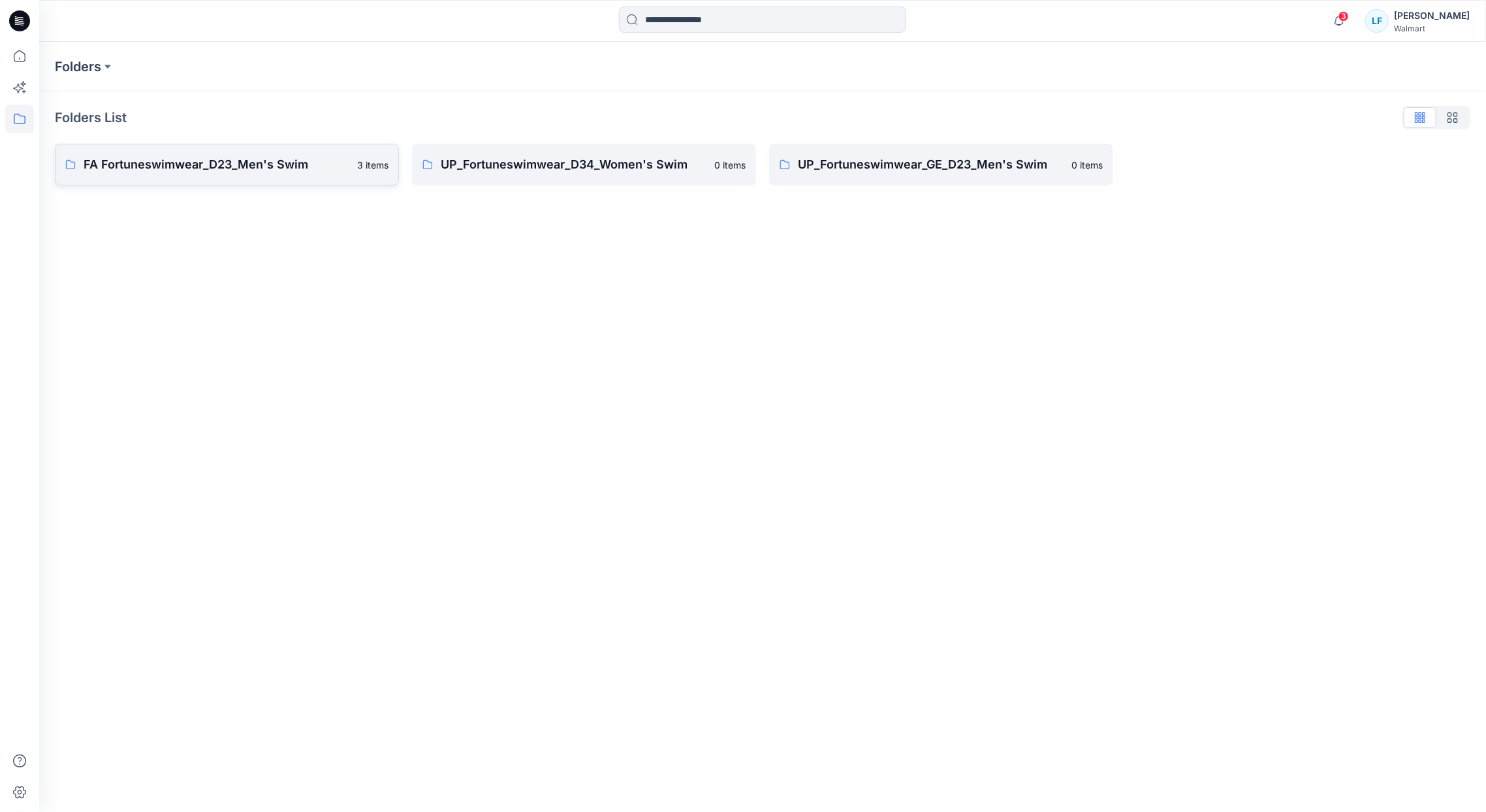
click at [151, 166] on p "FA Fortuneswimwear_D23_Men's Swim" at bounding box center [216, 165] width 266 height 19
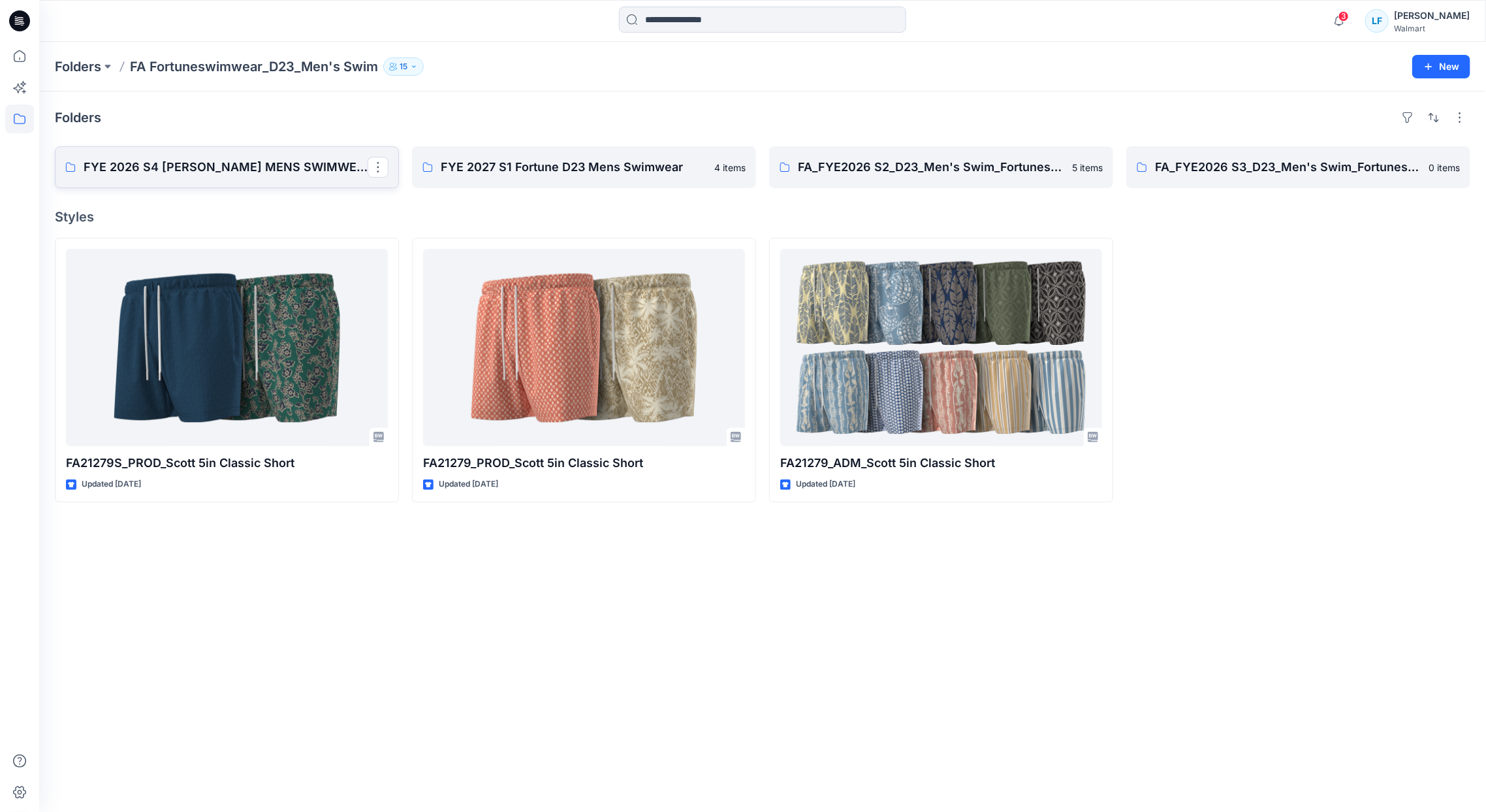
click at [231, 176] on link "FYE 2026 S4 FA FORTUNE MENS SWIMWEAR" at bounding box center [226, 167] width 344 height 42
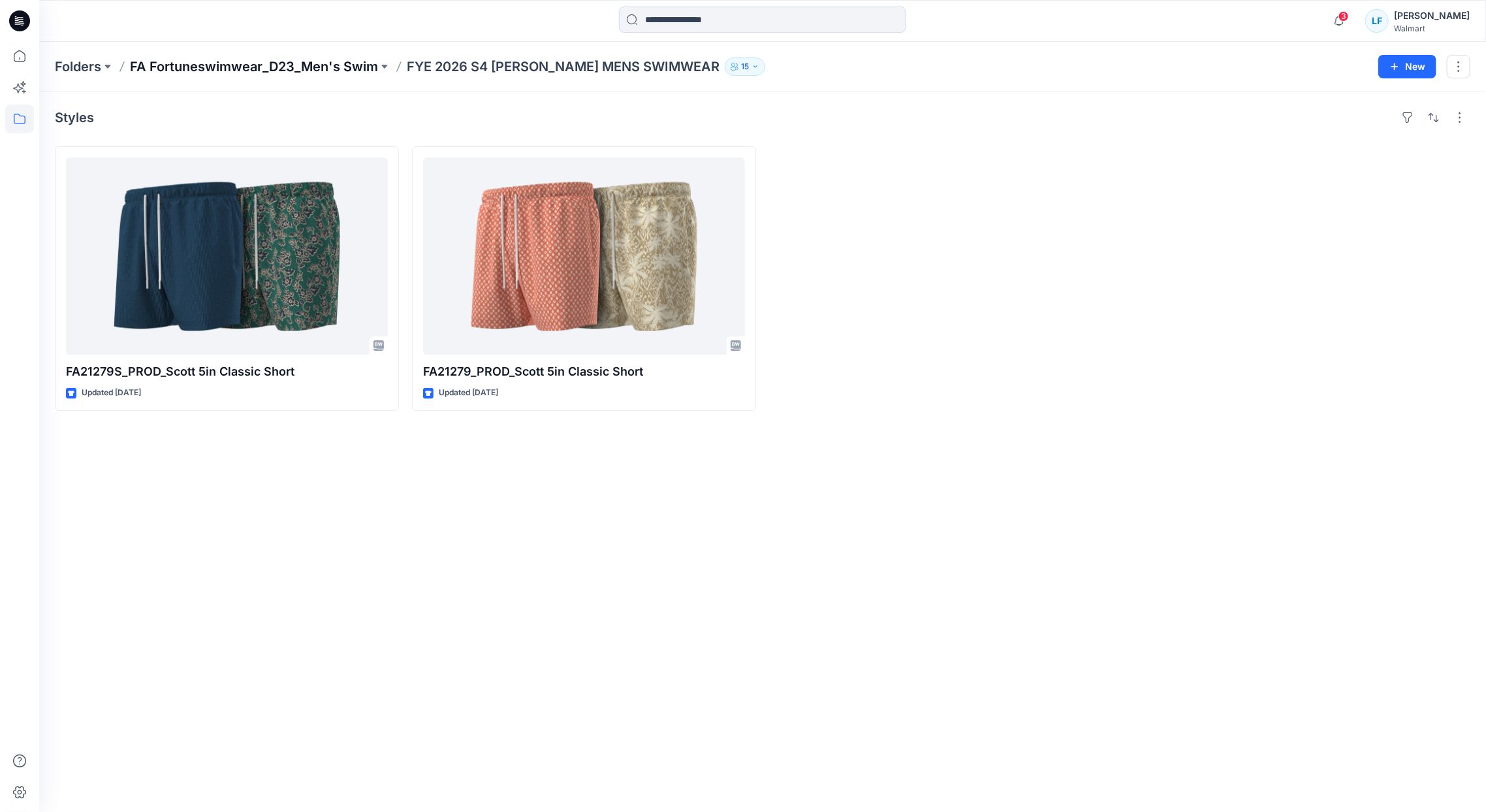
click at [342, 68] on p "FA Fortuneswimwear_D23_Men's Swim" at bounding box center [253, 66] width 248 height 19
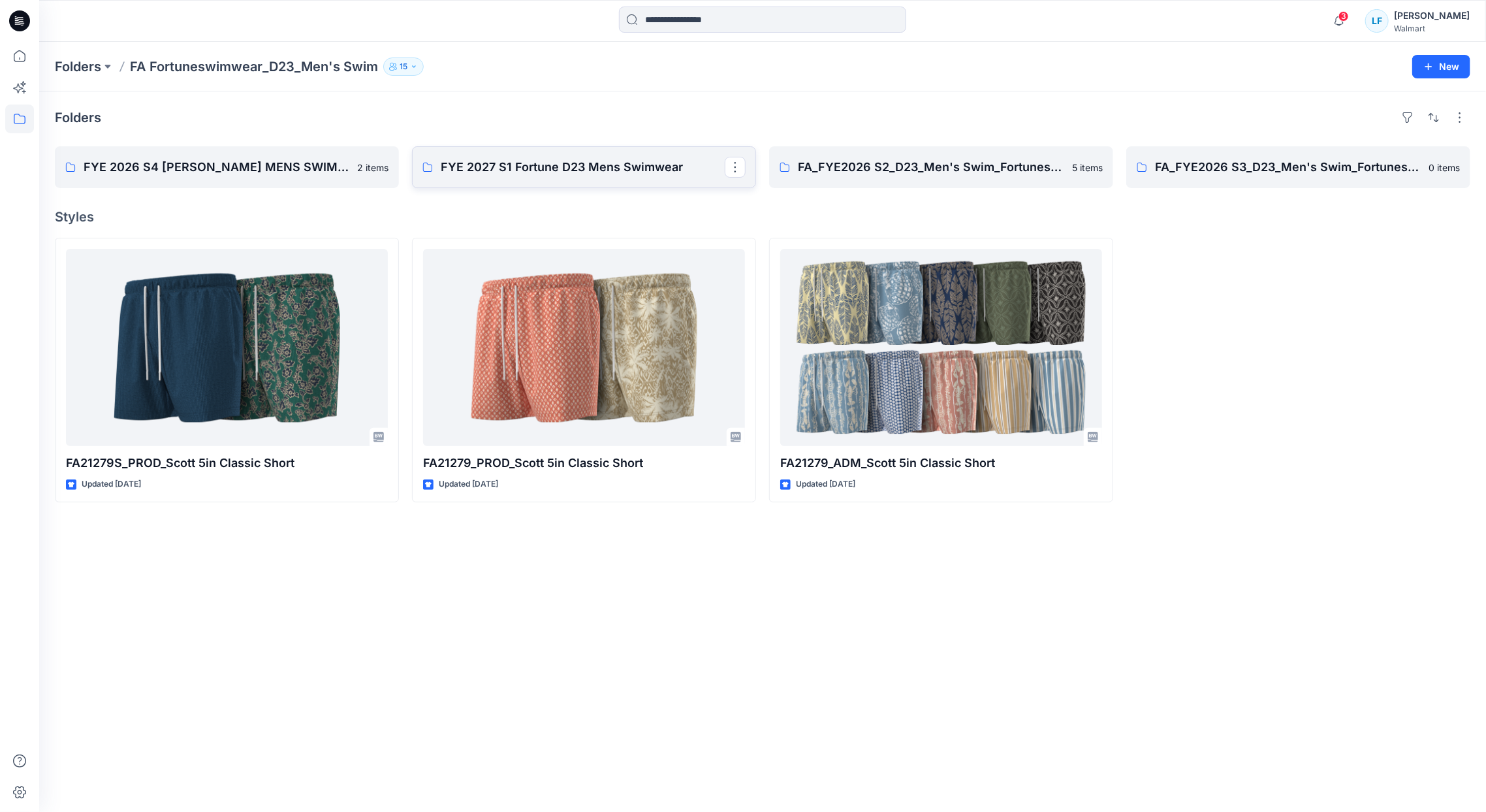
click at [565, 172] on p "FYE 2027 S1 Fortune D23 Mens Swimwear" at bounding box center [583, 167] width 284 height 19
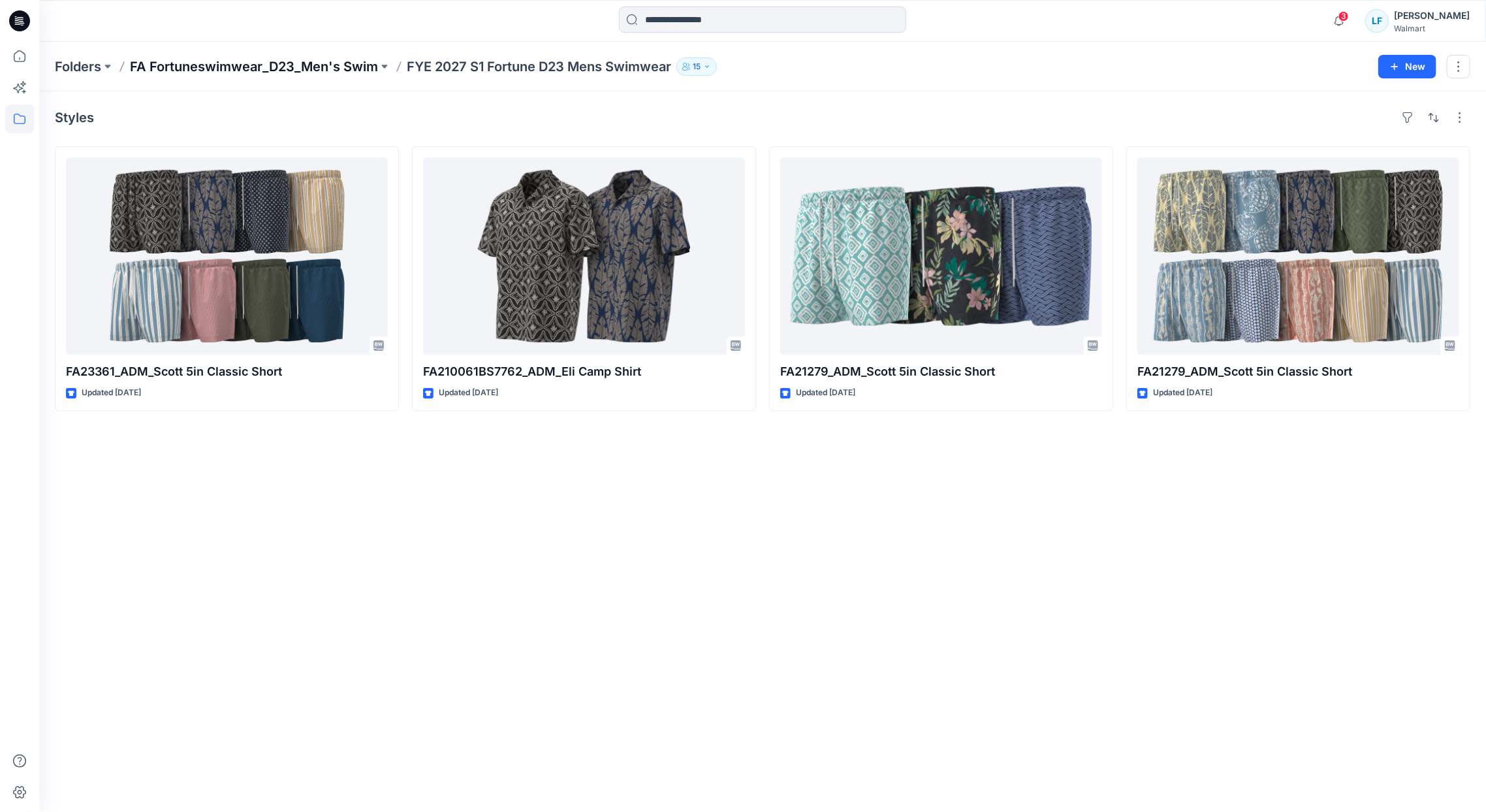
click at [299, 71] on p "FA Fortuneswimwear_D23_Men's Swim" at bounding box center [253, 66] width 248 height 19
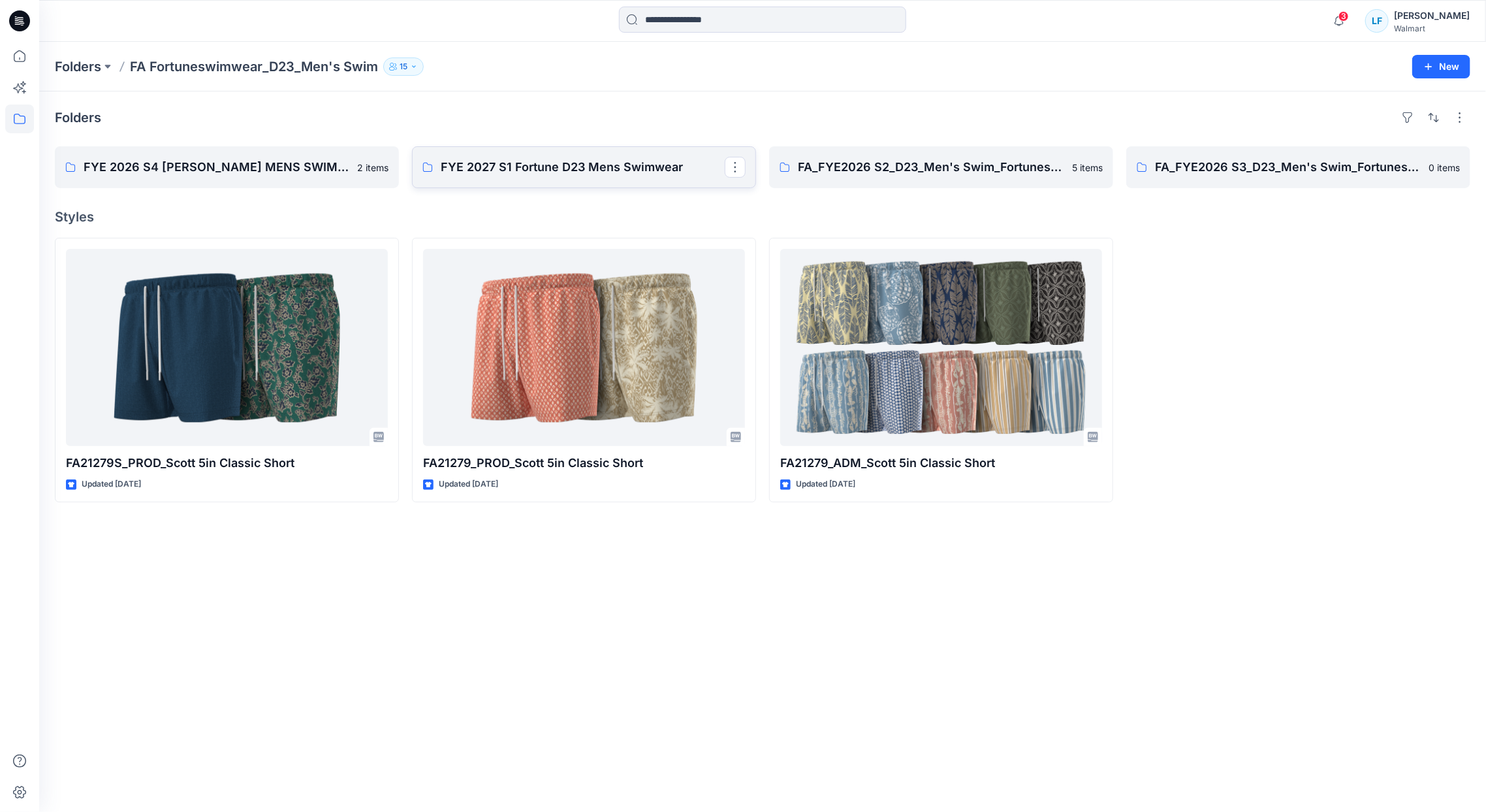
click at [565, 167] on p "FYE 2027 S1 Fortune D23 Mens Swimwear" at bounding box center [583, 167] width 284 height 19
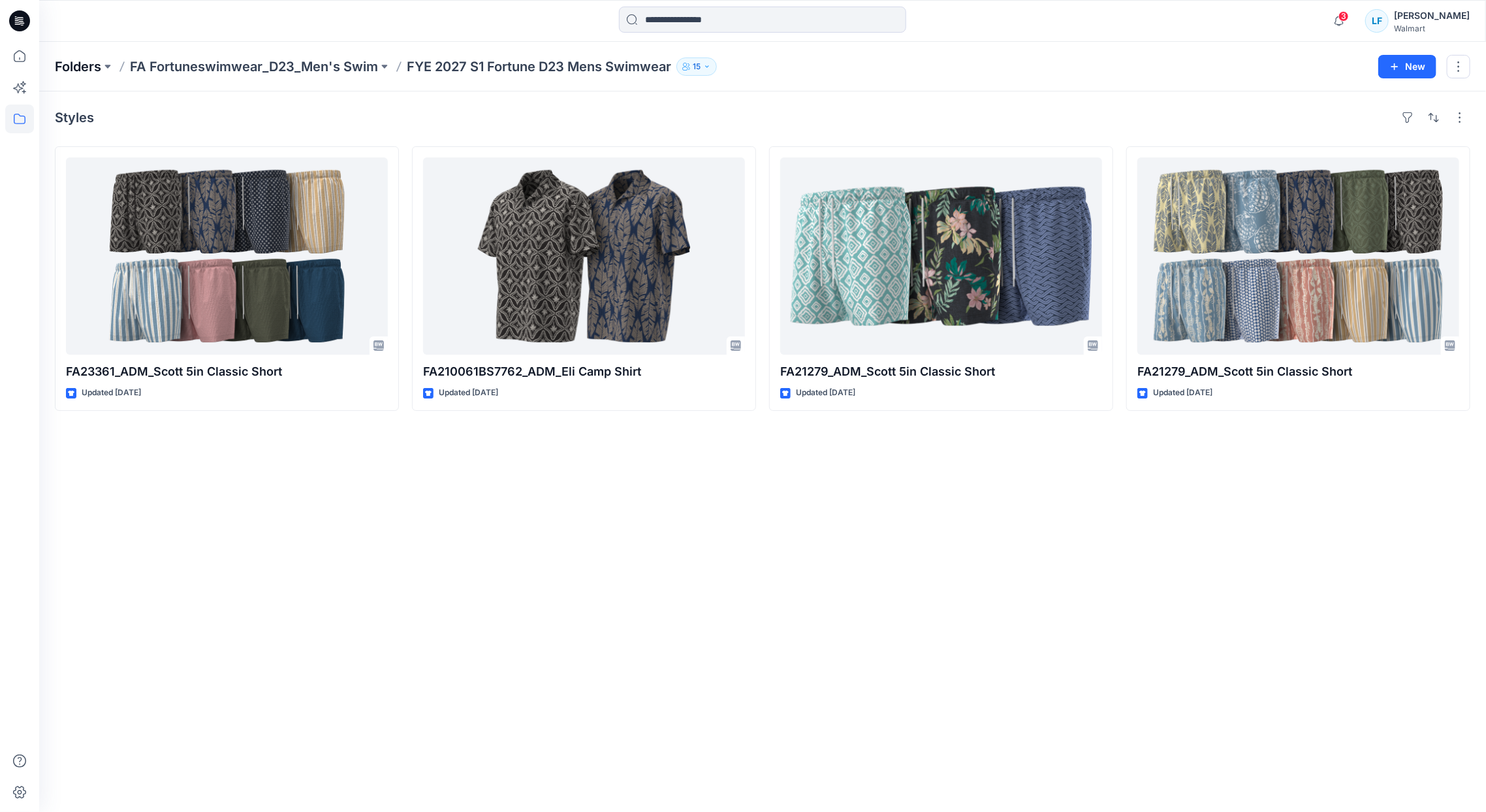
click at [79, 67] on p "Folders" at bounding box center [77, 66] width 46 height 19
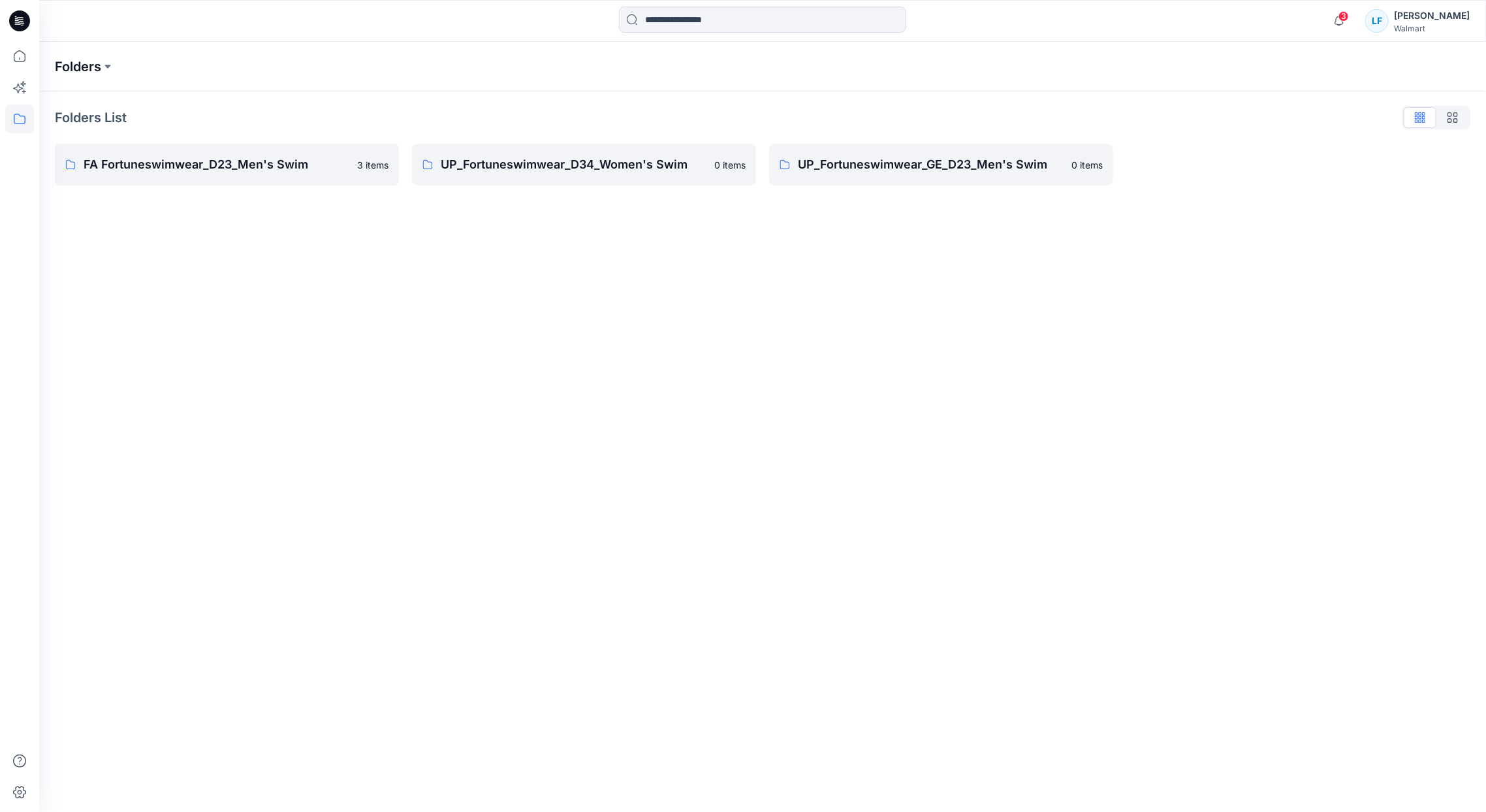
click at [82, 61] on p "Folders" at bounding box center [77, 66] width 46 height 19
click at [30, 61] on icon at bounding box center [19, 56] width 29 height 29
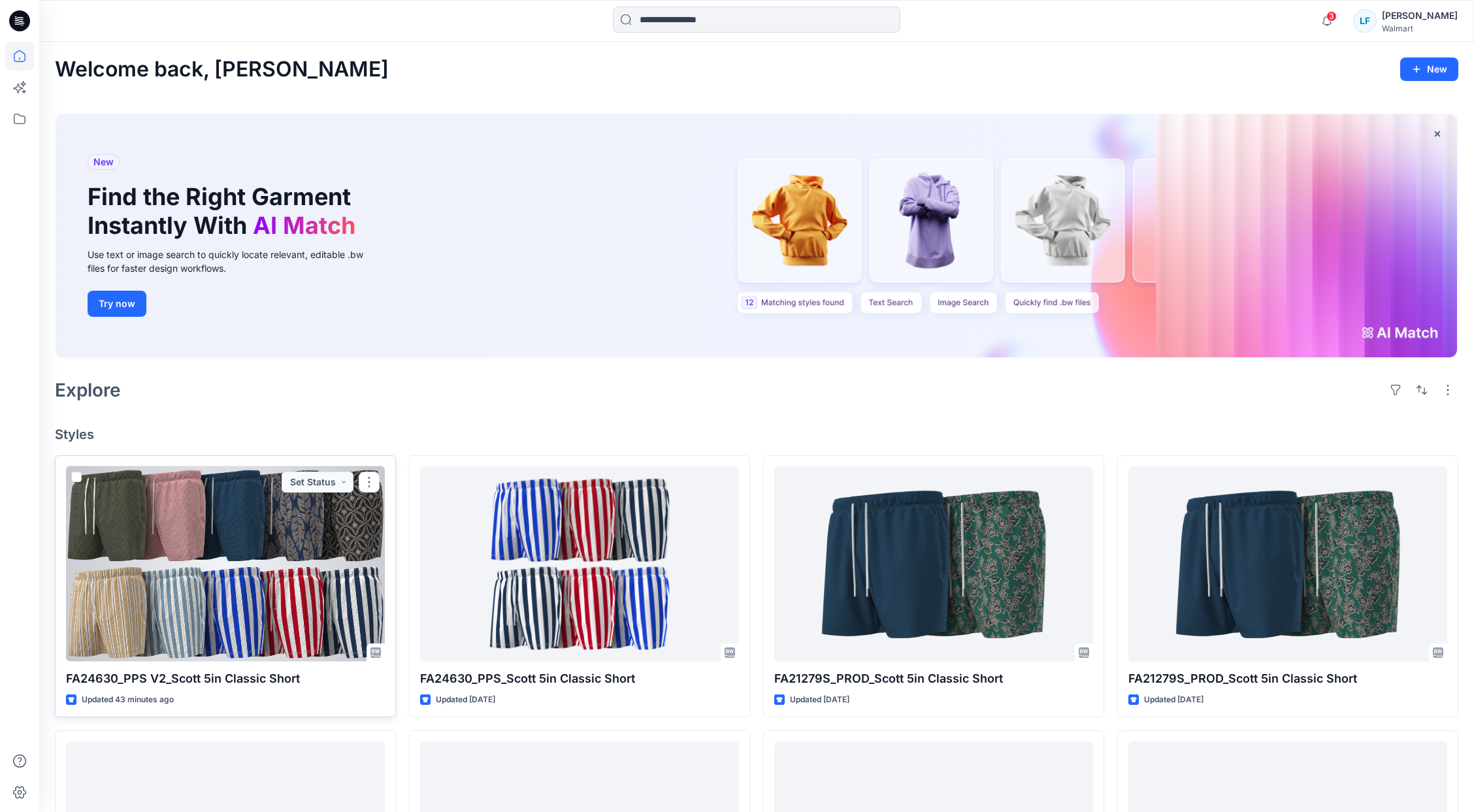
click at [258, 513] on div at bounding box center [225, 564] width 319 height 195
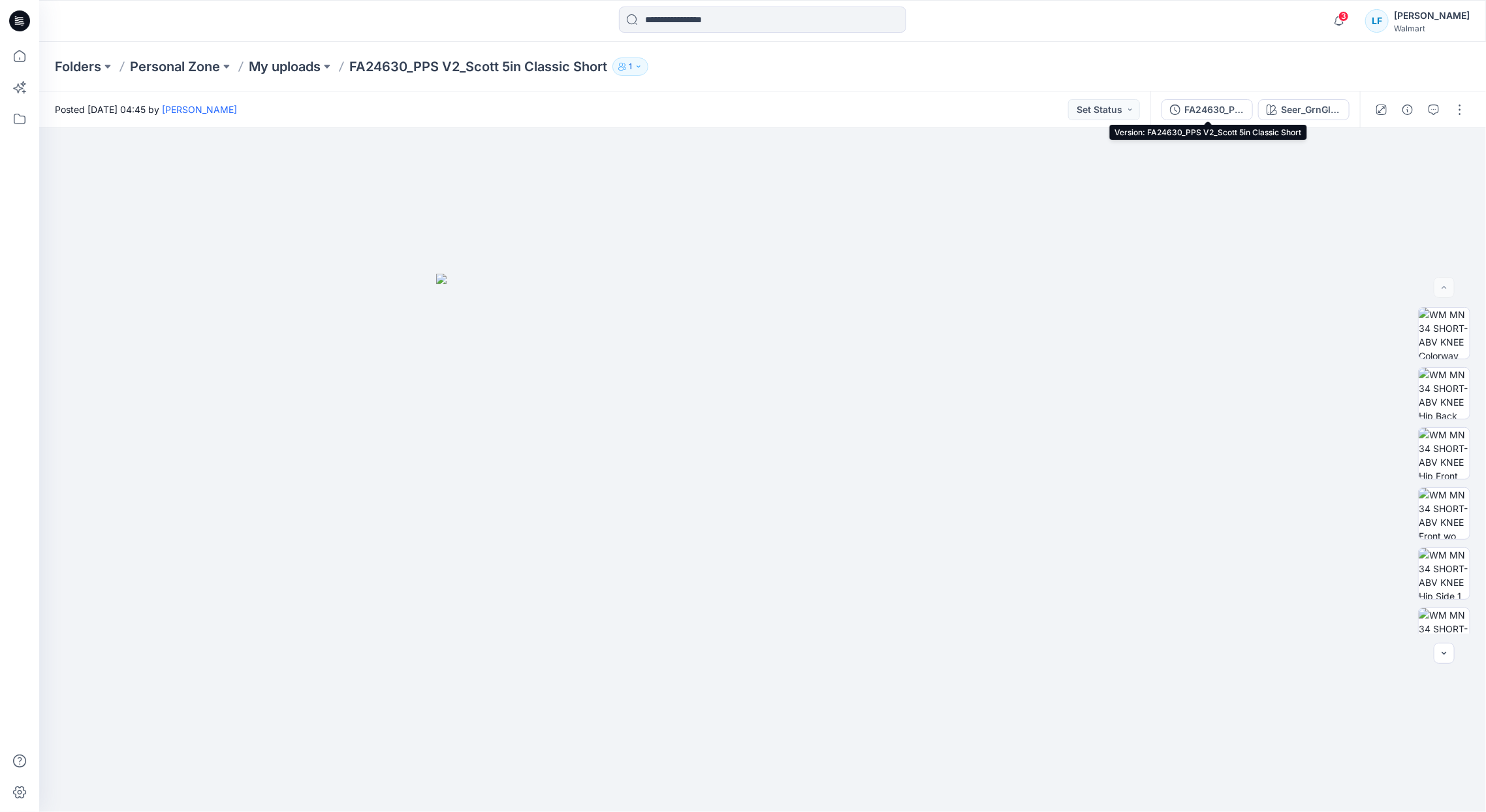
drag, startPoint x: 1217, startPoint y: 114, endPoint x: 1209, endPoint y: 109, distance: 9.4
click at [1210, 109] on div "FA24630_PPS V2_Scott 5in Classic Short" at bounding box center [1214, 109] width 60 height 14
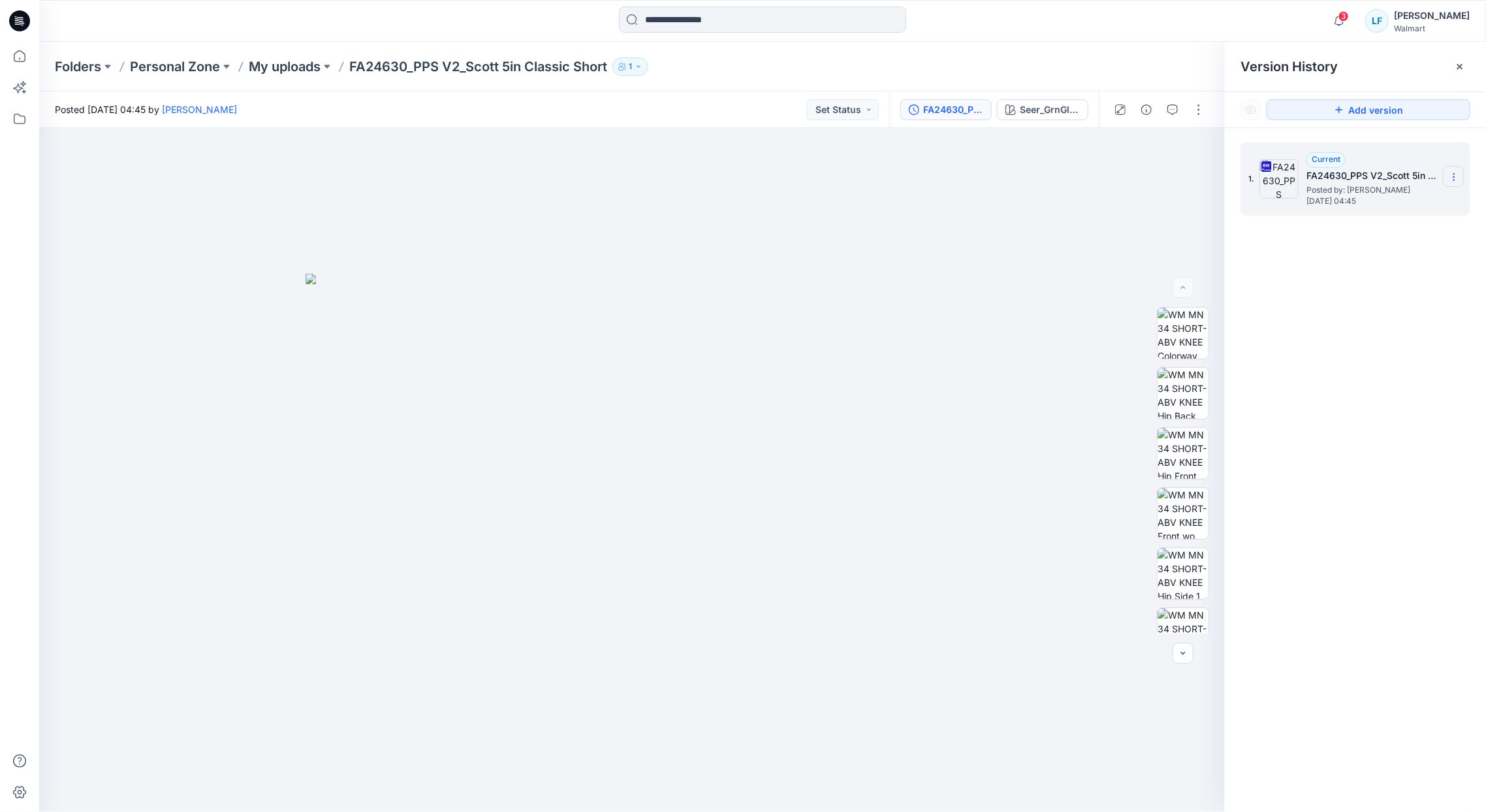
click at [1454, 176] on icon at bounding box center [1454, 177] width 10 height 10
click at [1387, 256] on span "Rename Version" at bounding box center [1367, 254] width 68 height 16
click at [1366, 177] on input "**********" at bounding box center [1389, 175] width 144 height 21
click at [1356, 178] on input "**********" at bounding box center [1389, 175] width 144 height 21
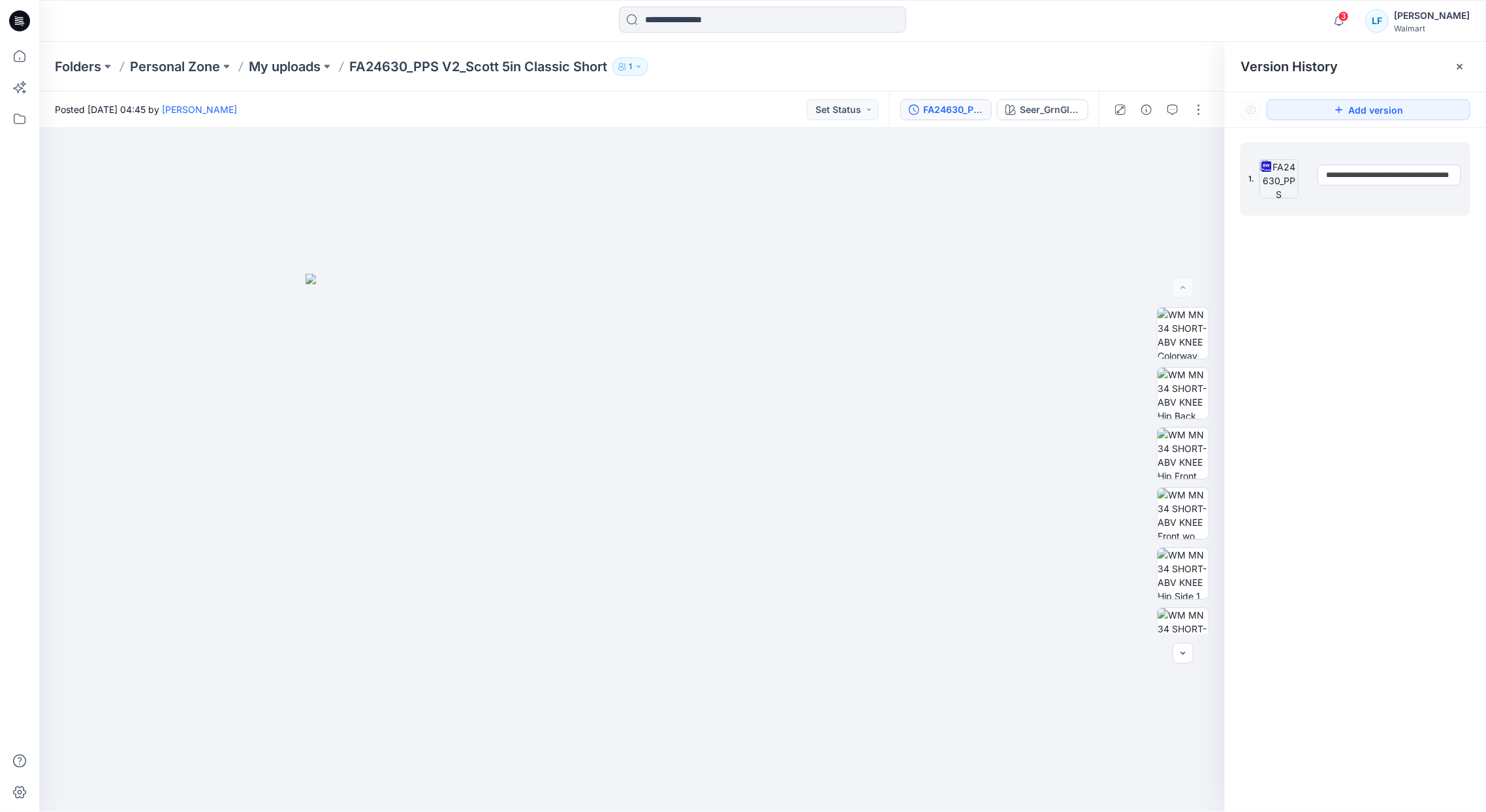
drag, startPoint x: 1356, startPoint y: 175, endPoint x: 1367, endPoint y: 176, distance: 11.0
click at [1367, 176] on input "**********" at bounding box center [1389, 175] width 144 height 21
type input "**********"
click at [1351, 241] on div "1. Current FA24630_PPS V2_Scott 5in Classic Short Posted by: Lauren Famularo We…" at bounding box center [1356, 479] width 261 height 703
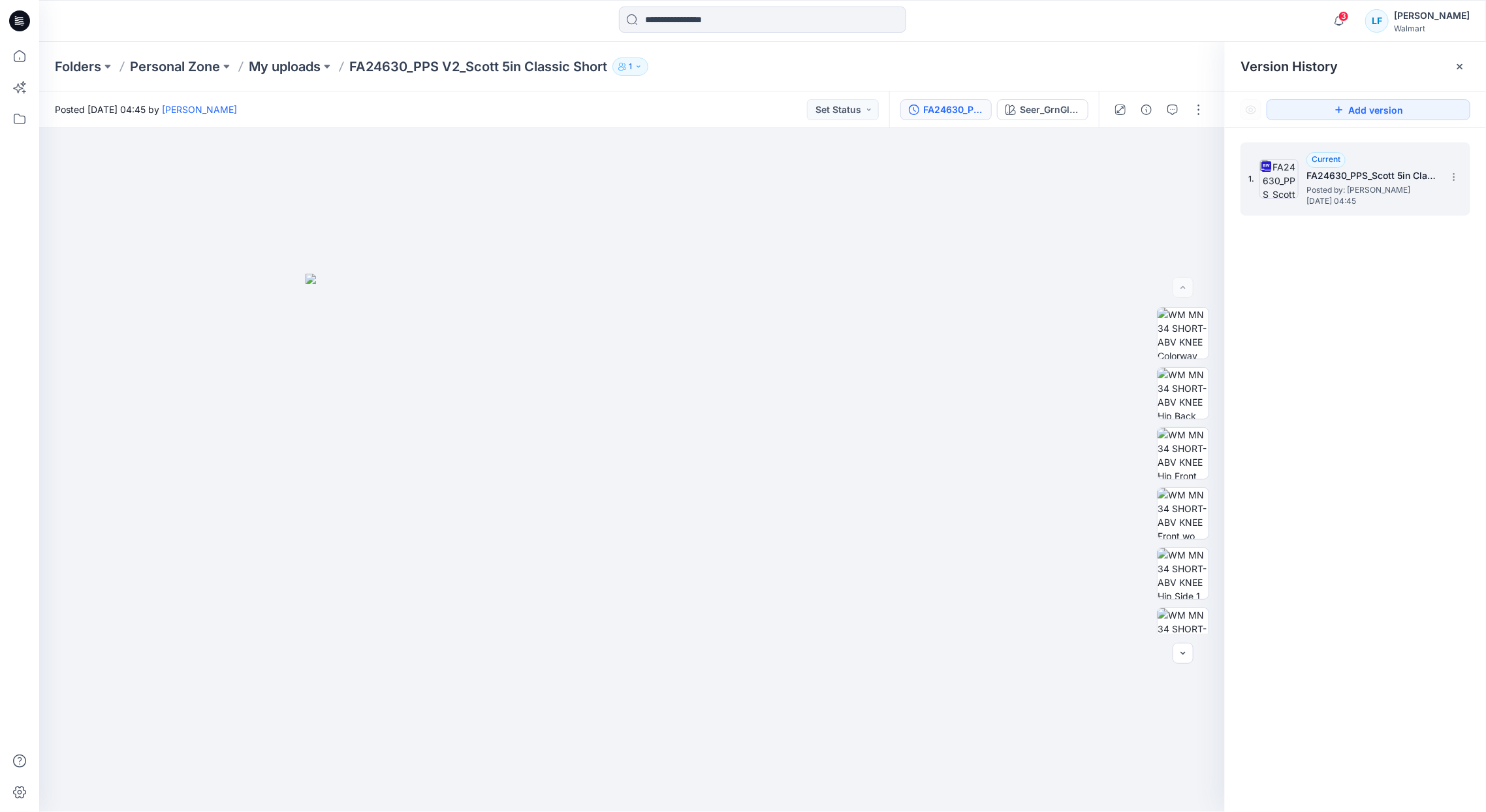
click at [1356, 179] on h5 "FA24630_PPS_Scott 5in Classic Short" at bounding box center [1372, 175] width 130 height 16
click at [1457, 178] on icon at bounding box center [1454, 177] width 10 height 10
click at [1381, 230] on span "Duplicate Version" at bounding box center [1371, 228] width 74 height 16
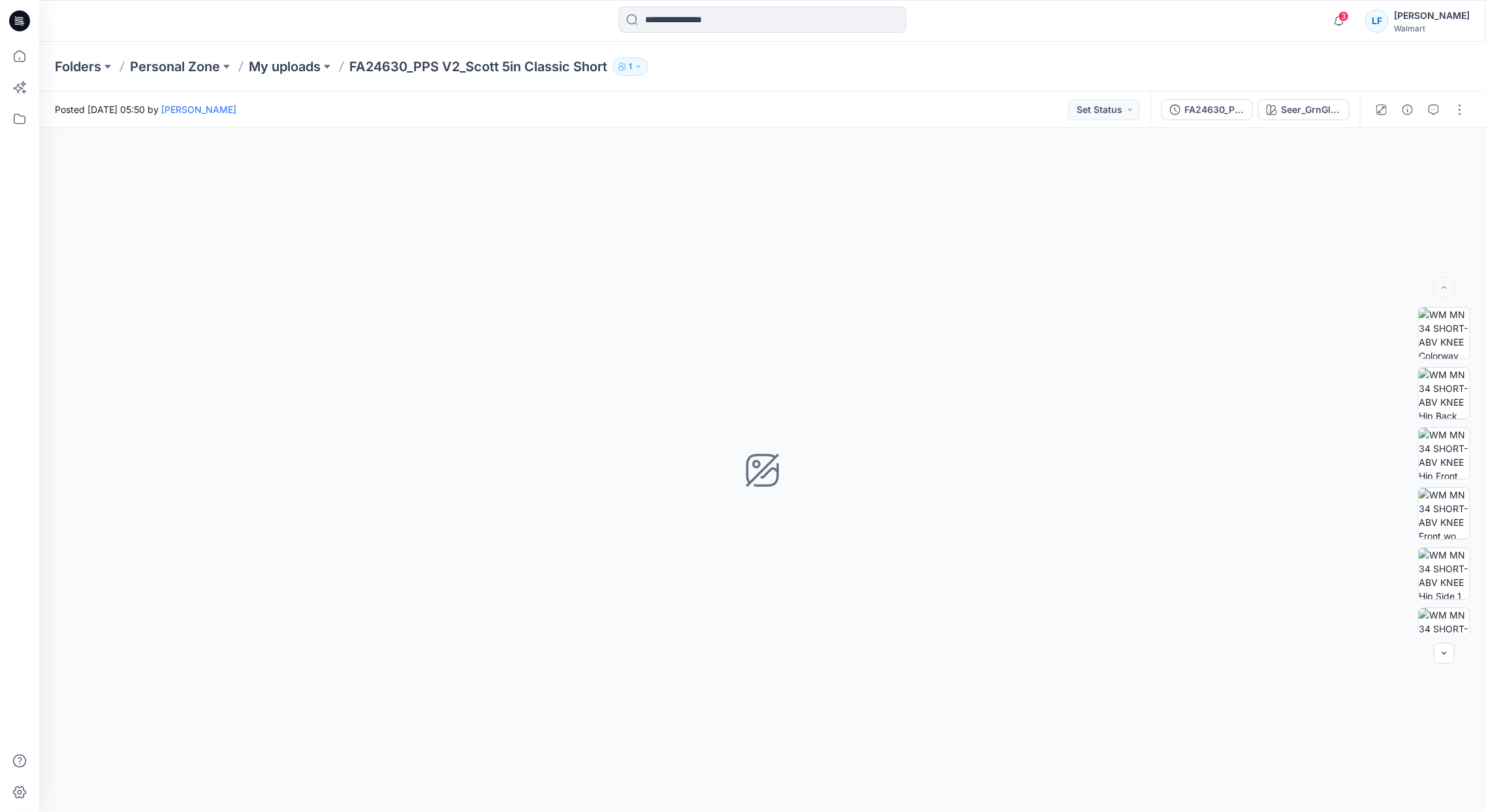
click at [442, 68] on p "FA24630_PPS V2_Scott 5in Classic Short" at bounding box center [478, 66] width 258 height 19
click at [267, 64] on p "My uploads" at bounding box center [284, 66] width 72 height 19
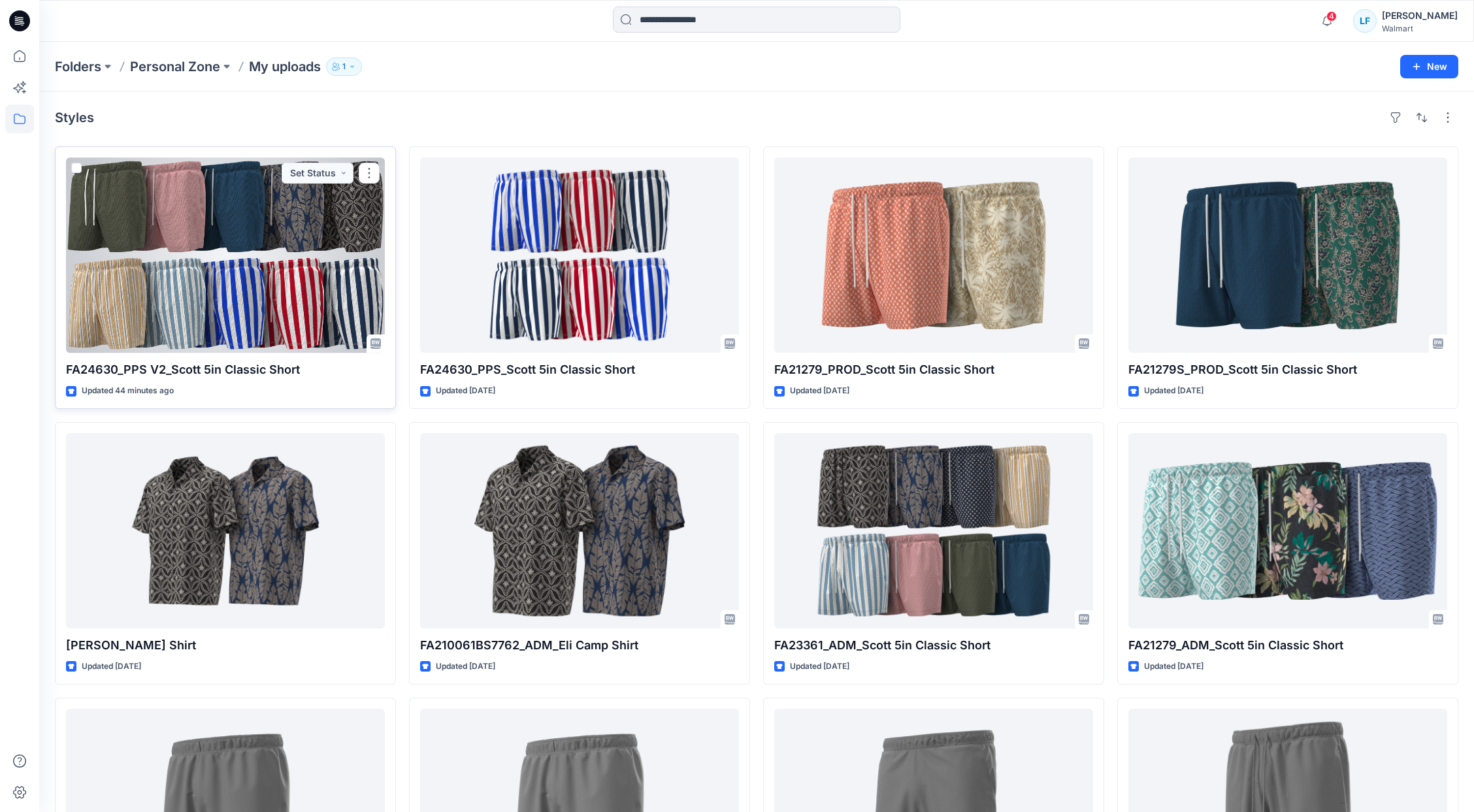
click at [195, 295] on div at bounding box center [225, 255] width 319 height 195
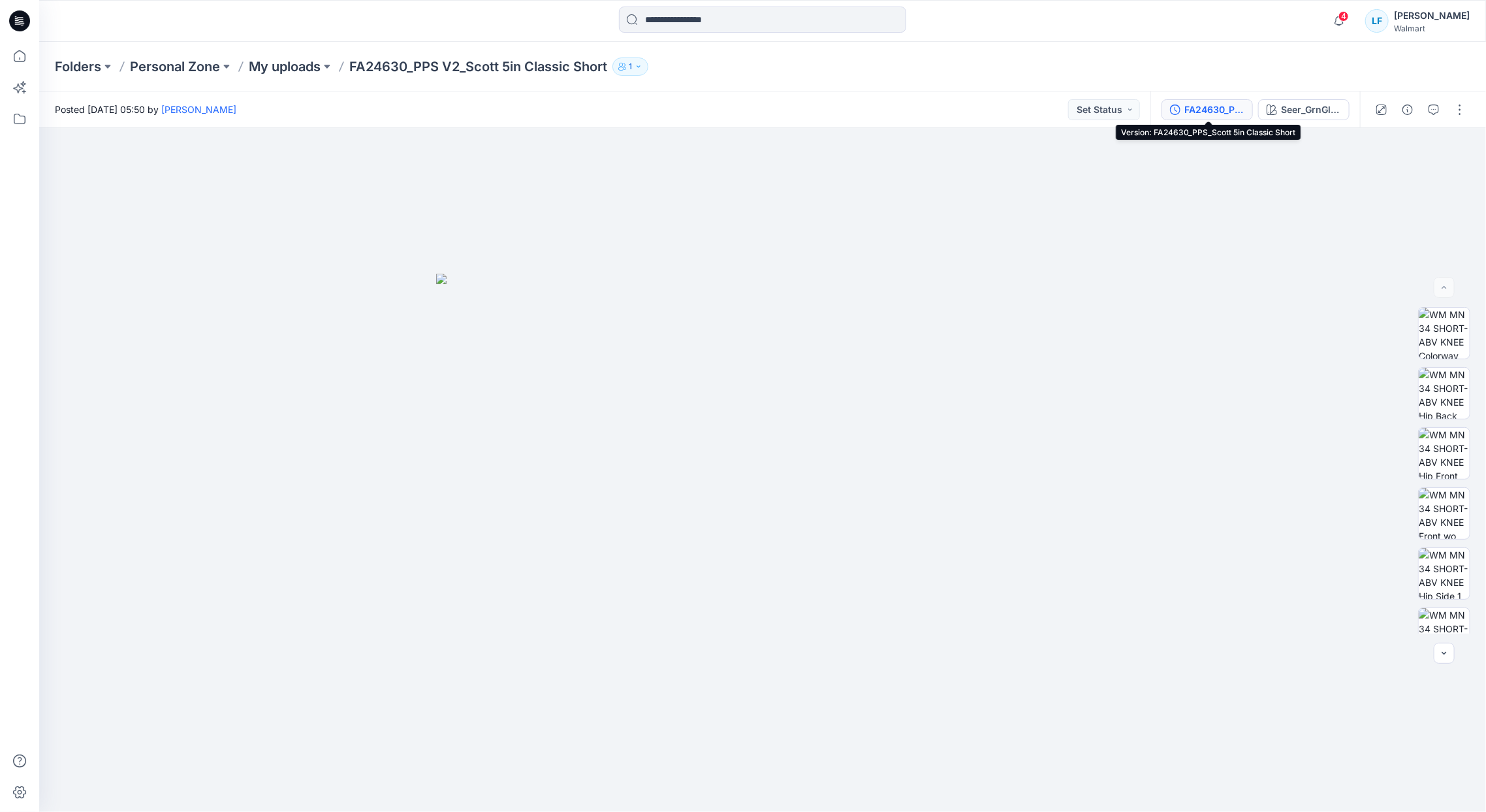
click at [1220, 112] on div "FA24630_PPS_Scott 5in Classic Short" at bounding box center [1214, 109] width 60 height 14
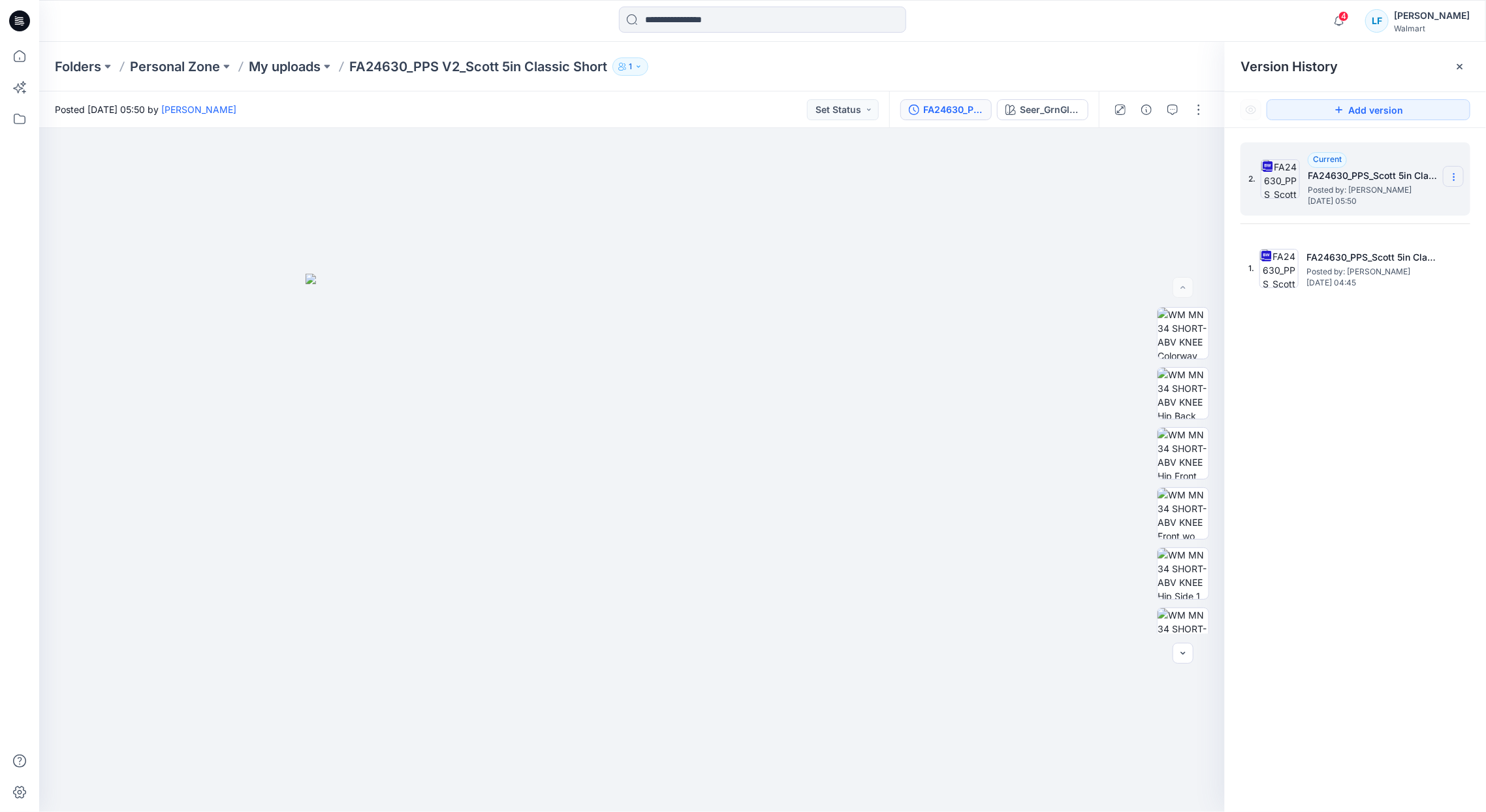
click at [1454, 177] on icon at bounding box center [1454, 177] width 1 height 1
click at [1384, 288] on span "Delete Version" at bounding box center [1364, 286] width 61 height 16
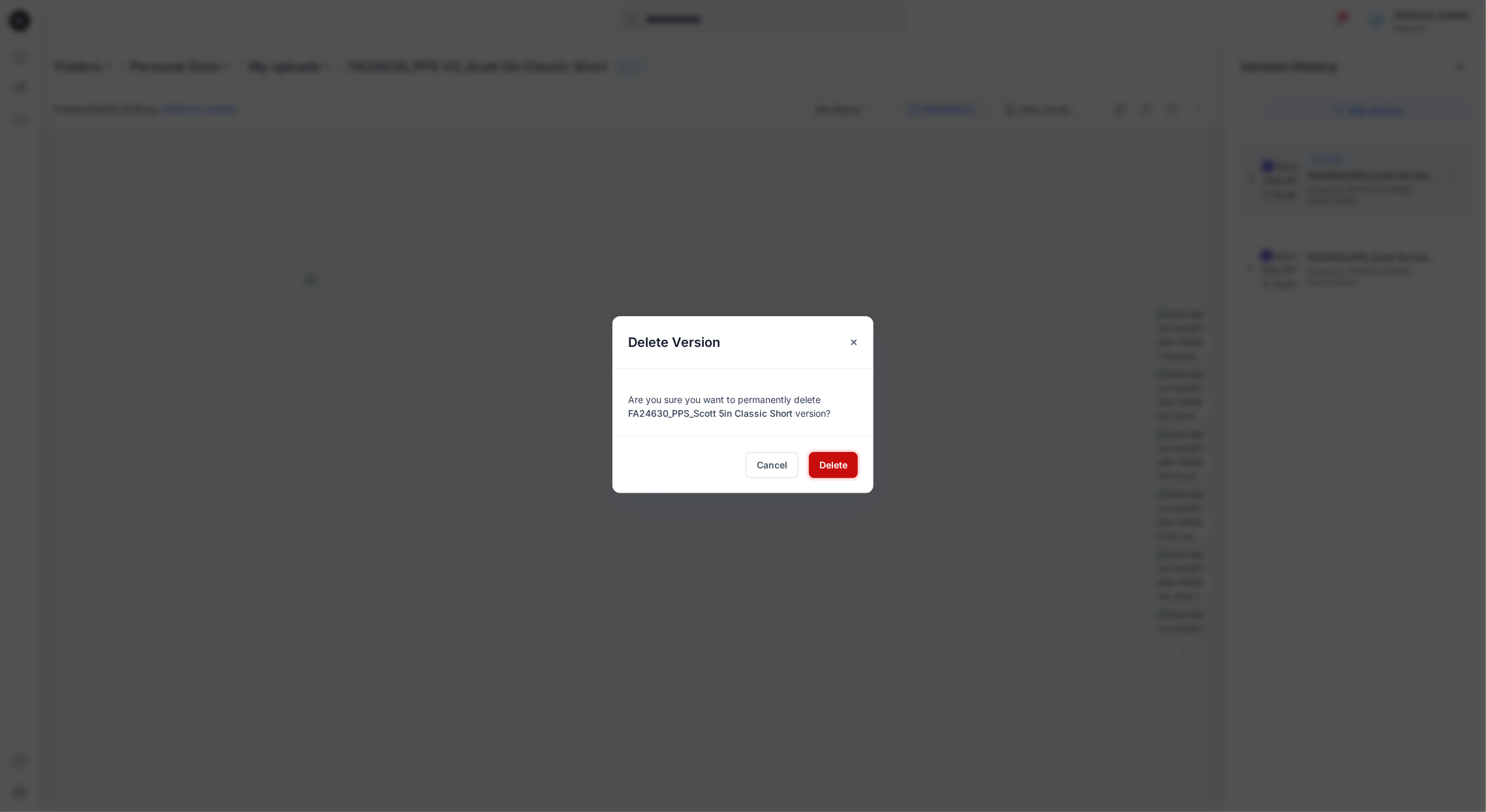
click at [838, 466] on span "Delete" at bounding box center [833, 464] width 28 height 13
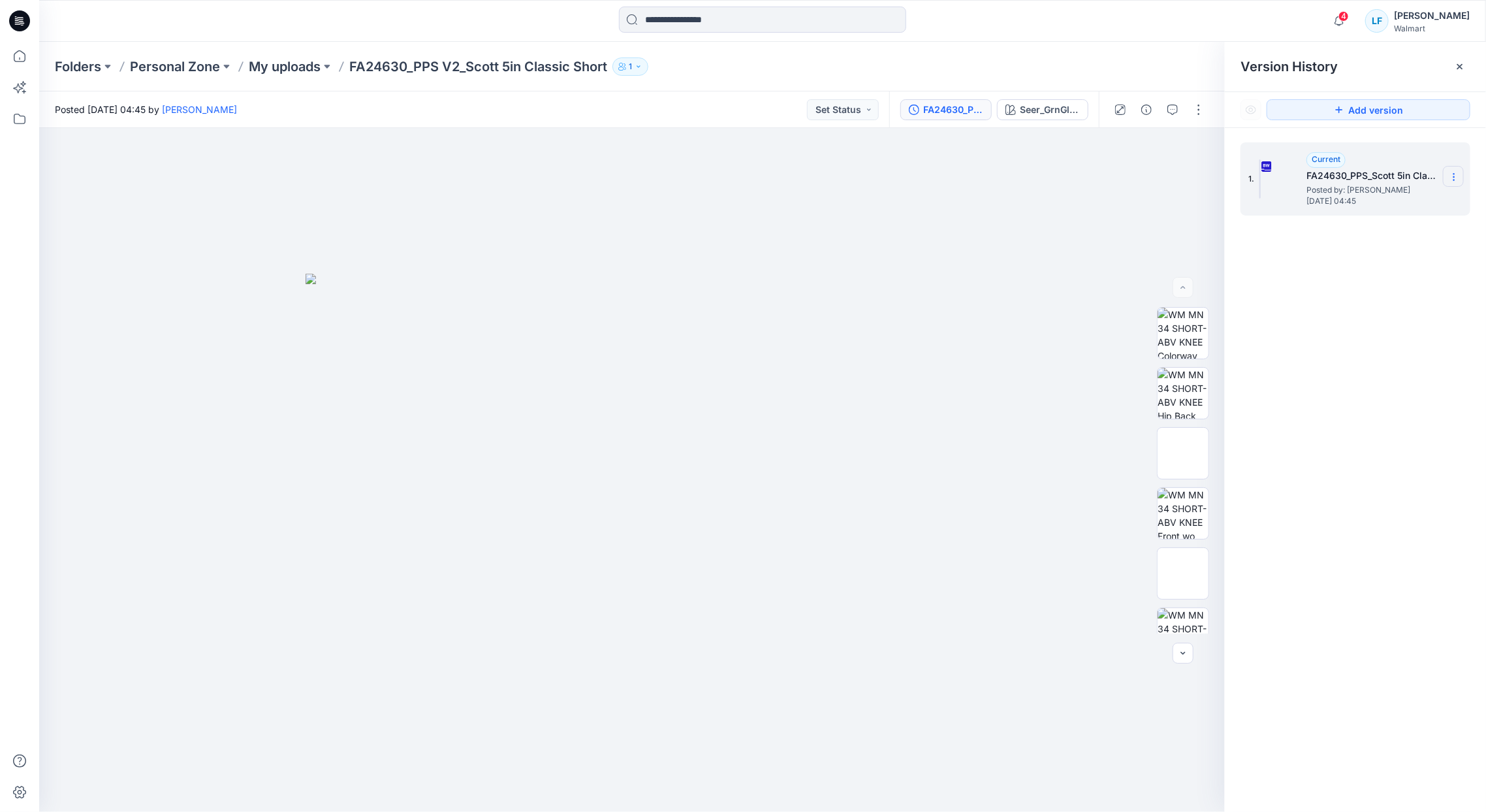
click at [1458, 175] on icon at bounding box center [1454, 177] width 10 height 10
click at [1383, 326] on div "1. Current FA24630_PPS_Scott 5in Classic Short Posted by: Lauren Famularo Wedne…" at bounding box center [1356, 479] width 261 height 703
click at [308, 60] on p "My uploads" at bounding box center [284, 66] width 72 height 19
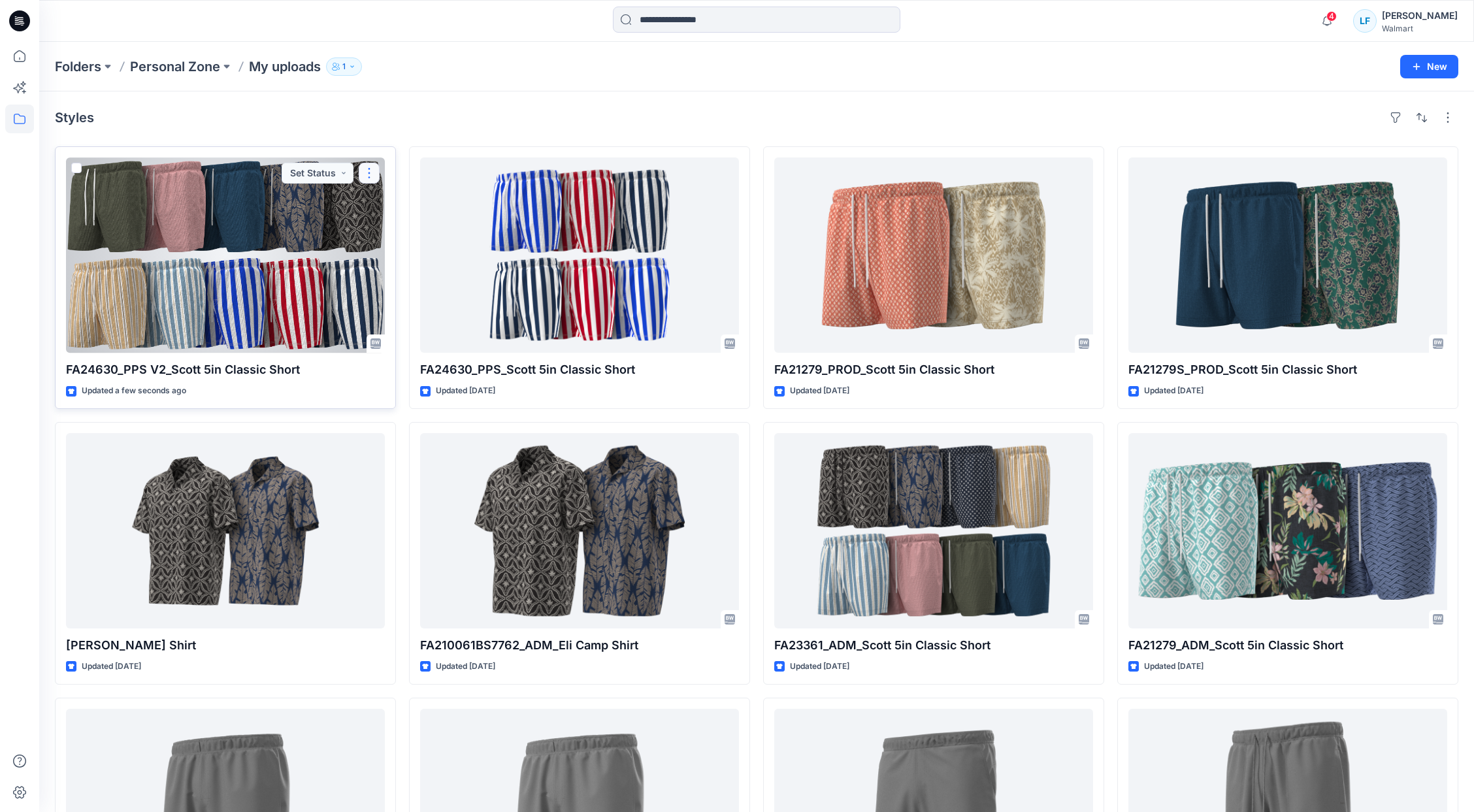
click at [366, 177] on button "button" at bounding box center [369, 172] width 21 height 21
click at [428, 248] on p "Duplicate to..." at bounding box center [414, 252] width 60 height 13
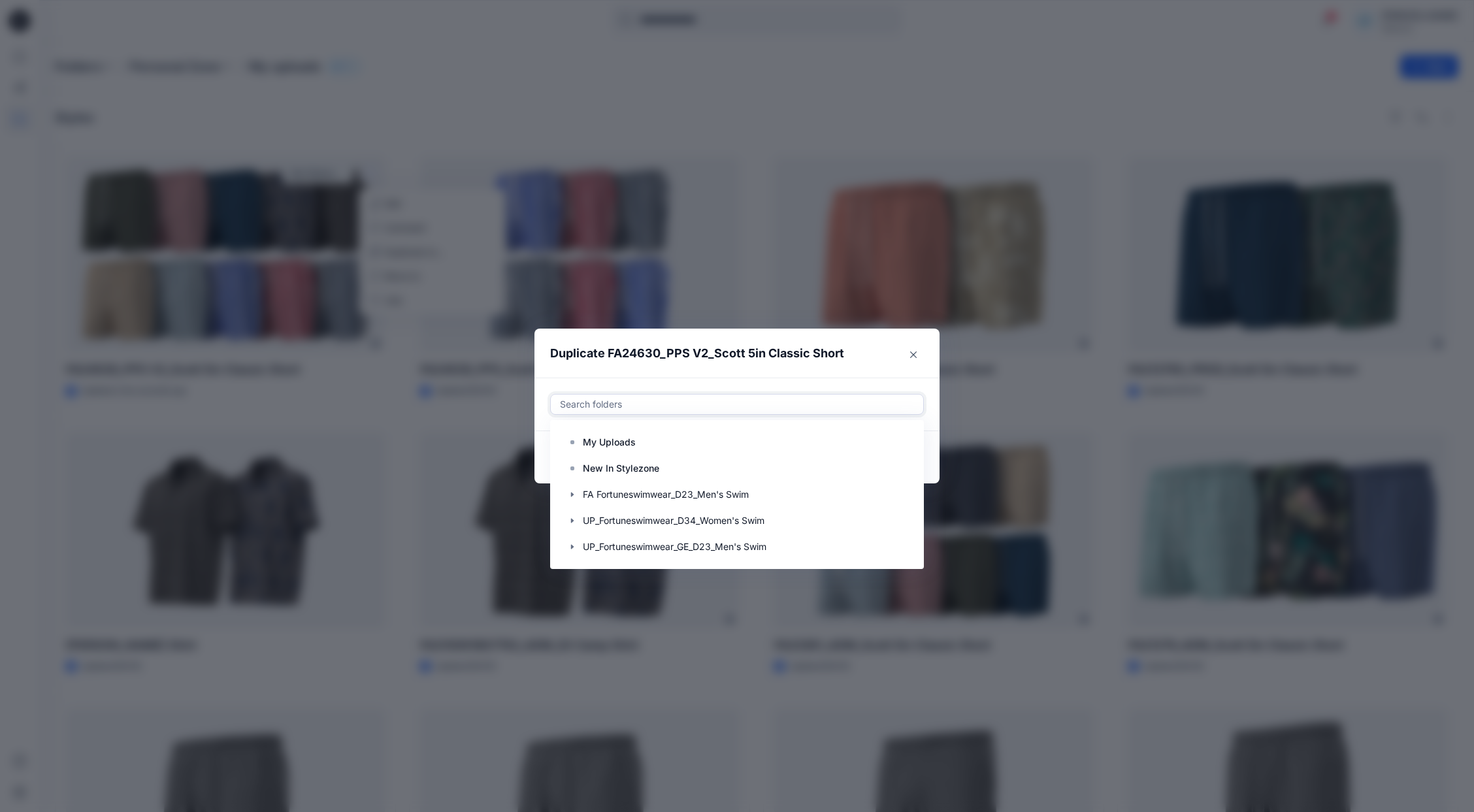
click at [586, 406] on div at bounding box center [737, 404] width 357 height 16
click at [604, 494] on div at bounding box center [737, 494] width 355 height 26
click at [574, 495] on icon "button" at bounding box center [572, 494] width 10 height 10
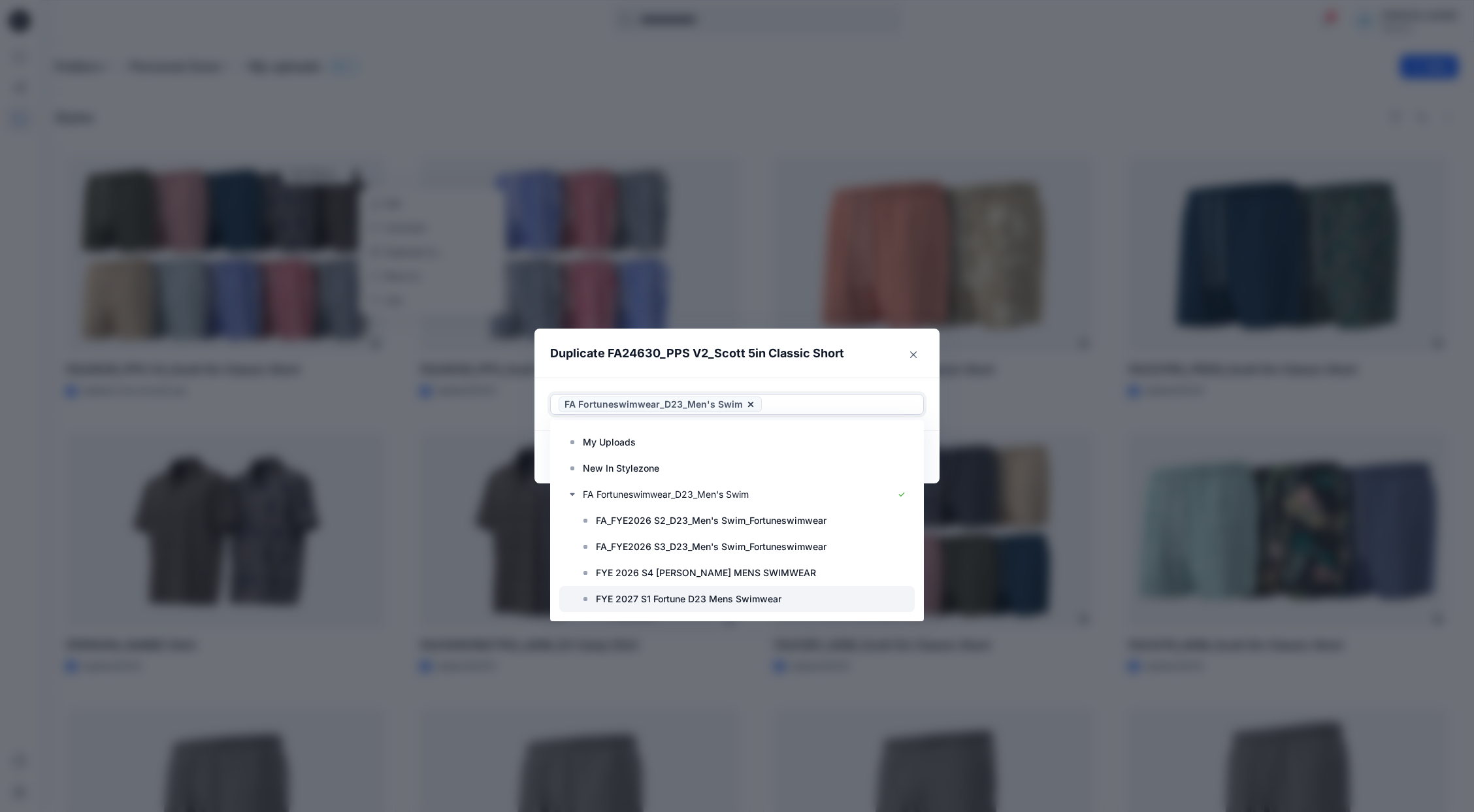
click at [678, 608] on div at bounding box center [737, 598] width 355 height 26
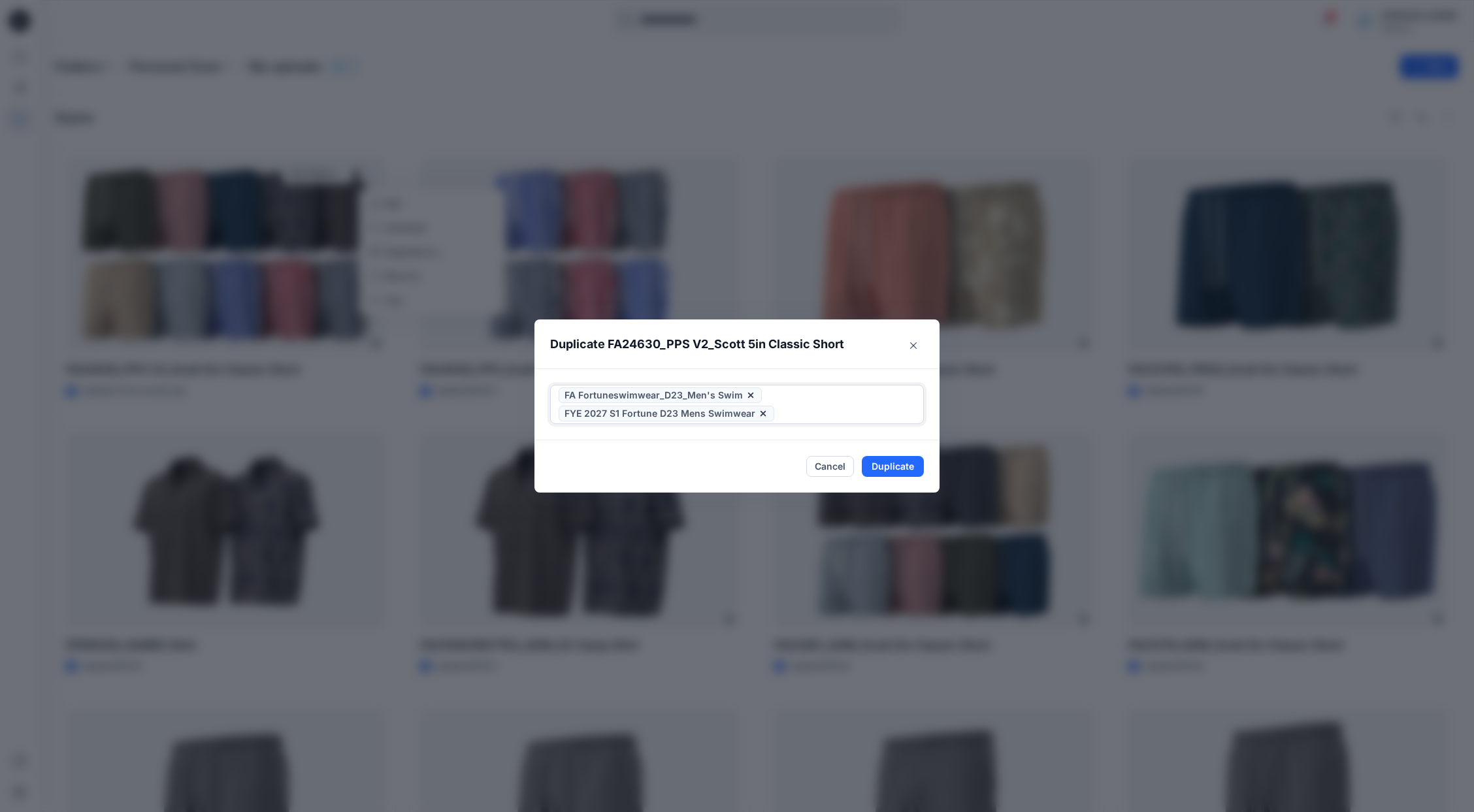
click at [753, 394] on icon at bounding box center [750, 395] width 10 height 10
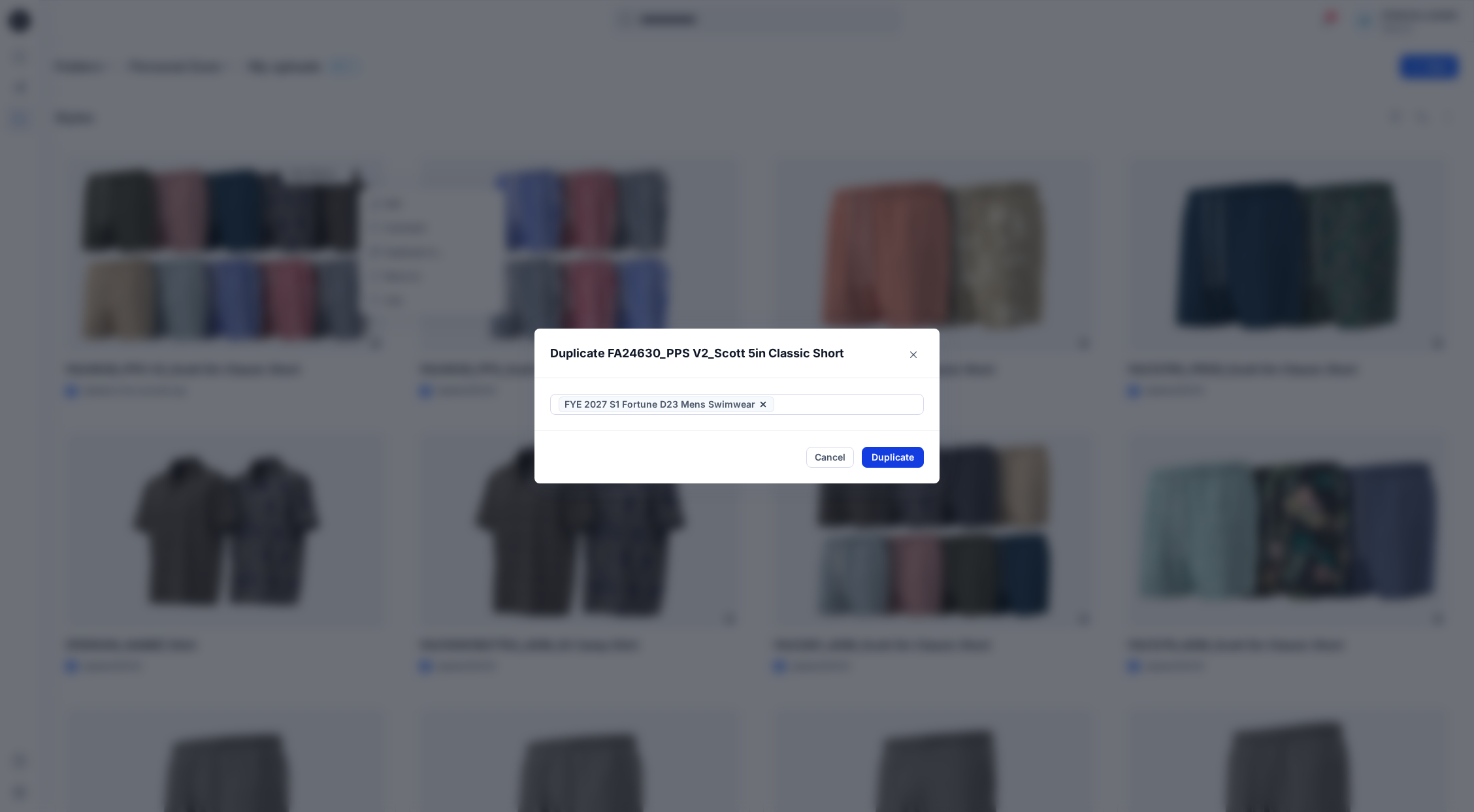
click at [900, 456] on button "Duplicate" at bounding box center [893, 457] width 62 height 21
click at [891, 459] on button "Close" at bounding box center [902, 458] width 42 height 21
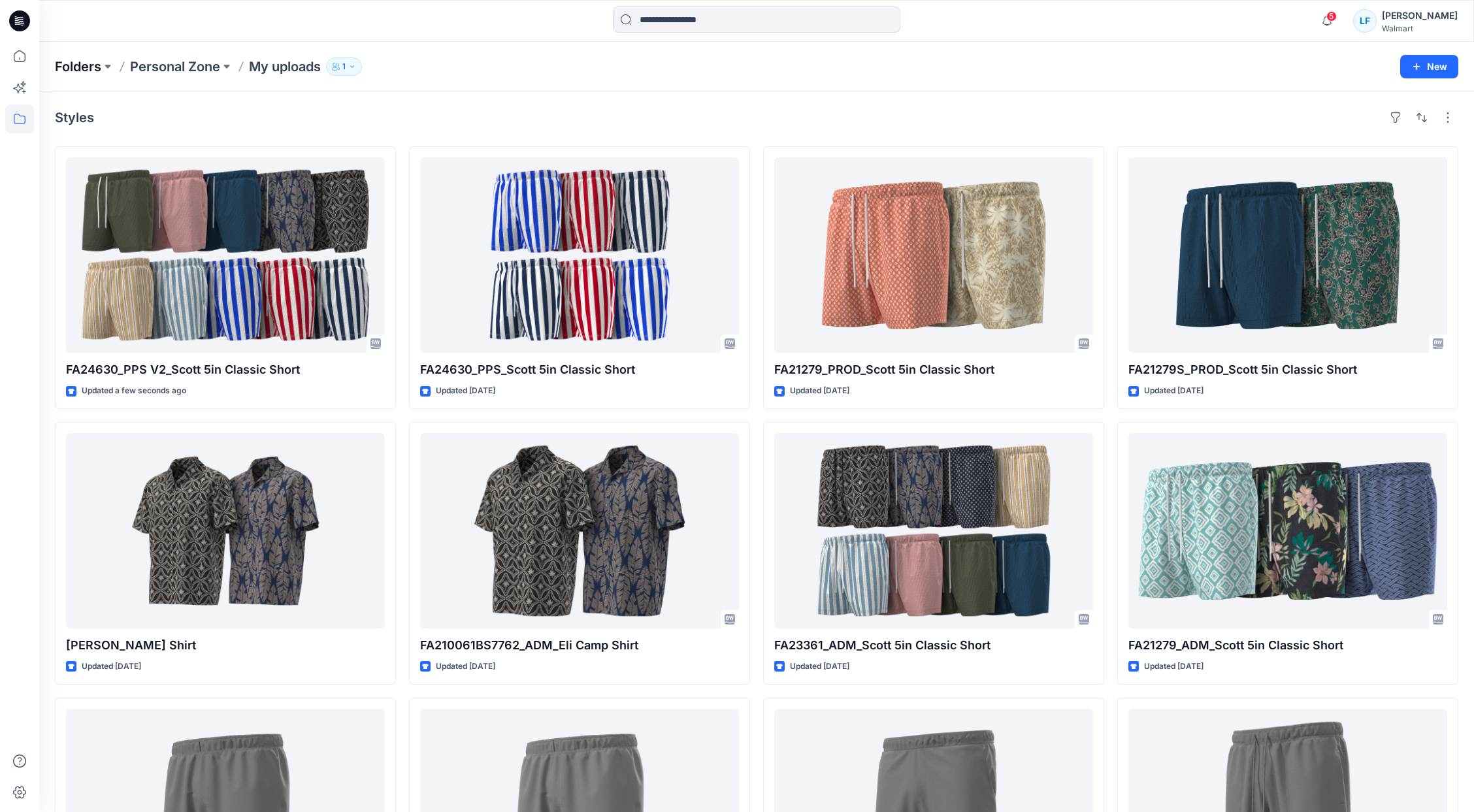
click at [63, 66] on p "Folders" at bounding box center [77, 66] width 46 height 19
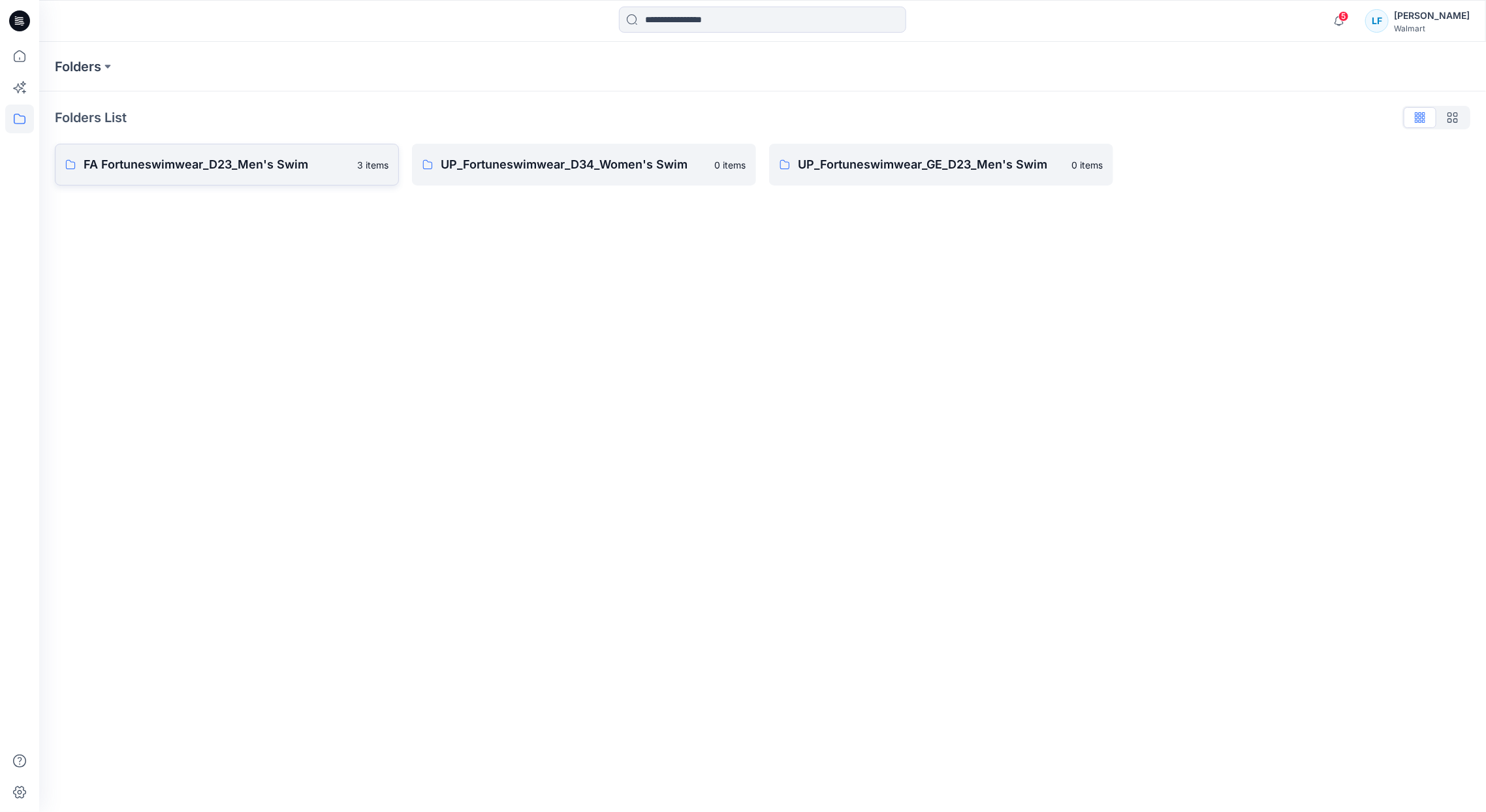
click at [210, 159] on p "FA Fortuneswimwear_D23_Men's Swim" at bounding box center [216, 165] width 266 height 19
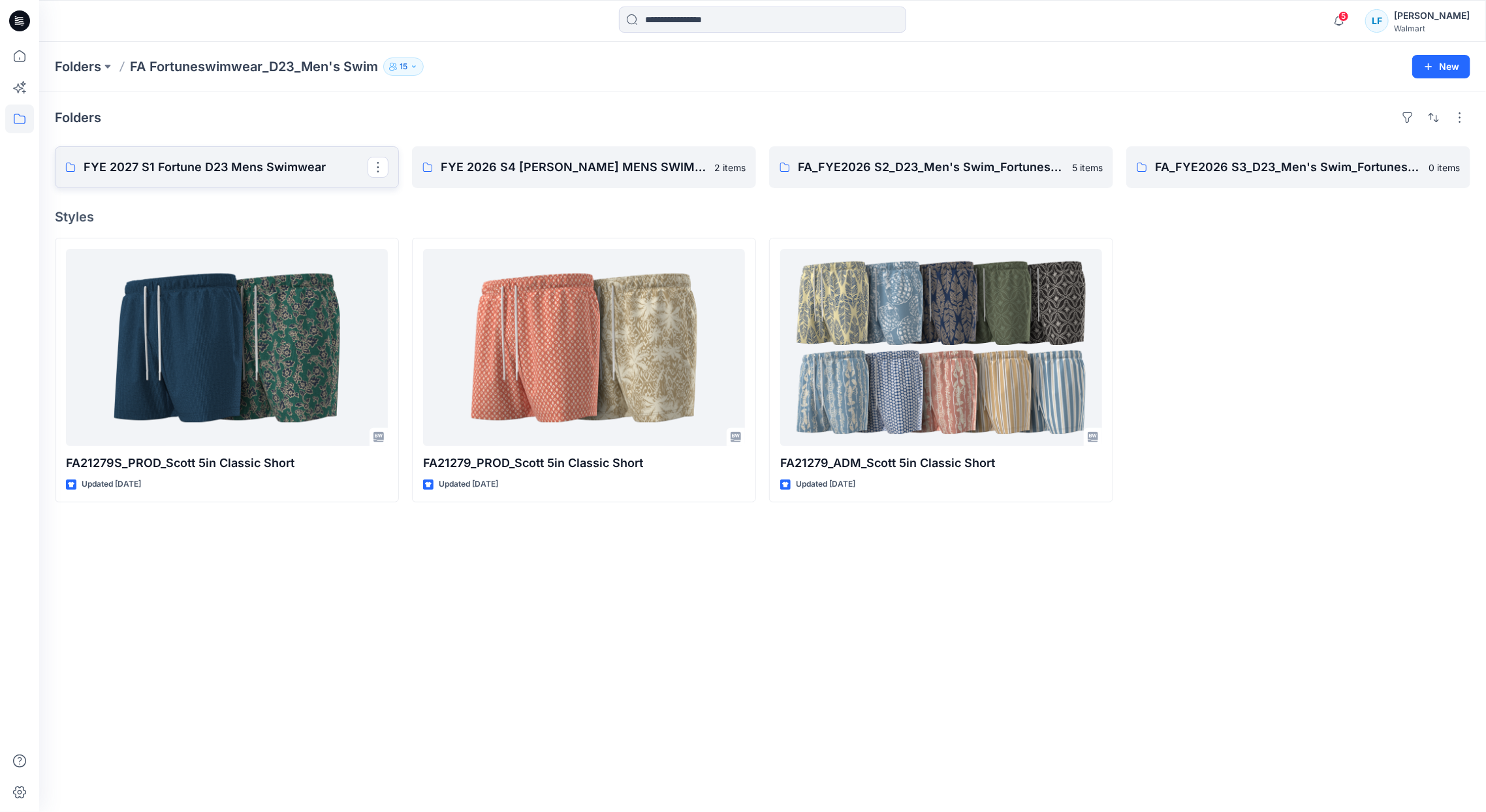
click at [276, 173] on p "FYE 2027 S1 Fortune D23 Mens Swimwear" at bounding box center [226, 167] width 284 height 19
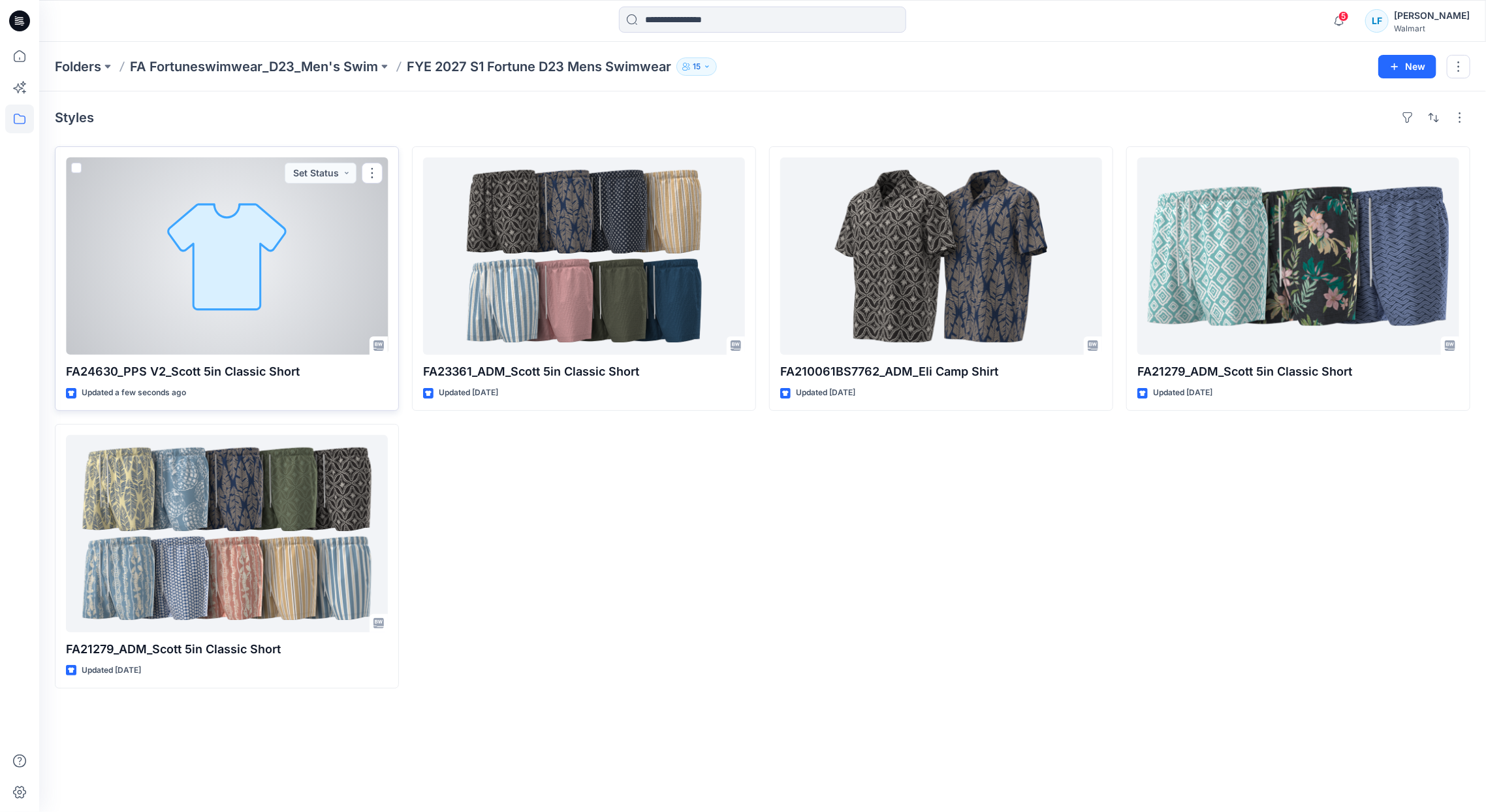
click at [241, 268] on div at bounding box center [226, 256] width 322 height 197
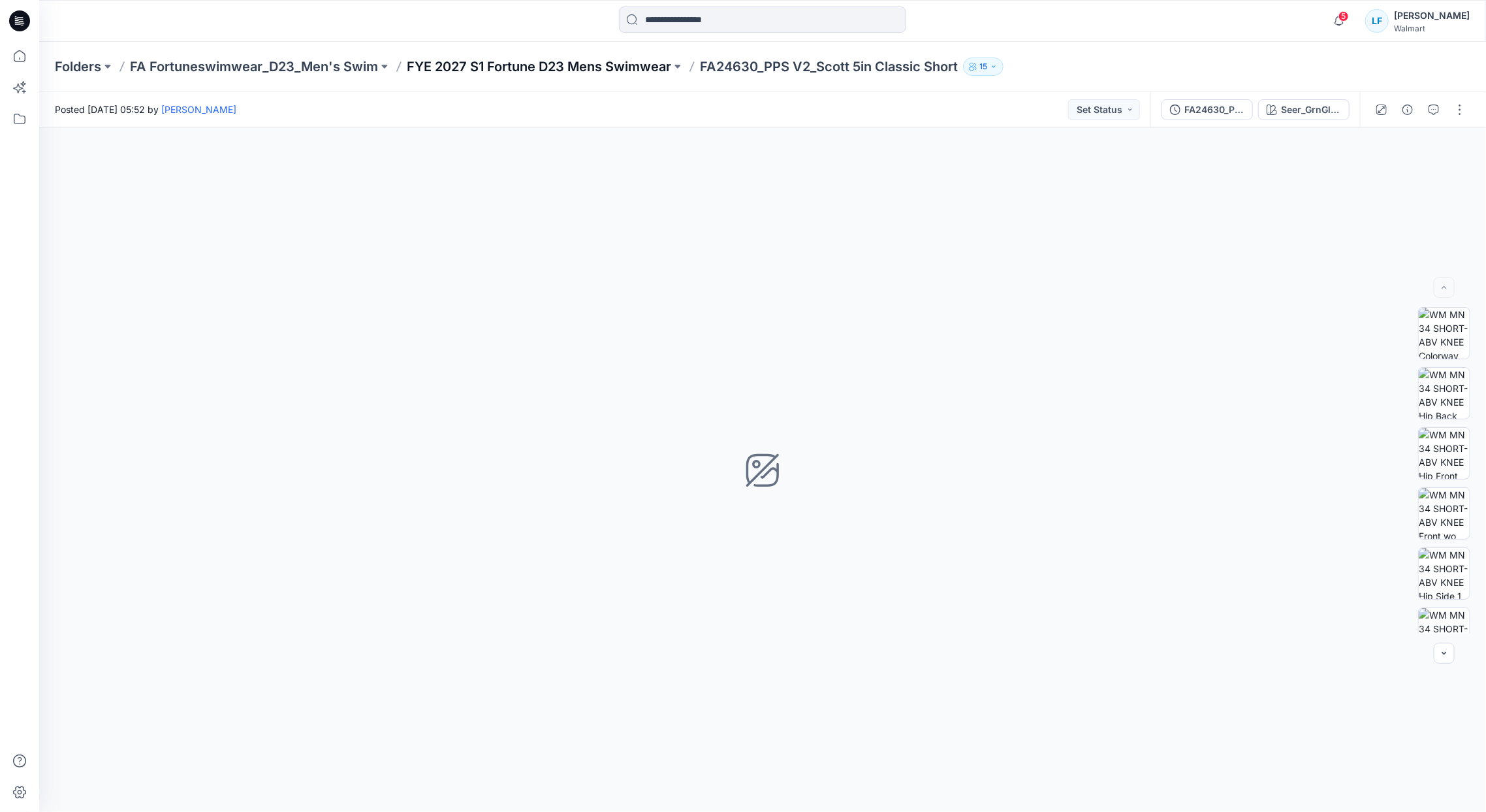
click at [594, 63] on p "FYE 2027 S1 Fortune D23 Mens Swimwear" at bounding box center [539, 66] width 264 height 19
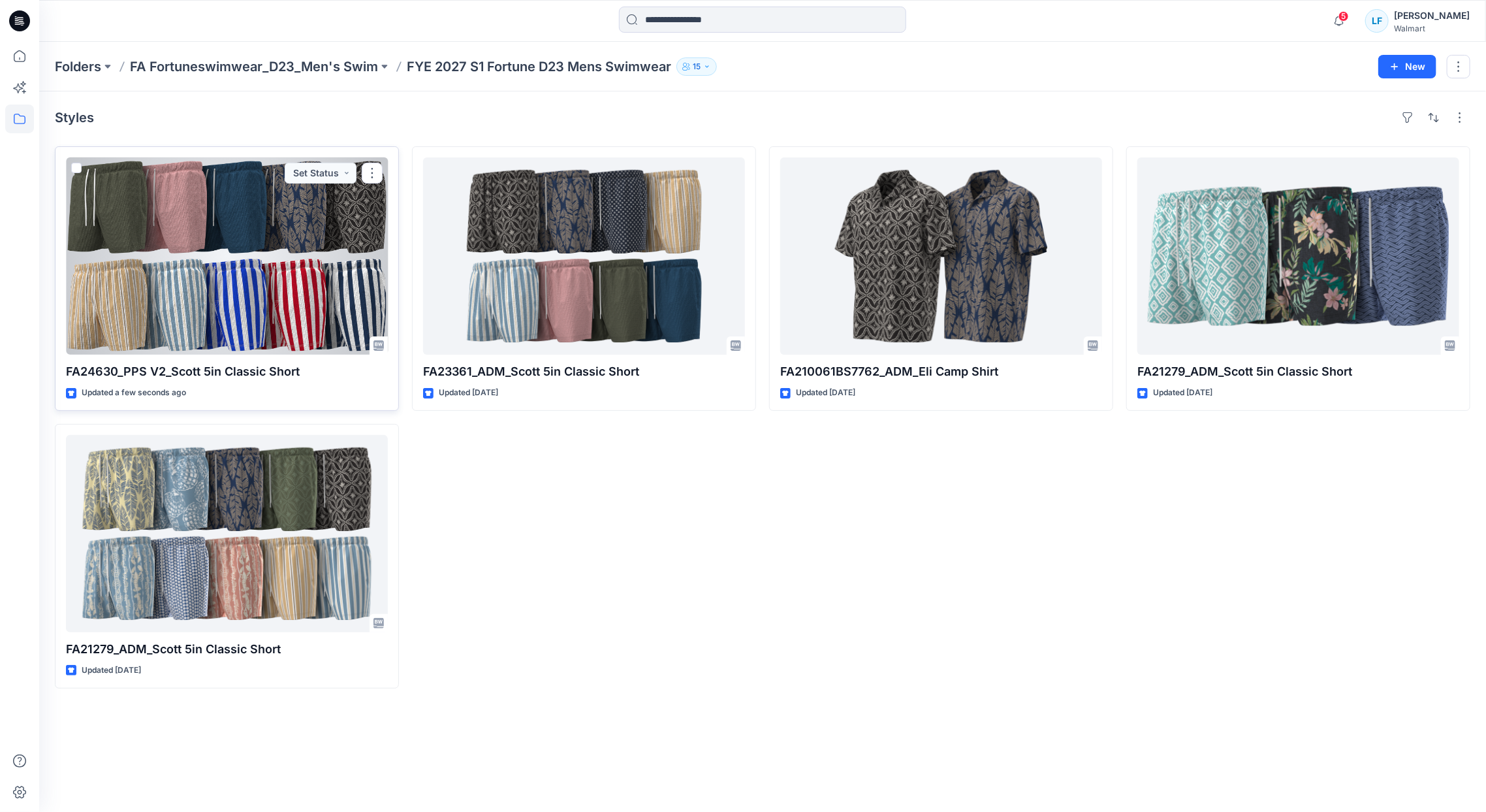
click at [289, 226] on div at bounding box center [226, 256] width 322 height 197
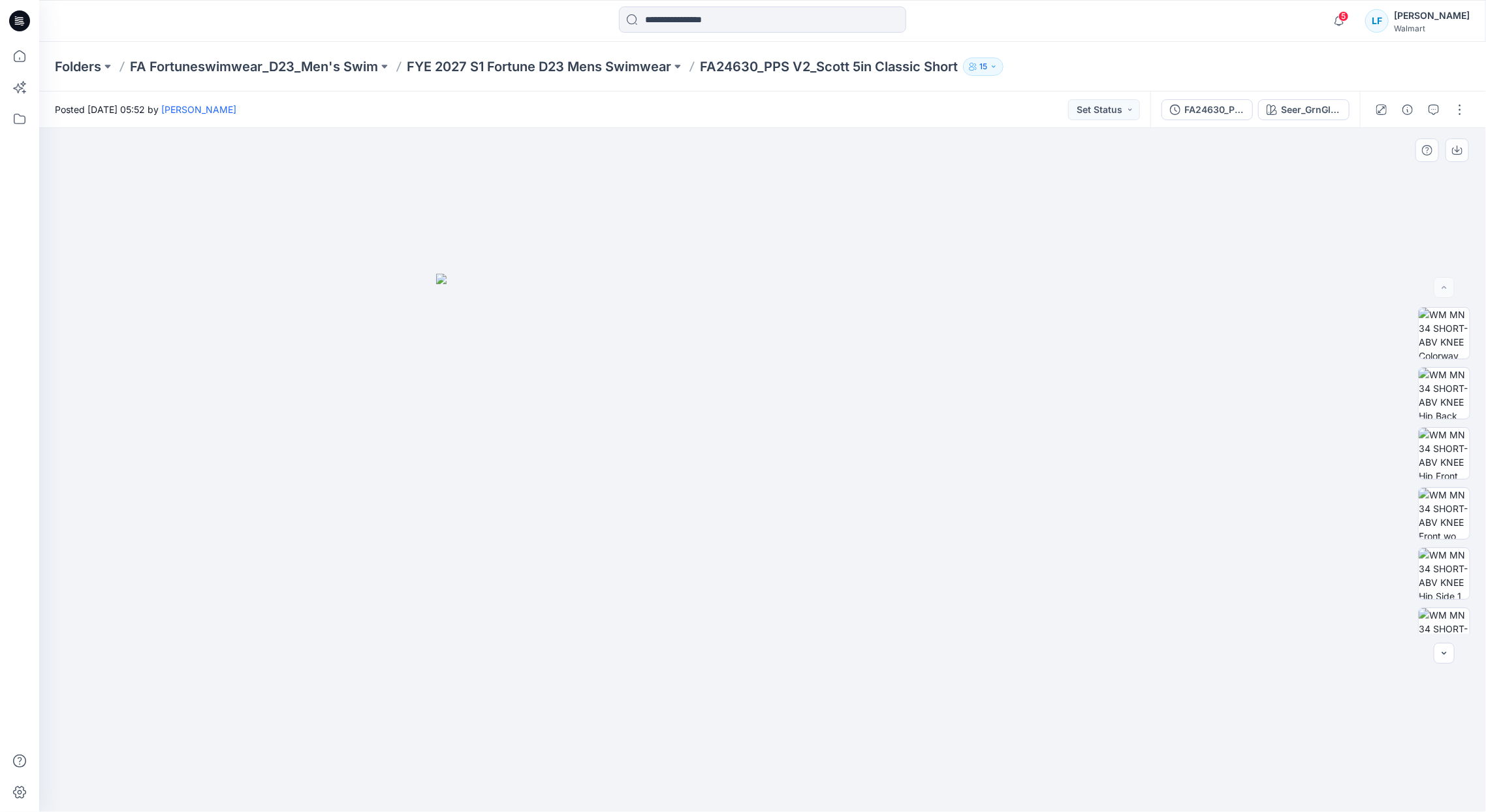
drag, startPoint x: 809, startPoint y: 69, endPoint x: 1203, endPoint y: 164, distance: 405.3
click at [1203, 164] on div at bounding box center [763, 470] width 1447 height 684
click at [1454, 112] on button "button" at bounding box center [1460, 109] width 21 height 21
click at [1372, 171] on p "Edit" at bounding box center [1377, 177] width 16 height 13
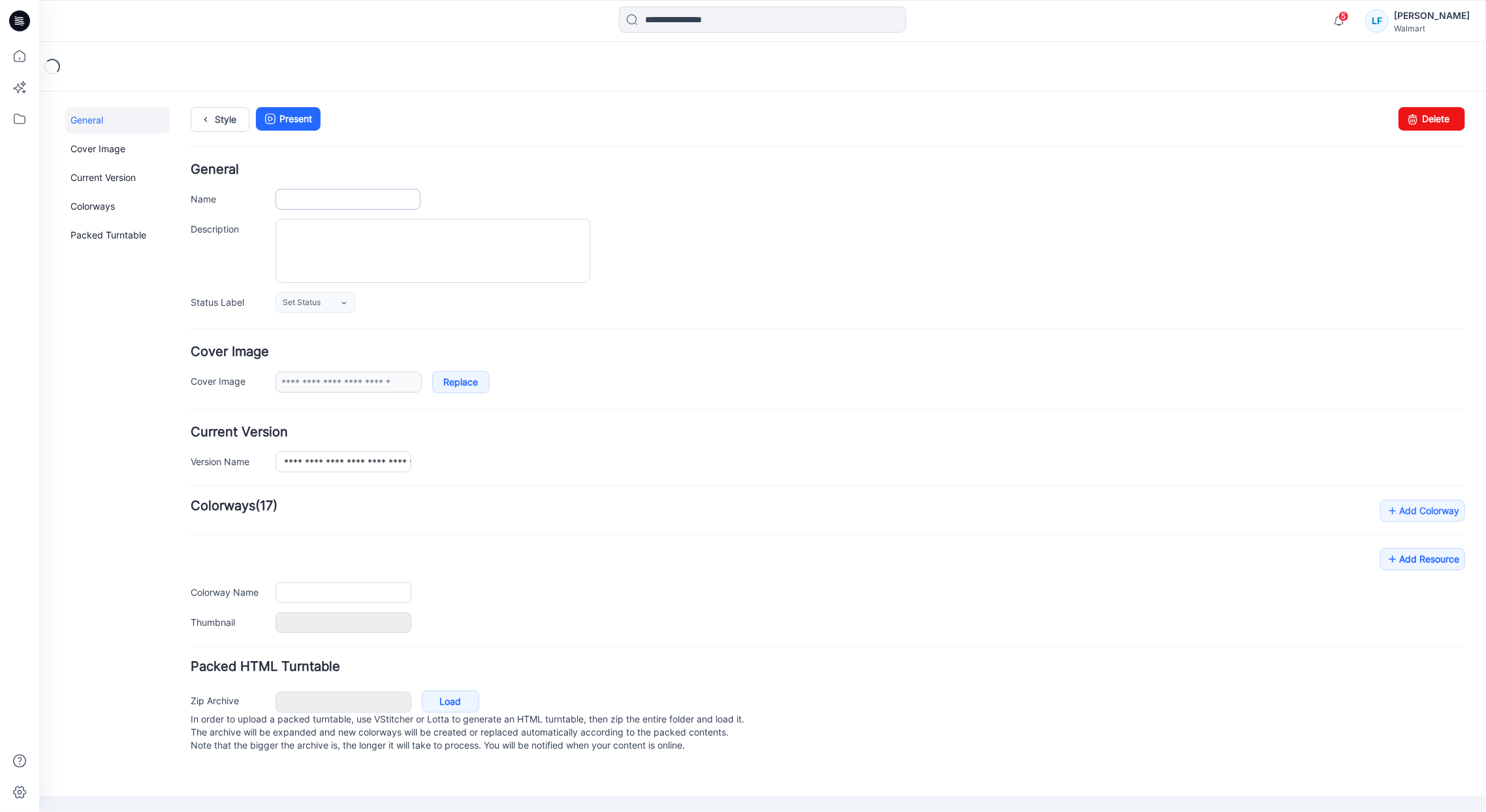
type input "**********"
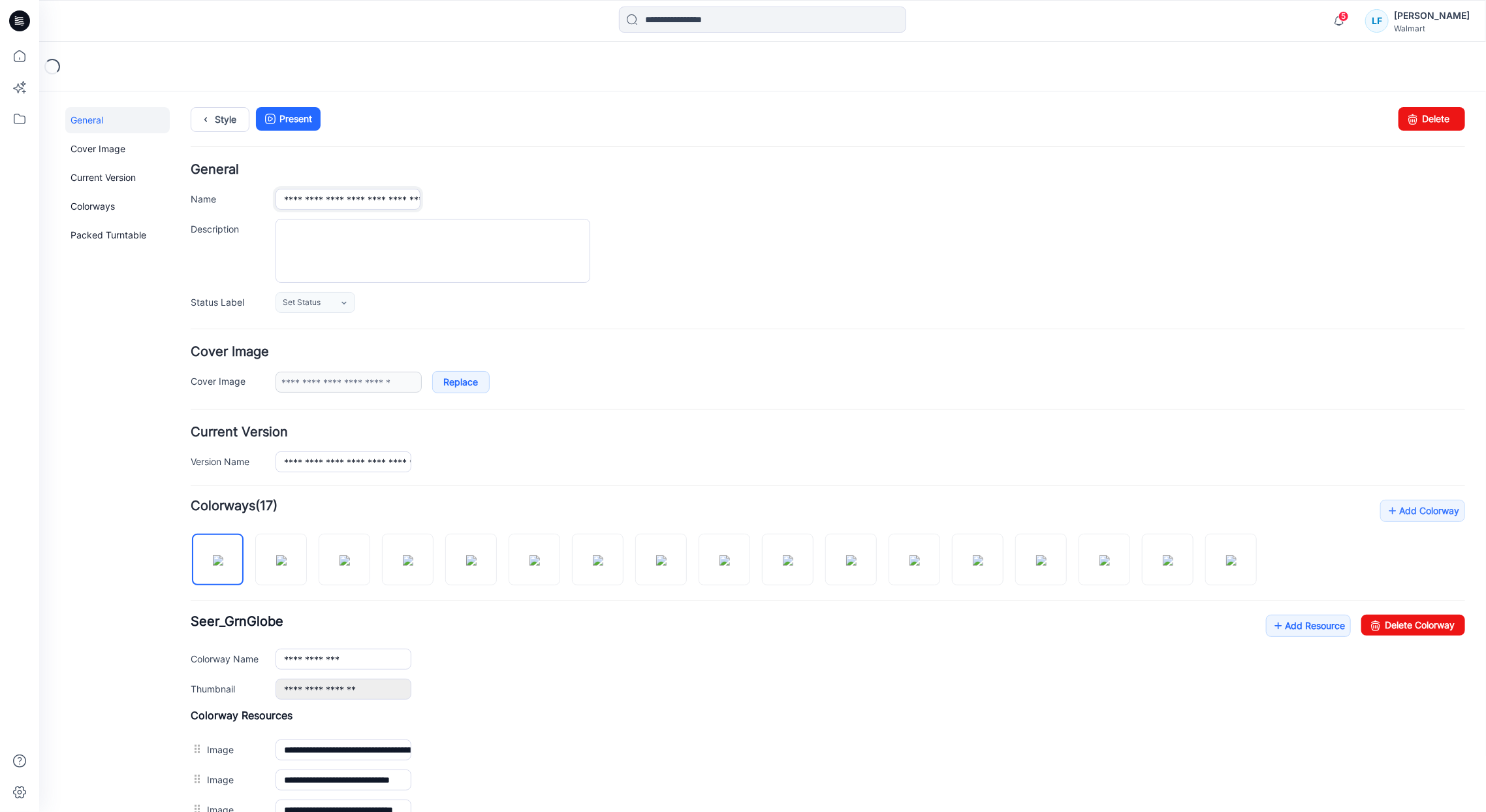
click at [352, 197] on input "**********" at bounding box center [348, 199] width 145 height 21
drag, startPoint x: 344, startPoint y: 199, endPoint x: 358, endPoint y: 199, distance: 14.0
click at [358, 199] on input "**********" at bounding box center [348, 199] width 145 height 21
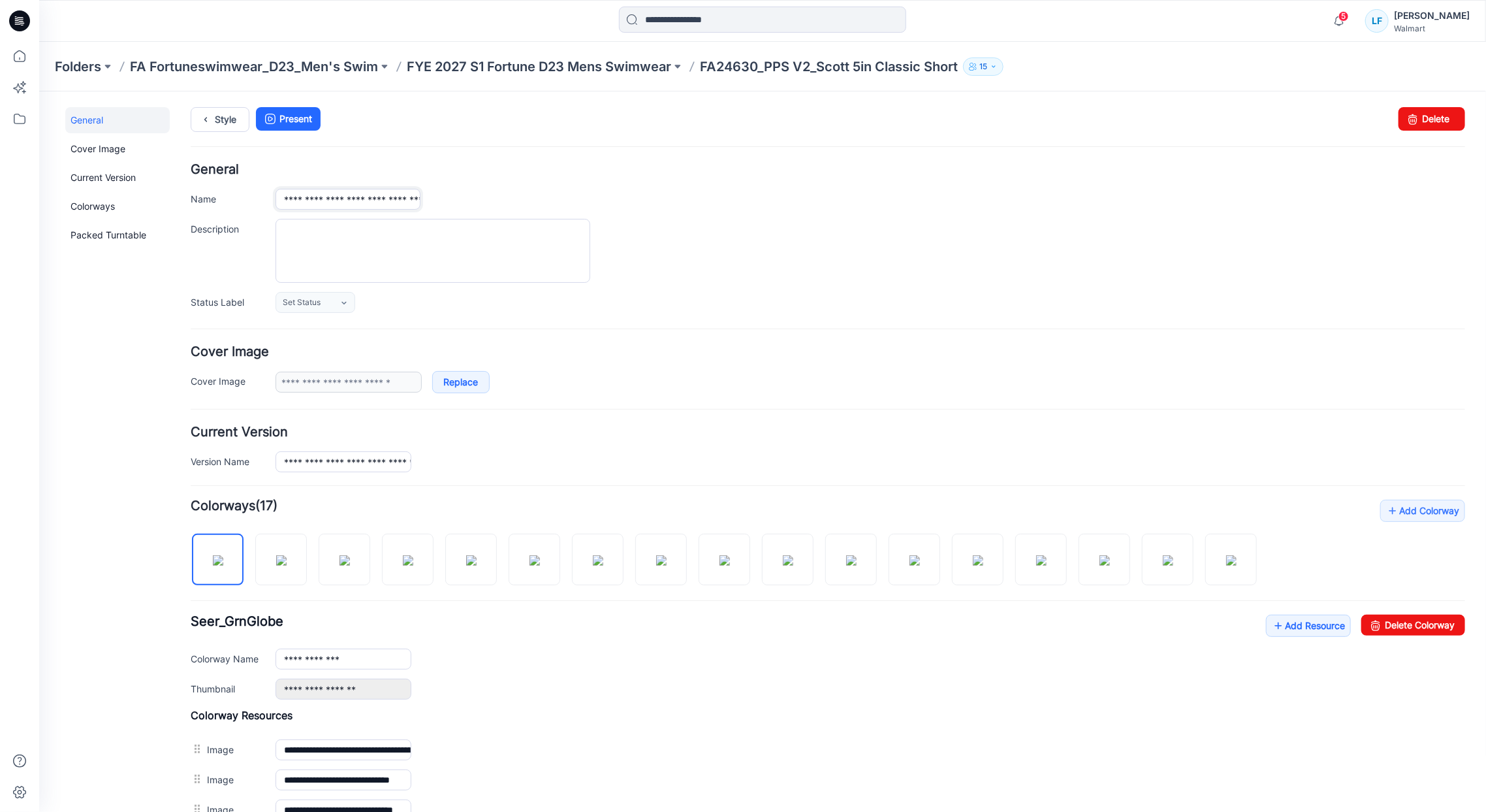
type input "**********"
click at [469, 157] on div "Style Present Changes Saved Delete" at bounding box center [827, 134] width 1275 height 56
click at [544, 68] on p "FYE 2027 S1 Fortune D23 Mens Swimwear" at bounding box center [539, 66] width 264 height 19
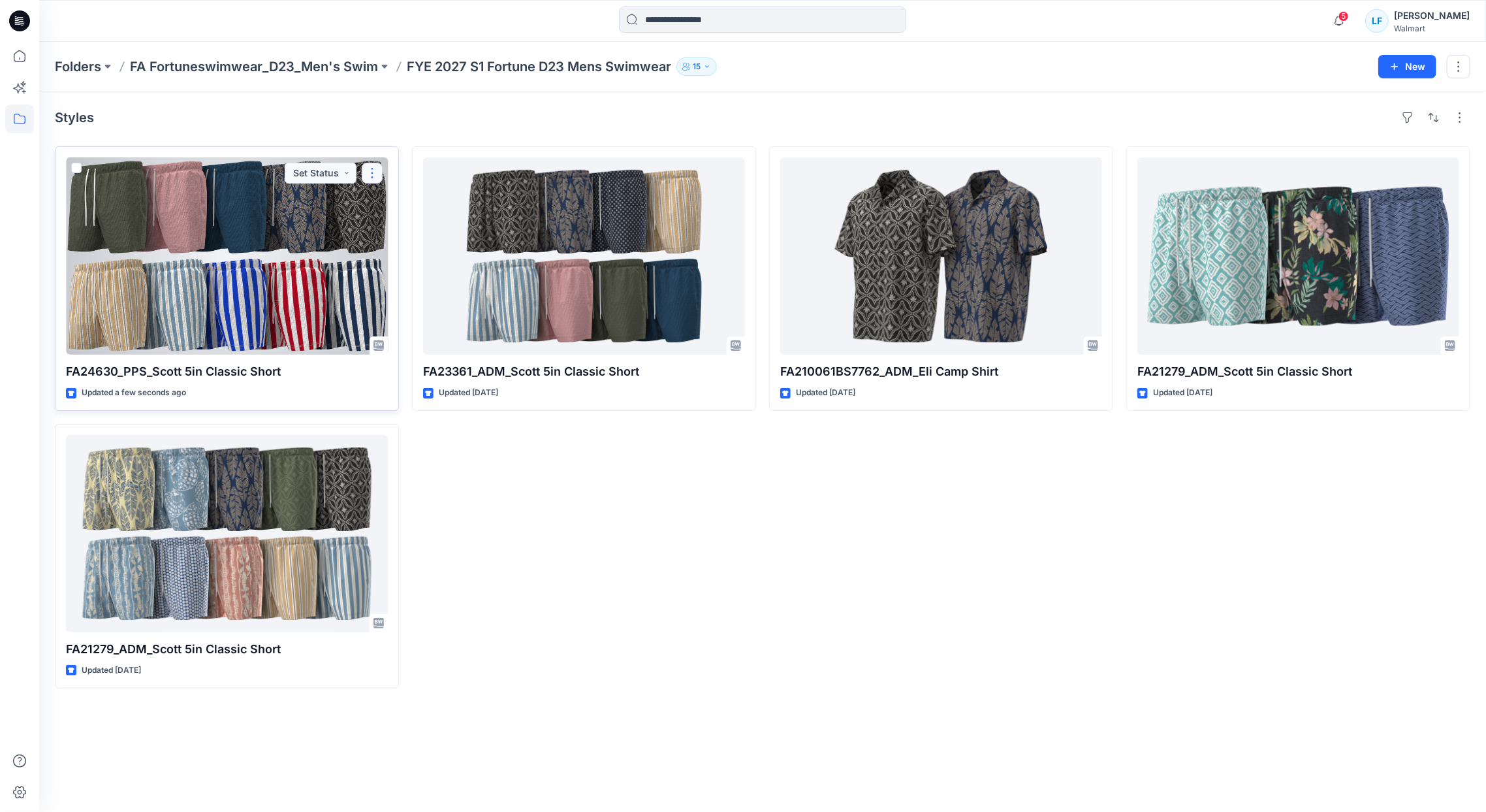
click at [372, 178] on button "button" at bounding box center [372, 172] width 21 height 21
click at [265, 241] on div at bounding box center [226, 256] width 322 height 197
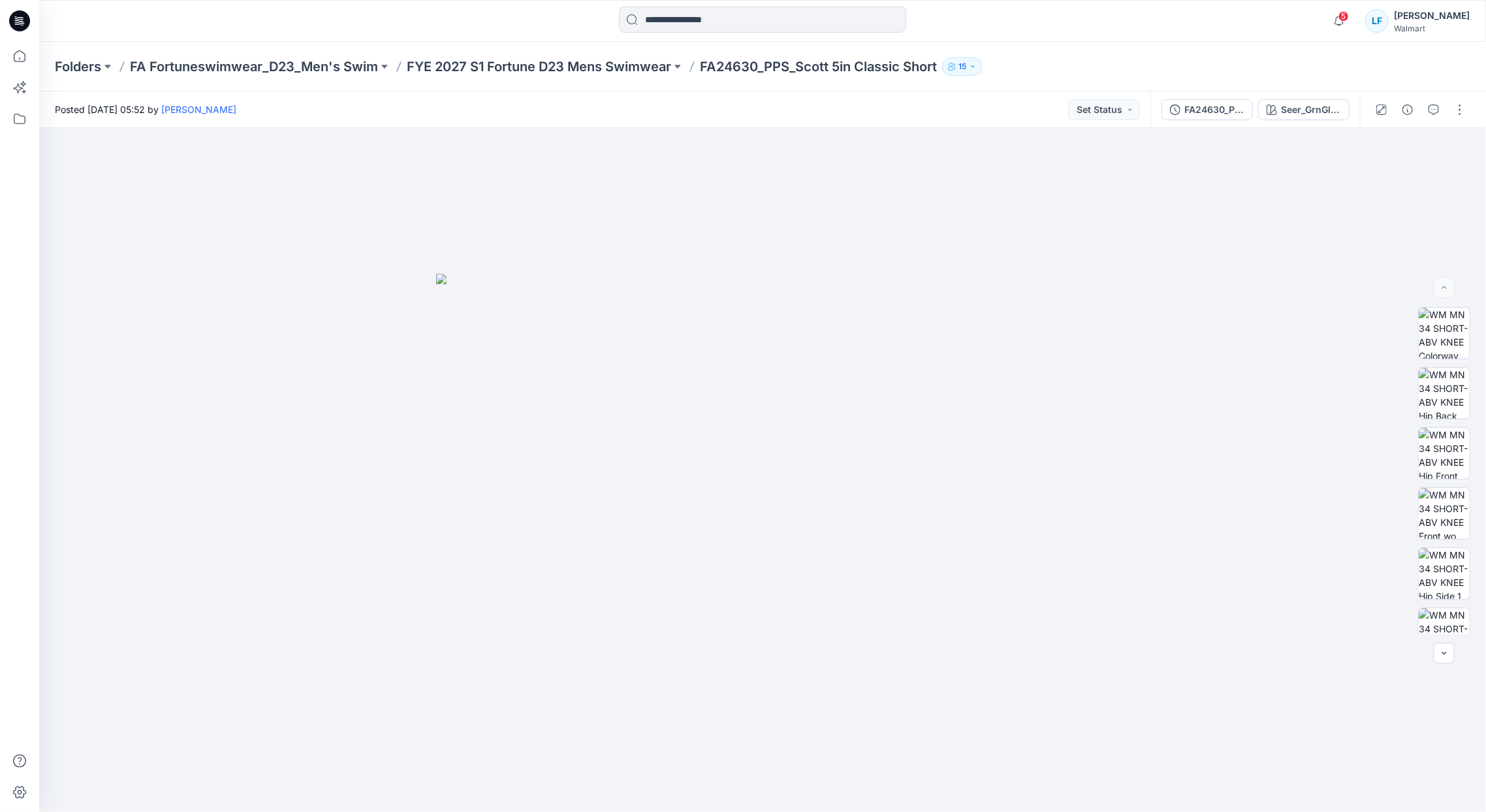
click at [972, 68] on button "15" at bounding box center [963, 66] width 40 height 19
click at [1024, 34] on div at bounding box center [763, 21] width 724 height 29
